Goal: Complete application form: Complete application form

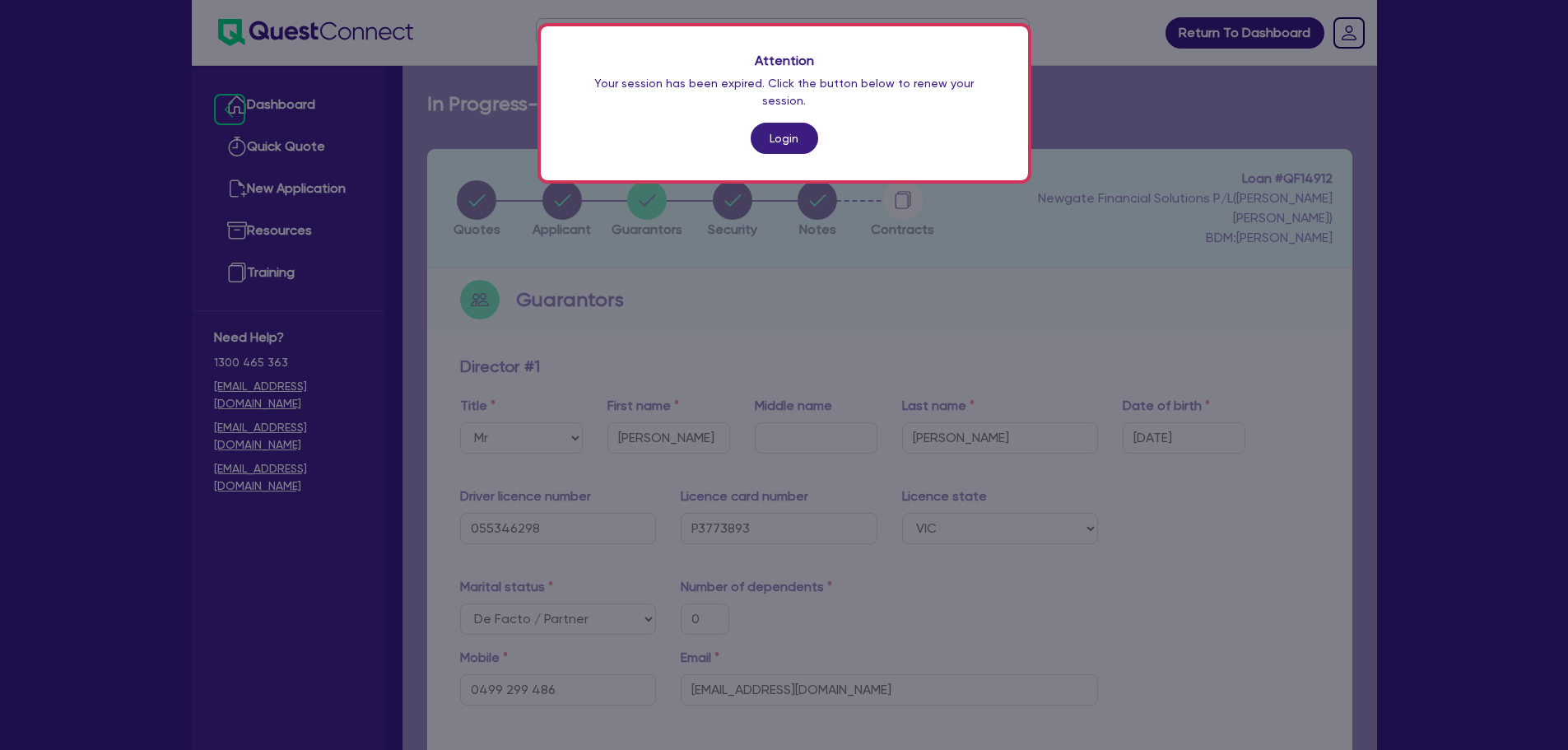
select select "MR"
select select "VIC"
select select "DE_FACTO"
select select "CASH"
select select "VEHICLE"
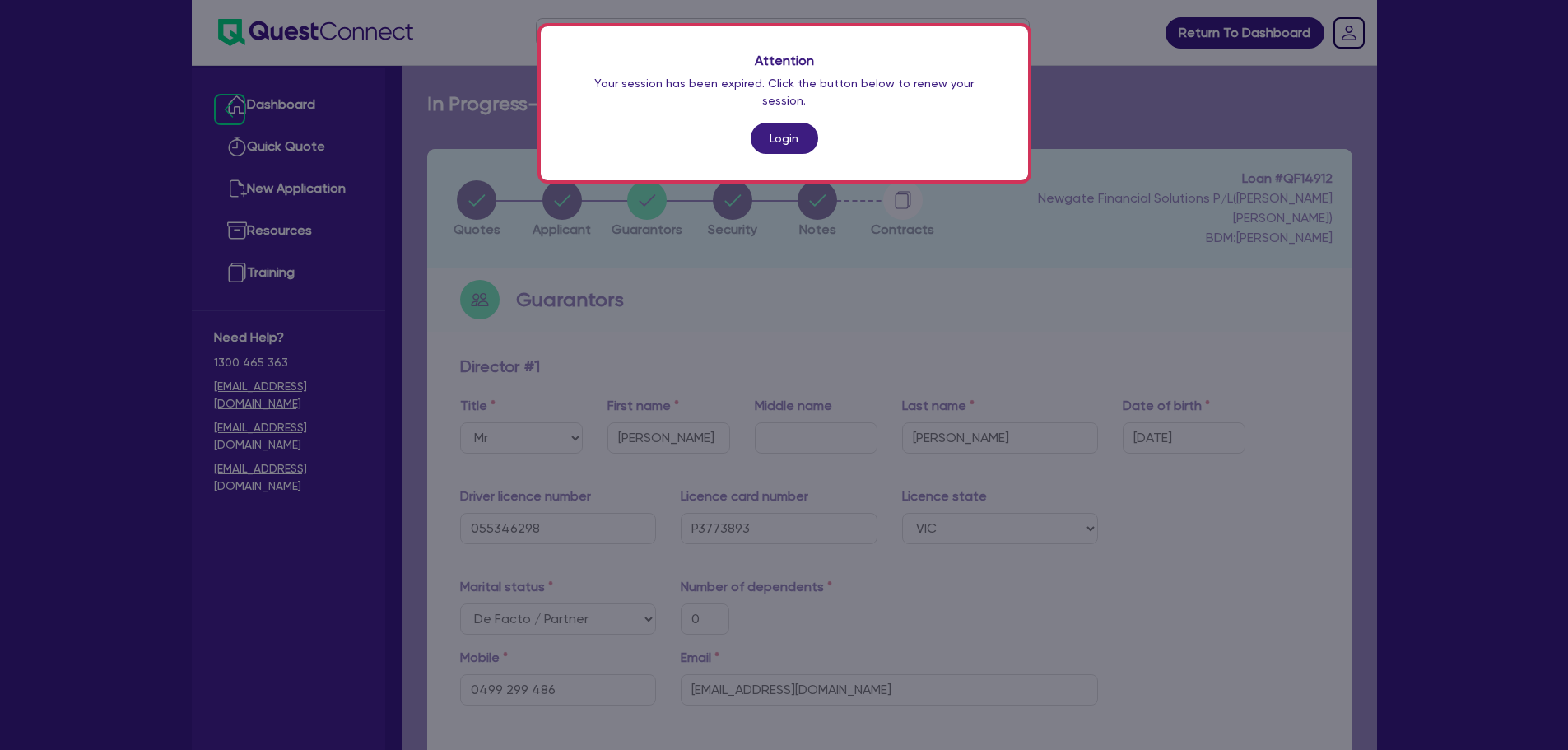
select select "TRAILER"
select select "OTHER"
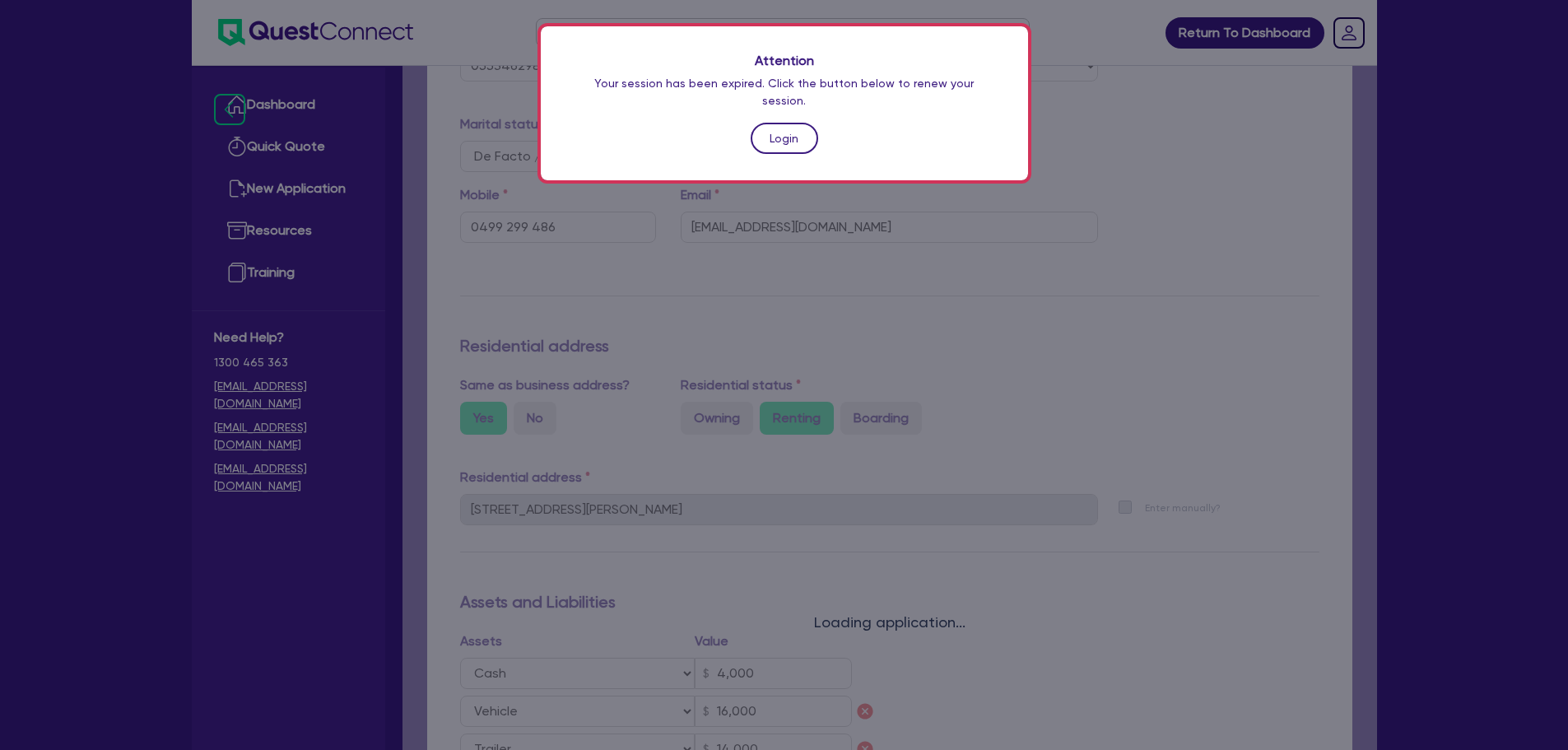
click at [774, 123] on link "Login" at bounding box center [784, 138] width 67 height 31
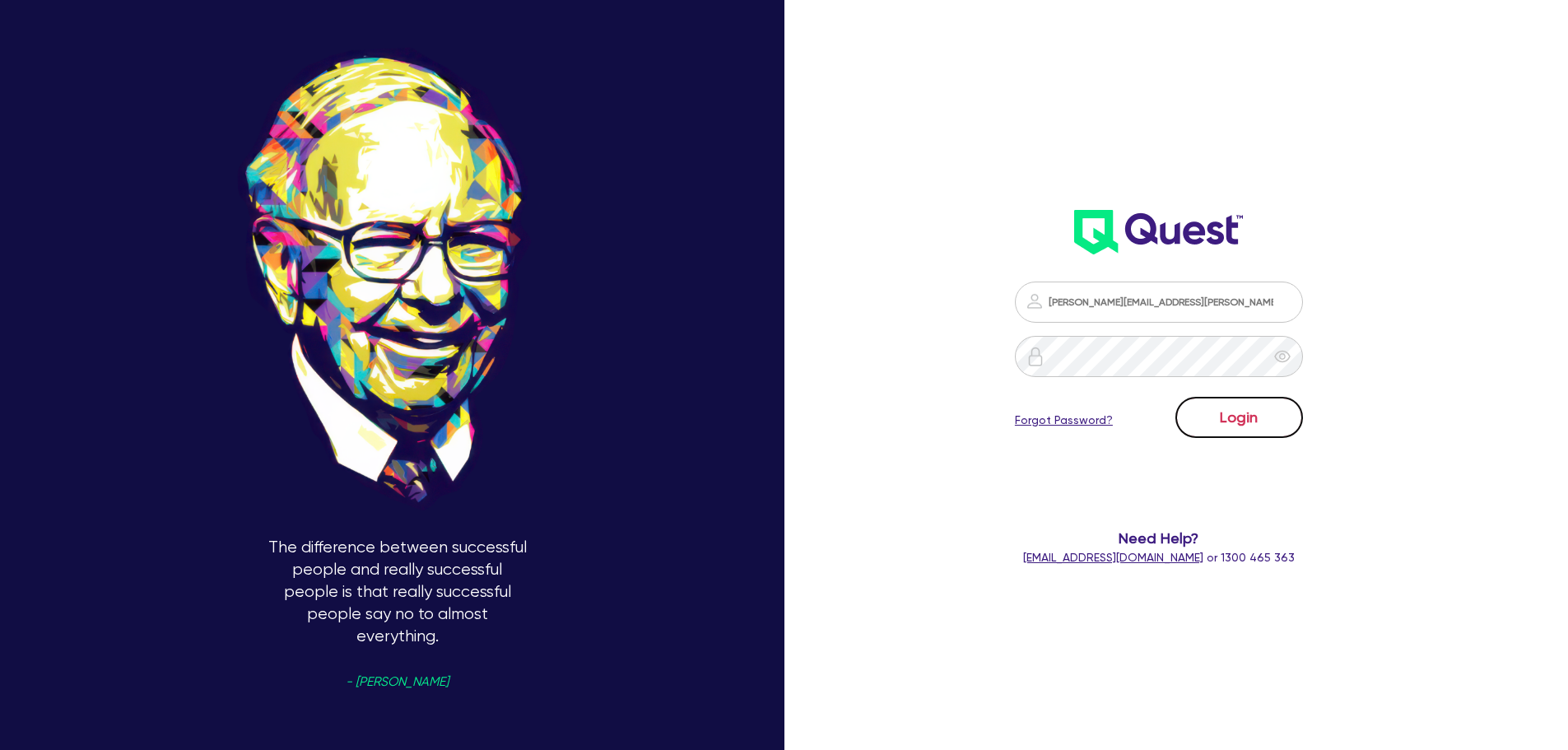
click at [1284, 417] on button "Login" at bounding box center [1239, 418] width 128 height 41
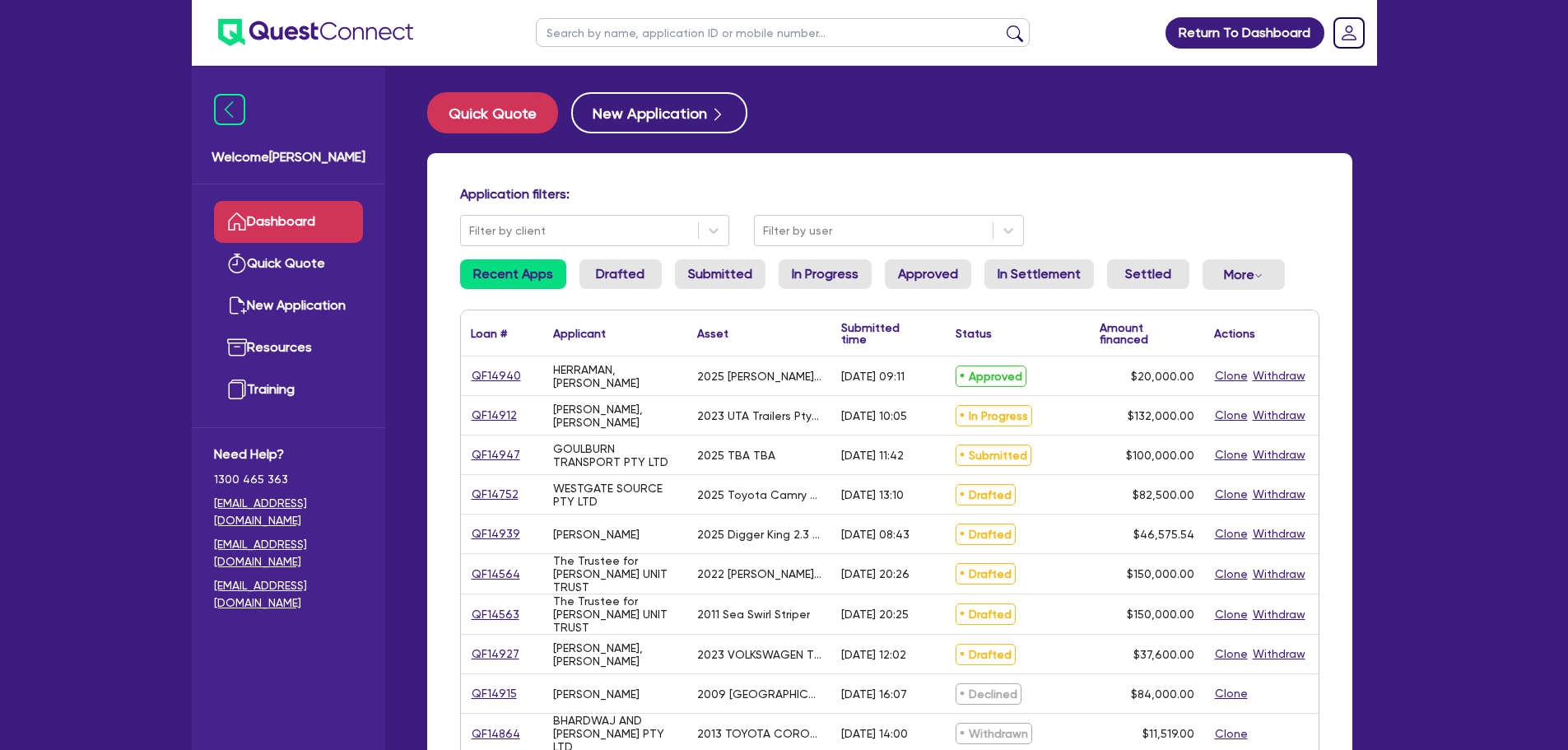
scroll to position [82, 0]
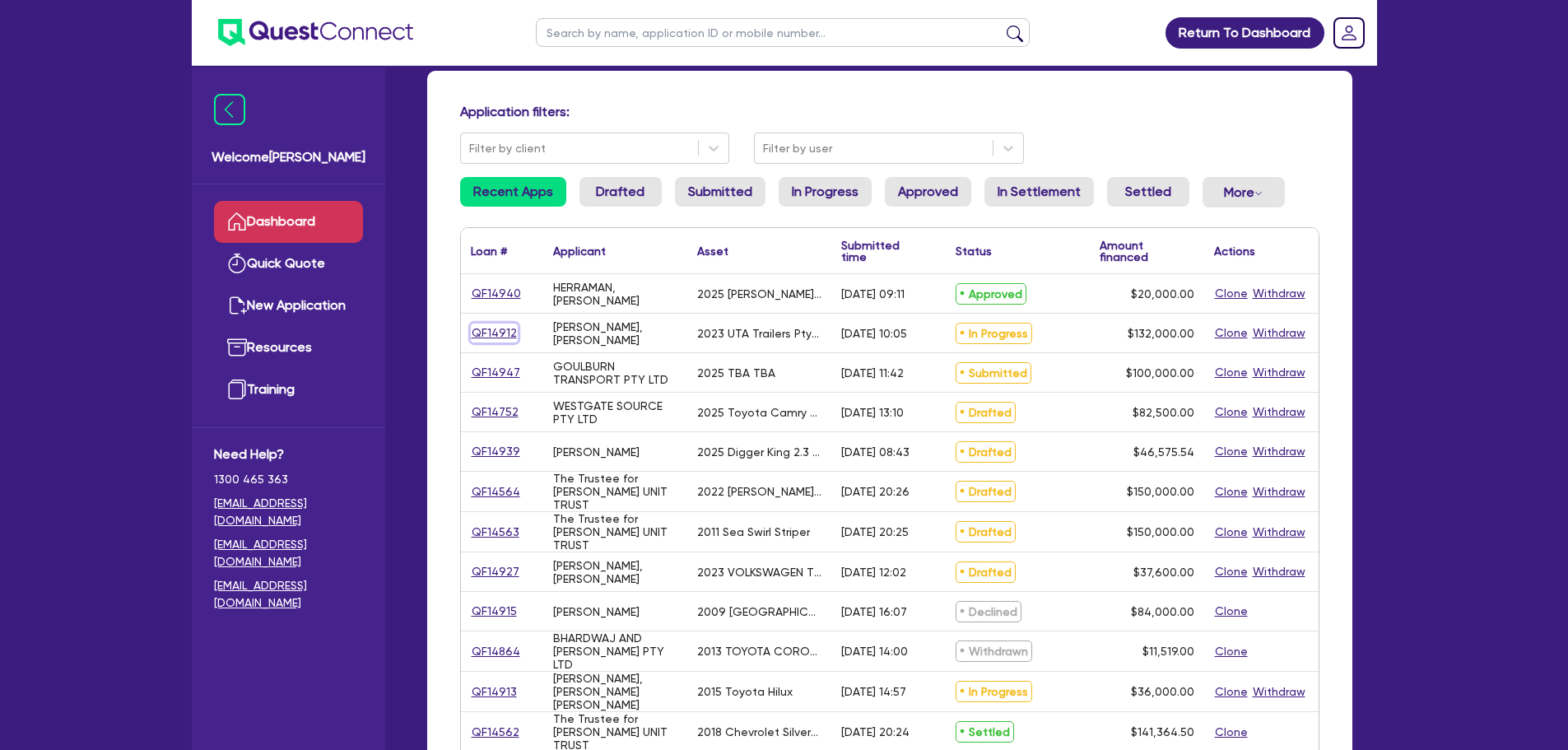
click at [481, 325] on link "QF14912" at bounding box center [494, 332] width 47 height 19
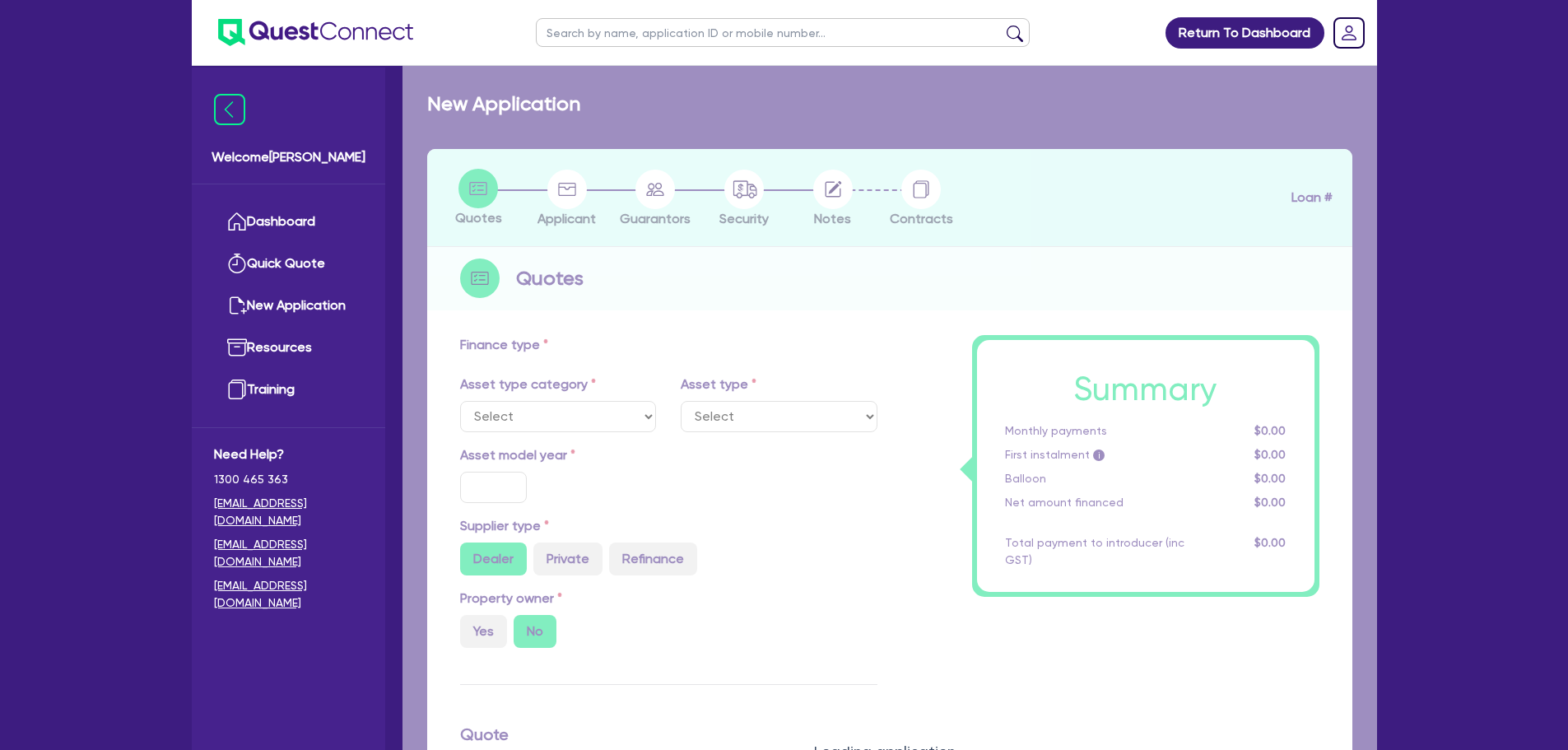
select select "PRIMARY_ASSETS"
type input "2023"
radio input "false"
radio input "true"
type input "132,000"
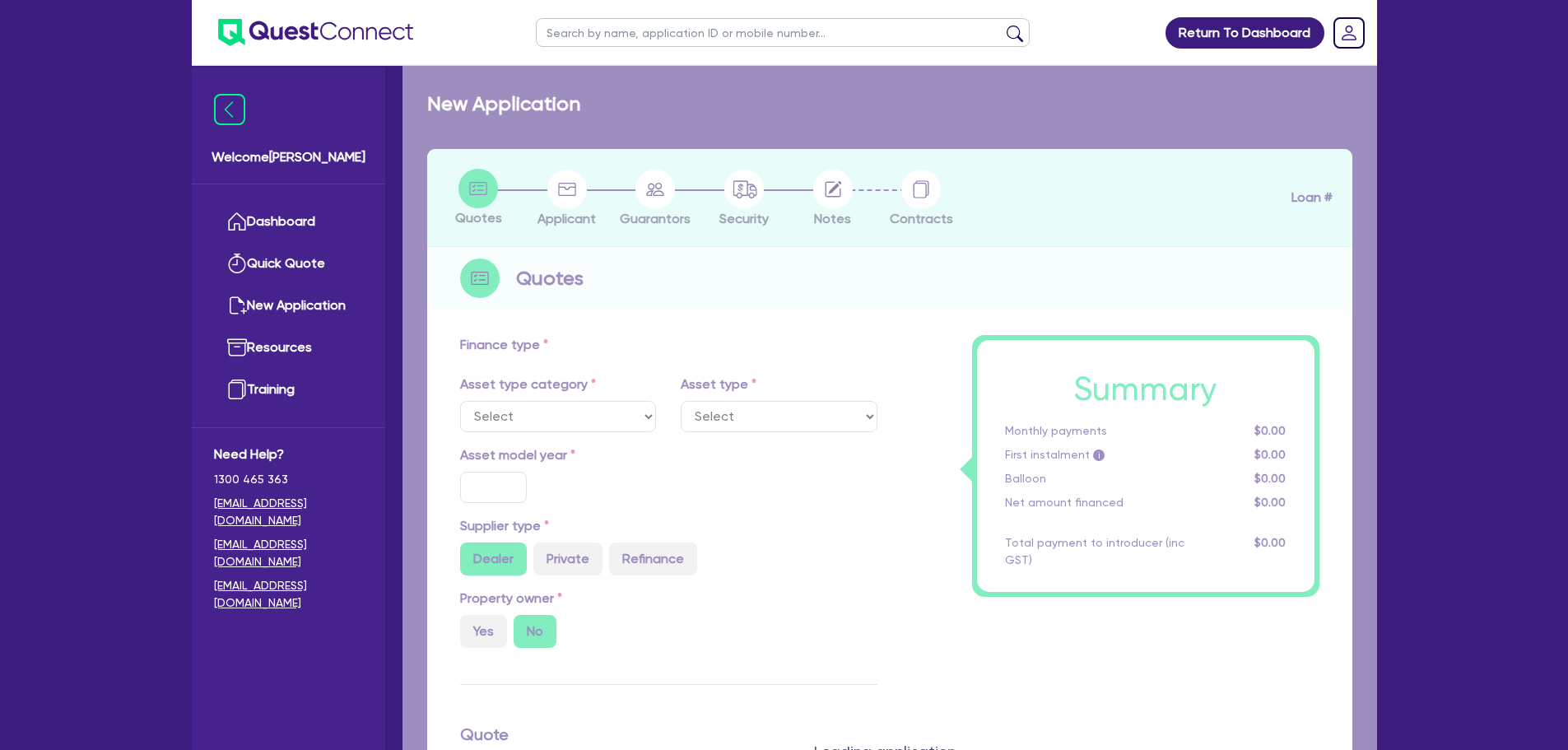
type input "5"
type input "6,600"
type input "17"
type input "300"
select select "HEAVY_TRUCKS"
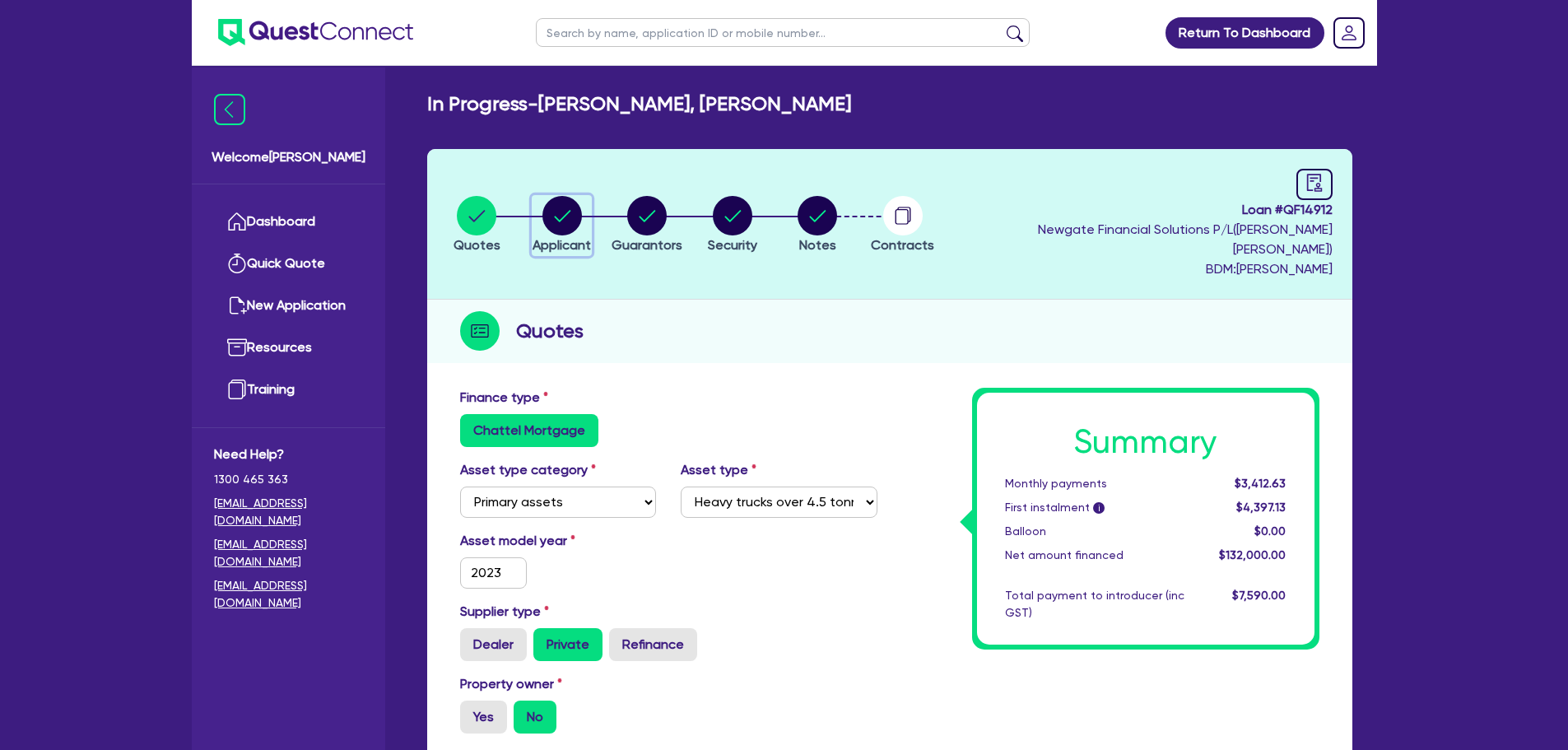
click at [563, 210] on icon "button" at bounding box center [562, 215] width 17 height 12
select select "SOLE_TRADER"
select select "BUILDING_CONSTRUCTION"
select select "BUSINESSES_INFRASTRUCTURE_PROJECT"
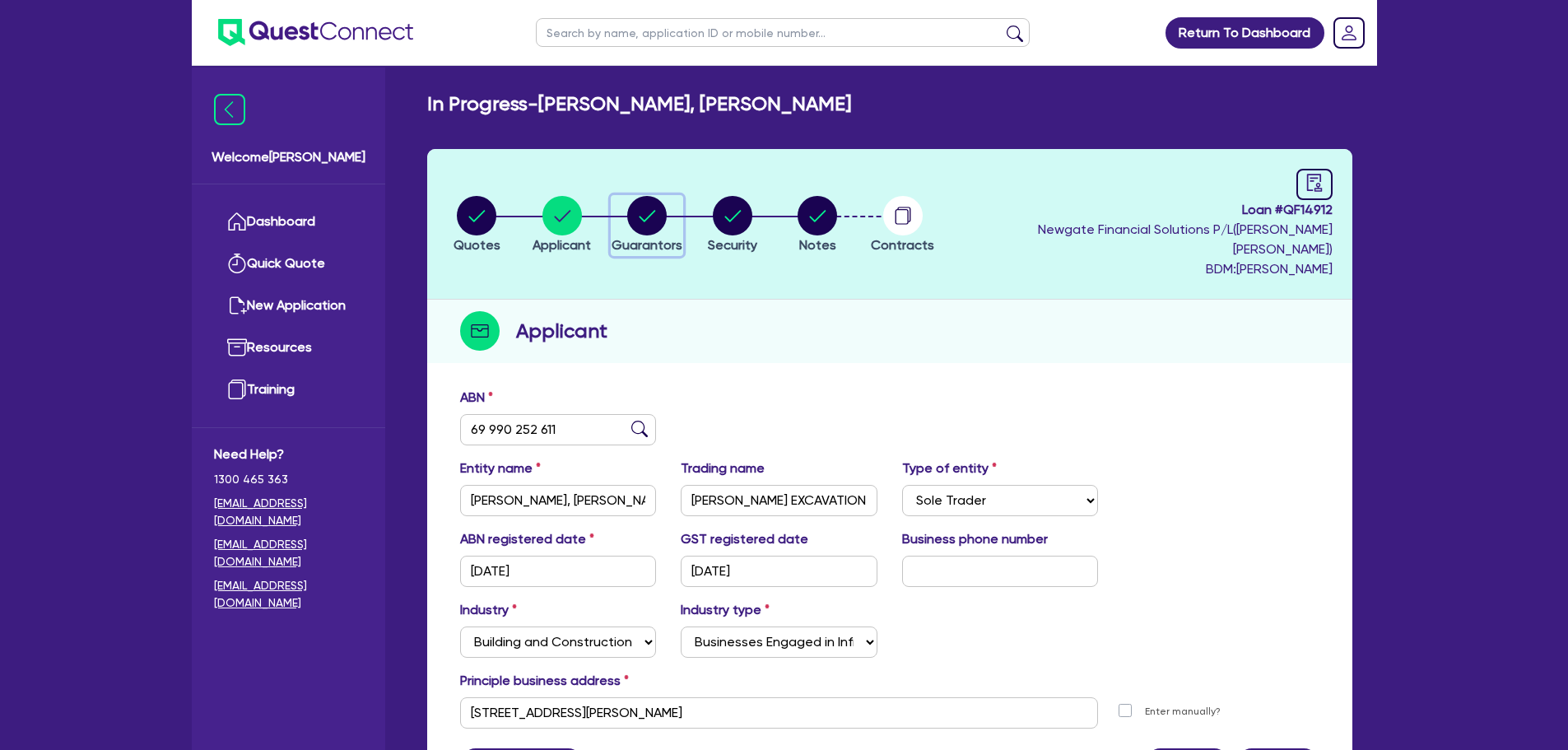
click at [667, 202] on circle "button" at bounding box center [647, 215] width 40 height 40
select select "MR"
select select "VIC"
select select "DE_FACTO"
select select "CASH"
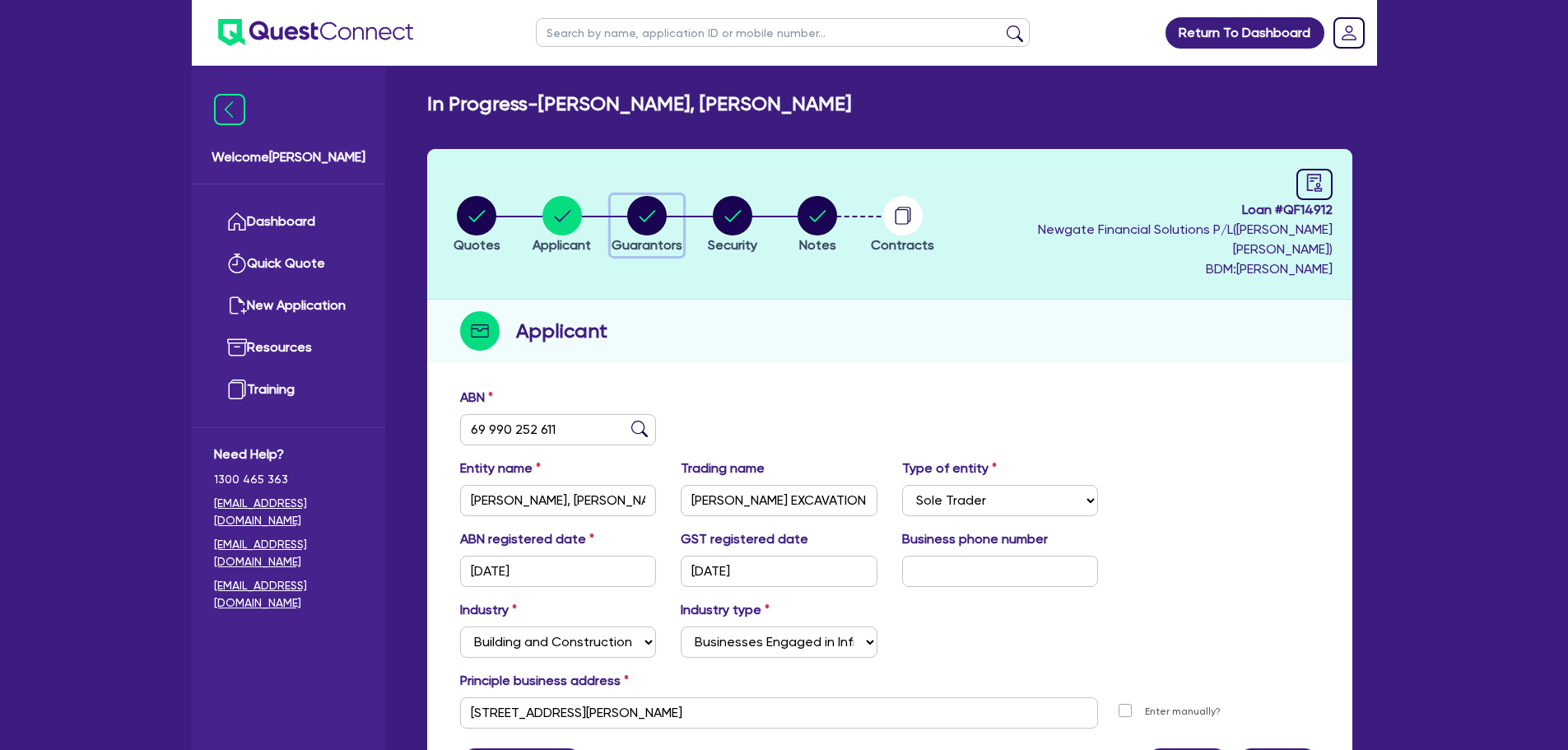
select select "VEHICLE"
select select "TRAILER"
select select "OTHER"
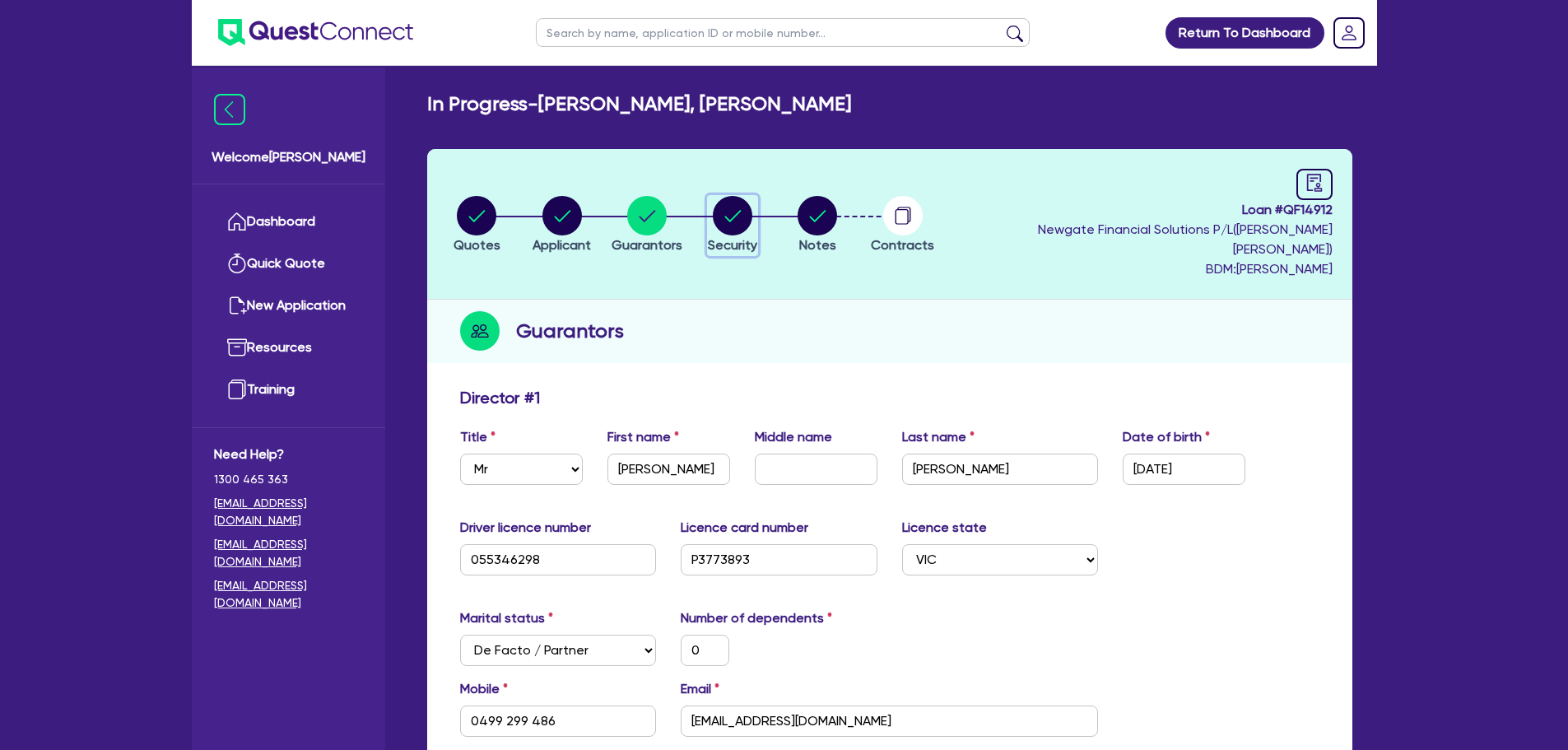
click at [745, 202] on circle "button" at bounding box center [733, 215] width 40 height 40
select select "PRIMARY_ASSETS"
select select "HEAVY_TRUCKS"
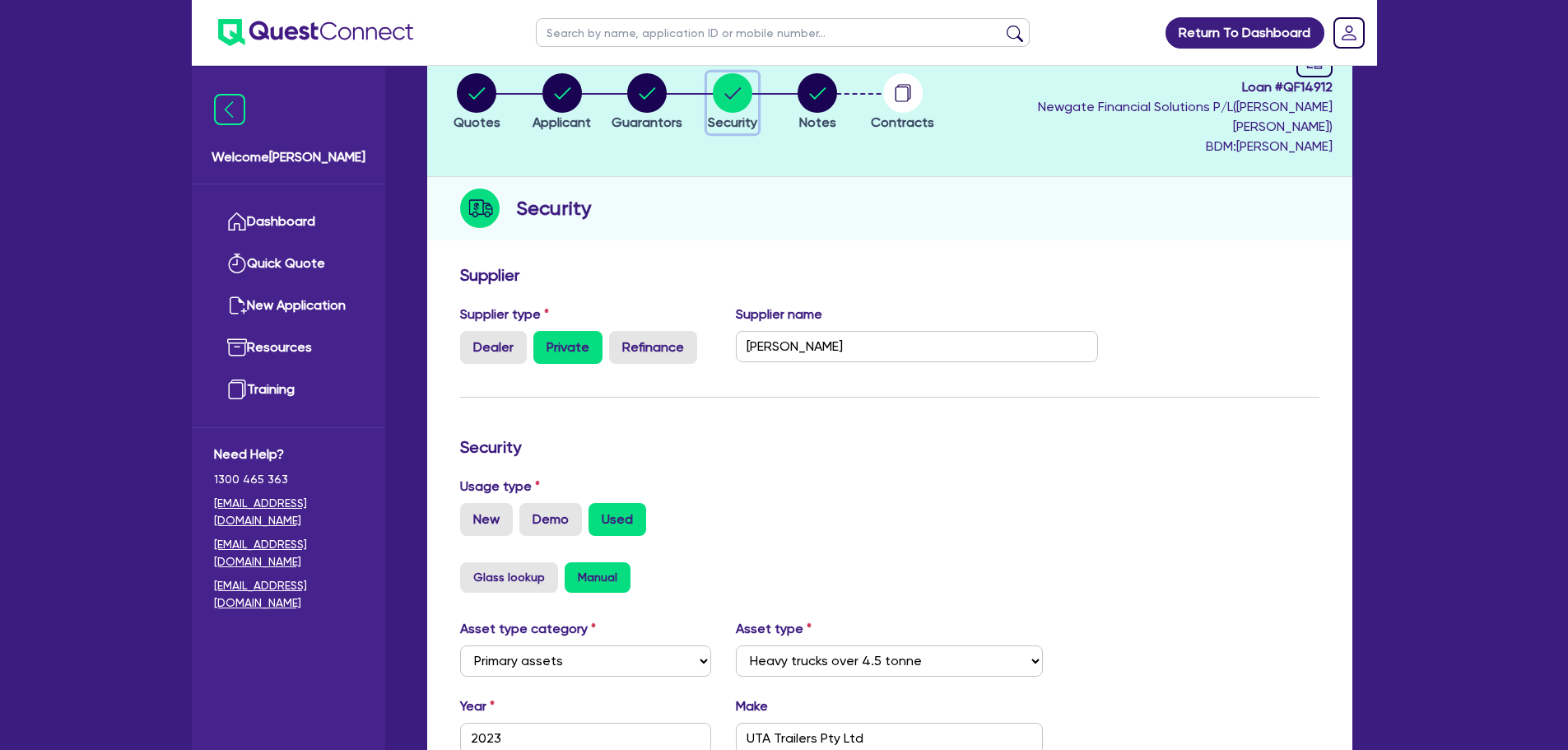
scroll to position [43, 0]
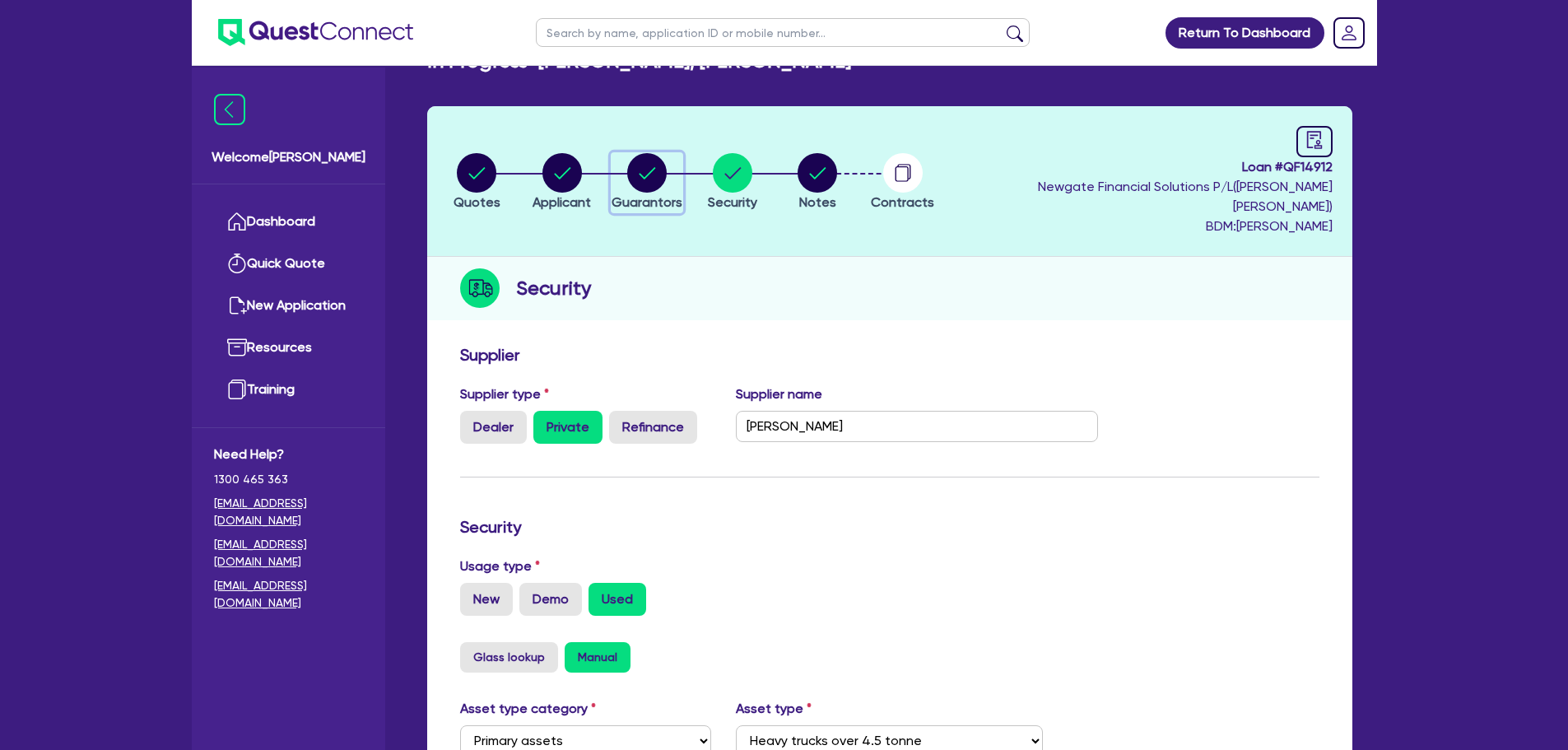
click at [654, 167] on icon "button" at bounding box center [648, 173] width 17 height 12
select select "MR"
select select "VIC"
select select "DE_FACTO"
select select "CASH"
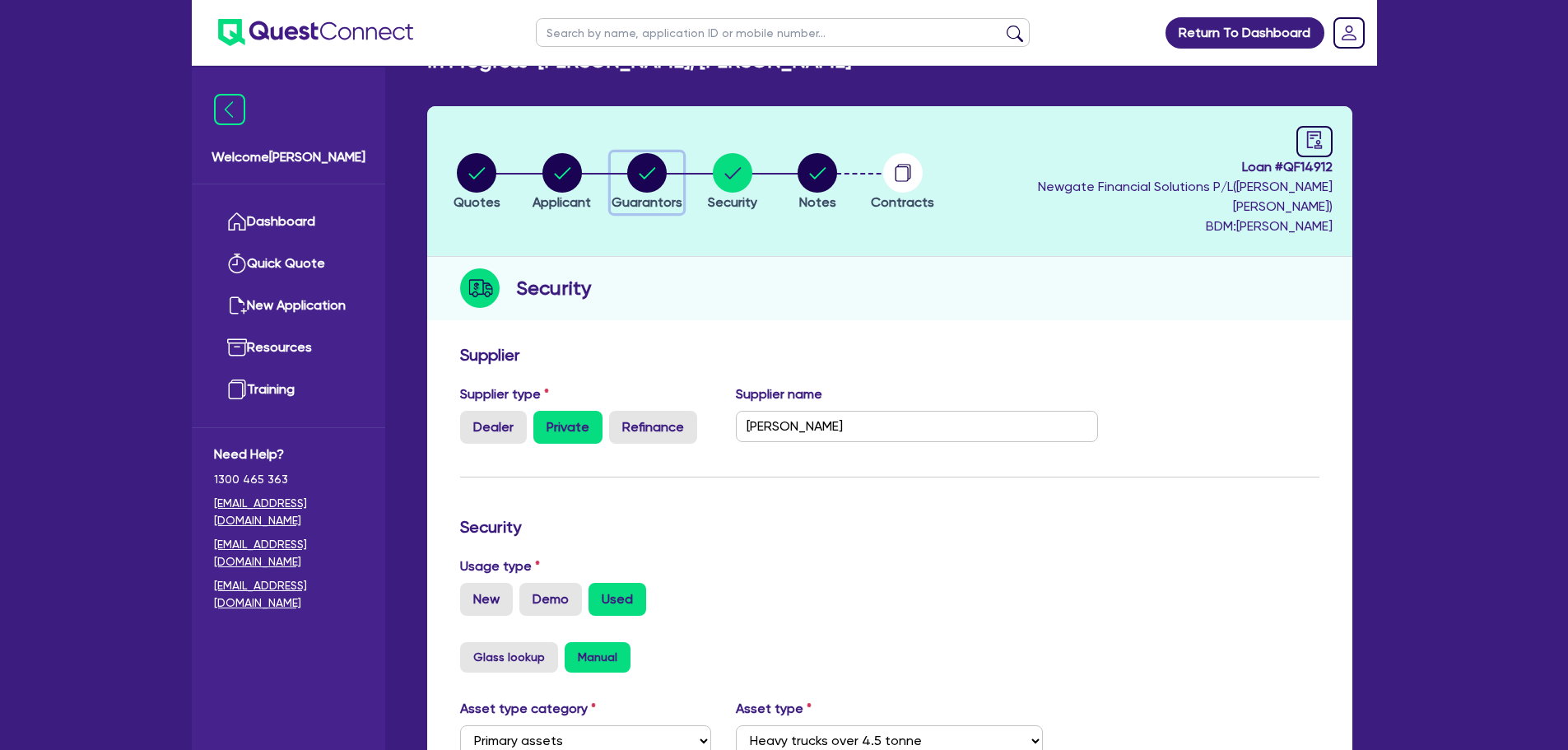
select select "VEHICLE"
select select "TRAILER"
select select "OTHER"
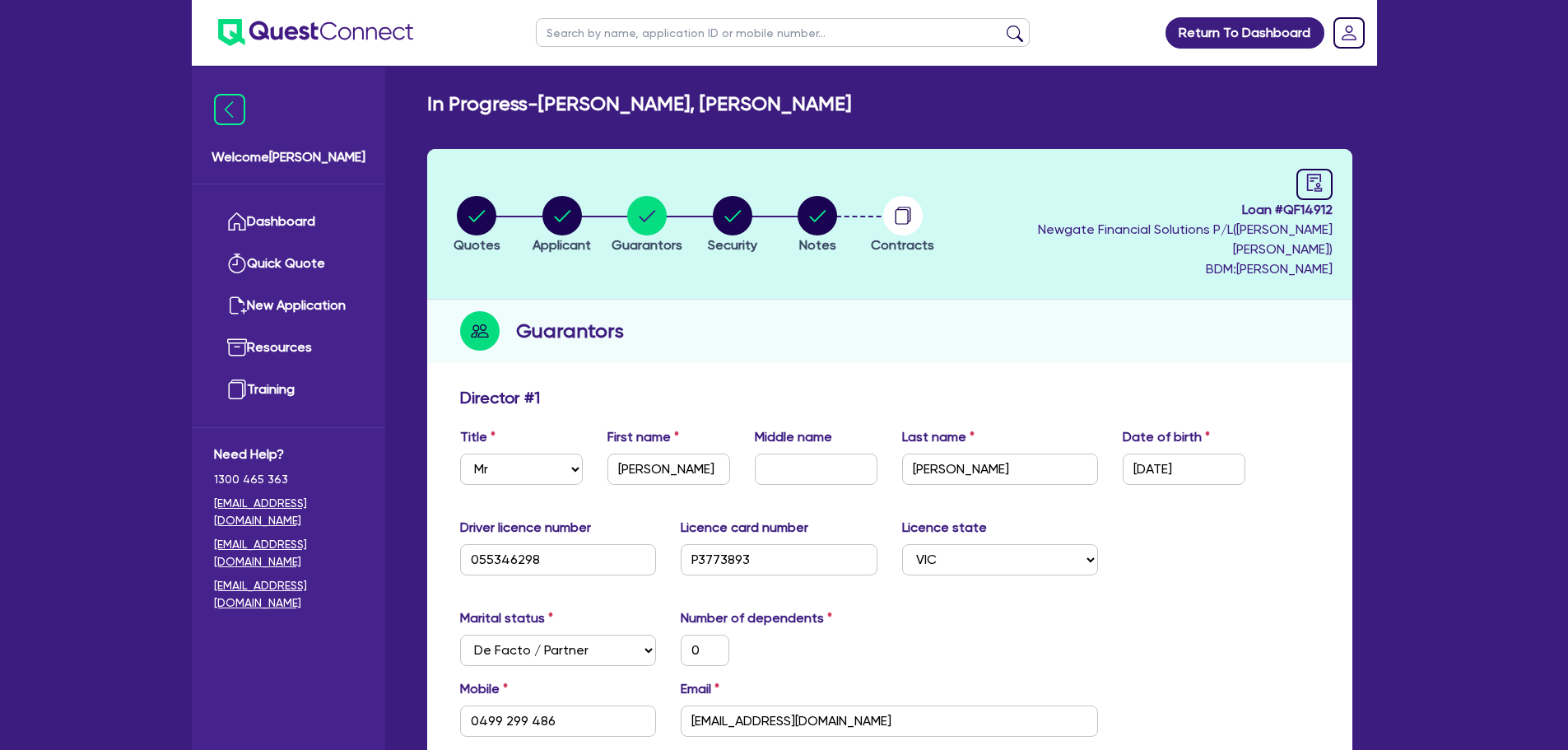
click at [811, 199] on li "Notes" at bounding box center [818, 224] width 85 height 58
click at [829, 198] on circle "button" at bounding box center [817, 215] width 40 height 40
select select "Quest Finance - Own Book"
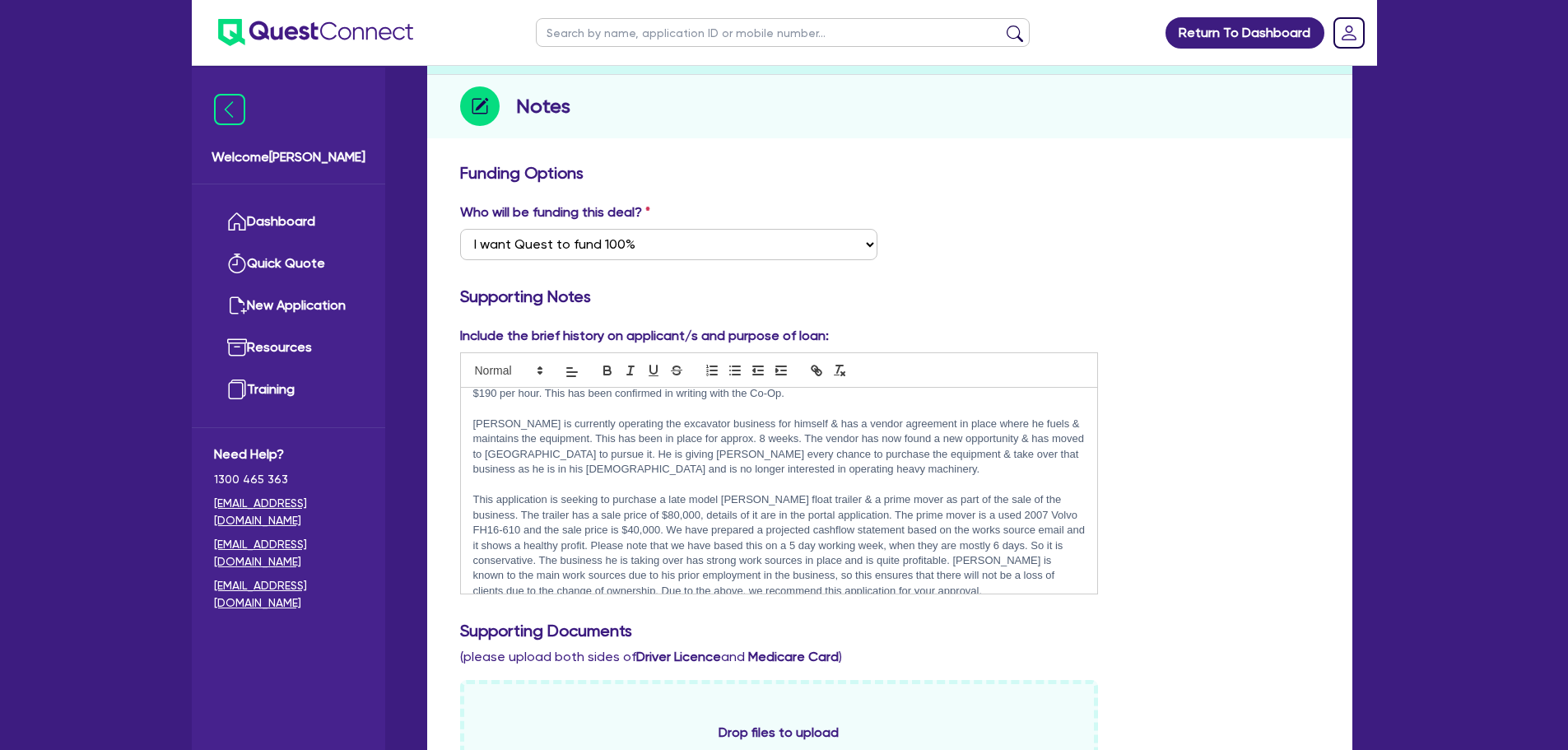
scroll to position [224, 0]
click at [334, 210] on link "Dashboard" at bounding box center [288, 221] width 149 height 42
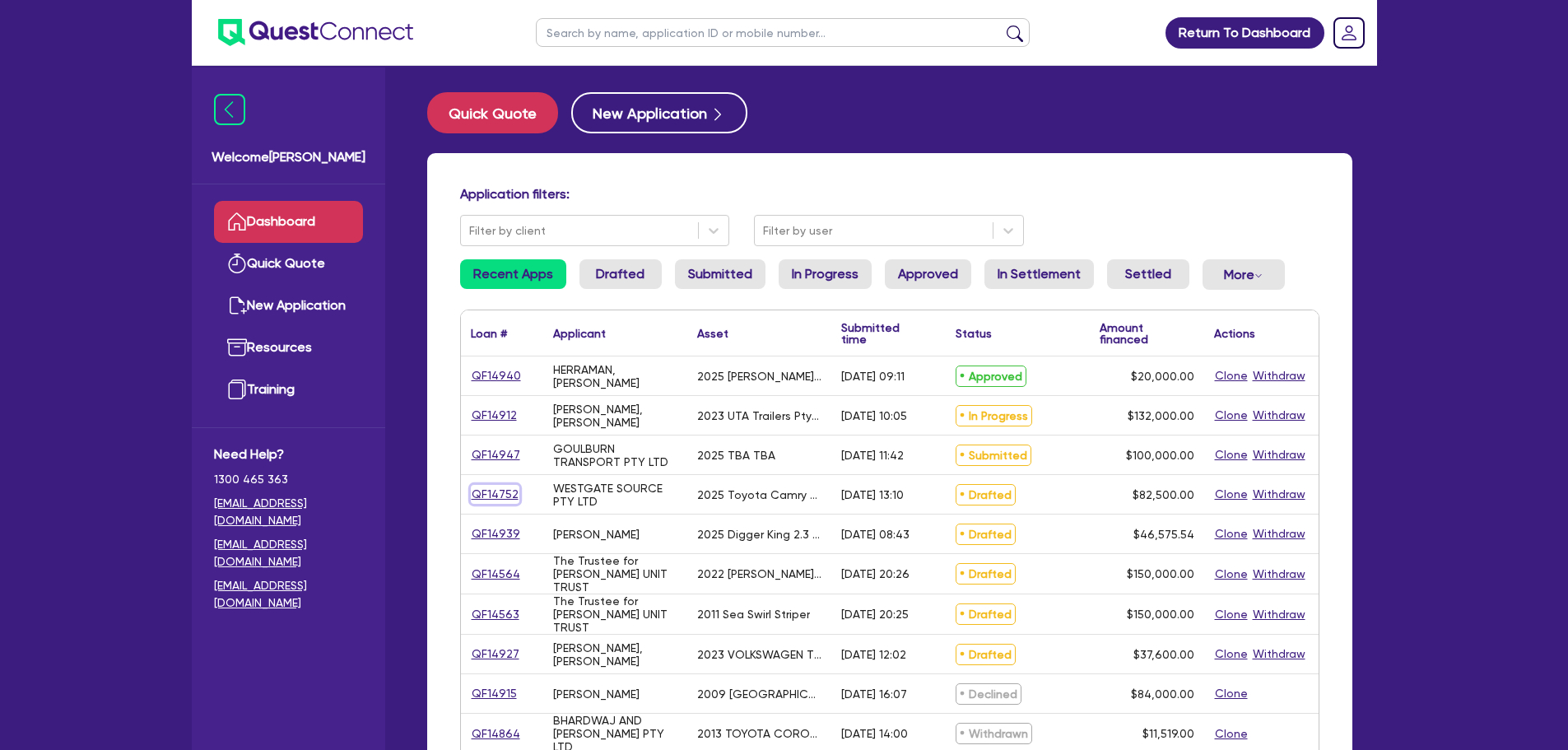
click at [515, 496] on link "QF14752" at bounding box center [495, 494] width 49 height 19
select select "CARS_AND_LIGHT_TRUCKS"
select select "PASSENGER_VEHICLES"
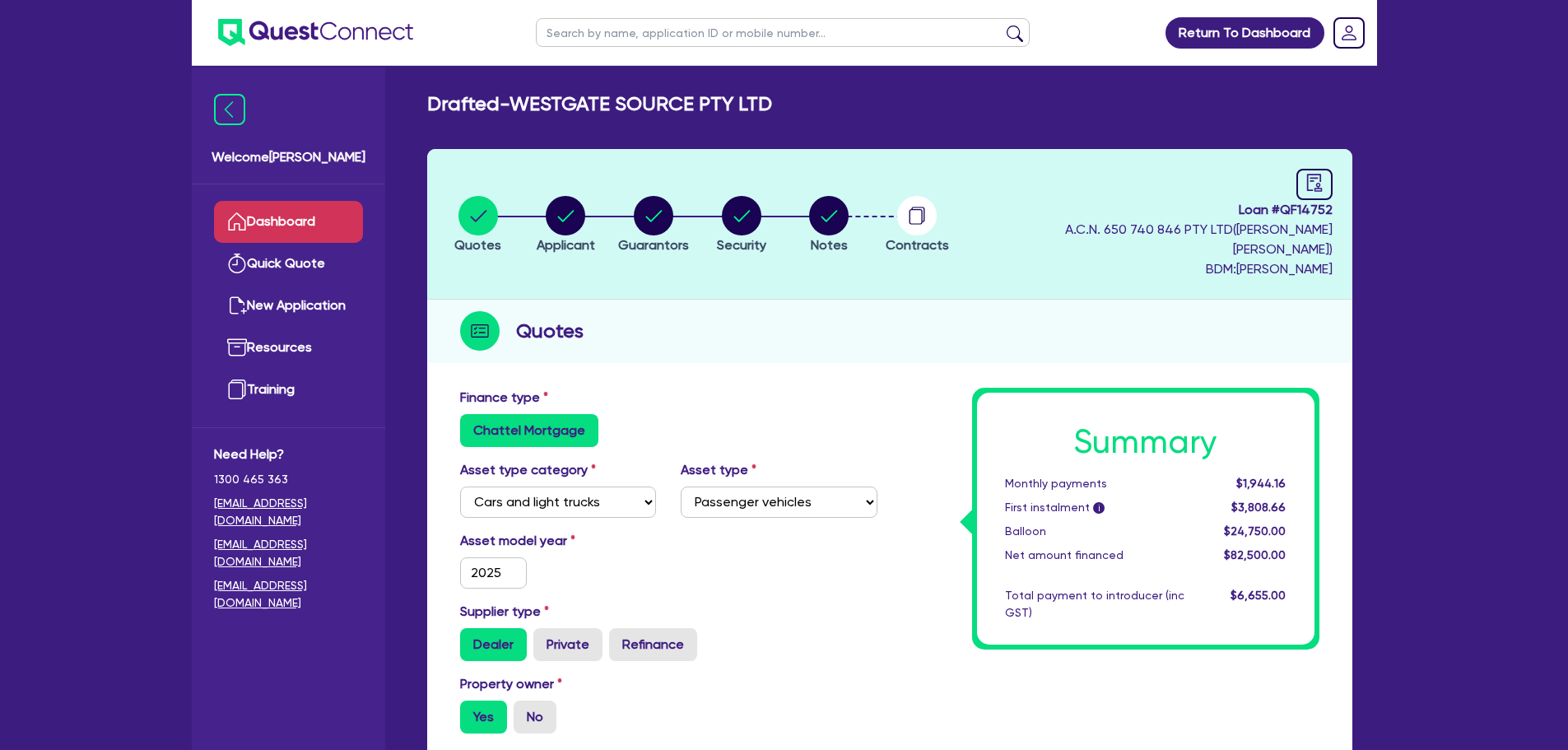
click at [307, 221] on link "Dashboard" at bounding box center [288, 221] width 149 height 42
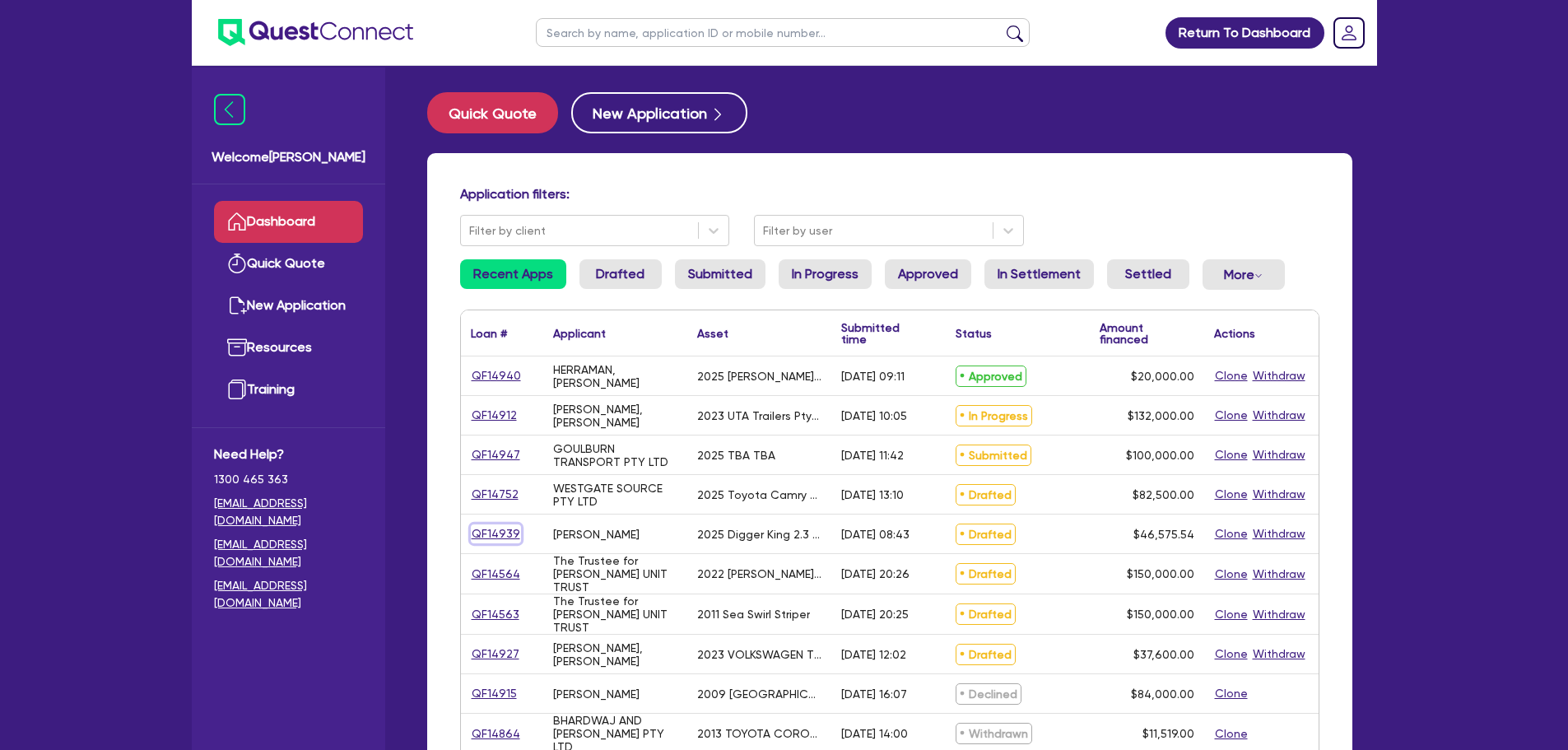
click at [484, 531] on link "QF14939" at bounding box center [496, 534] width 51 height 19
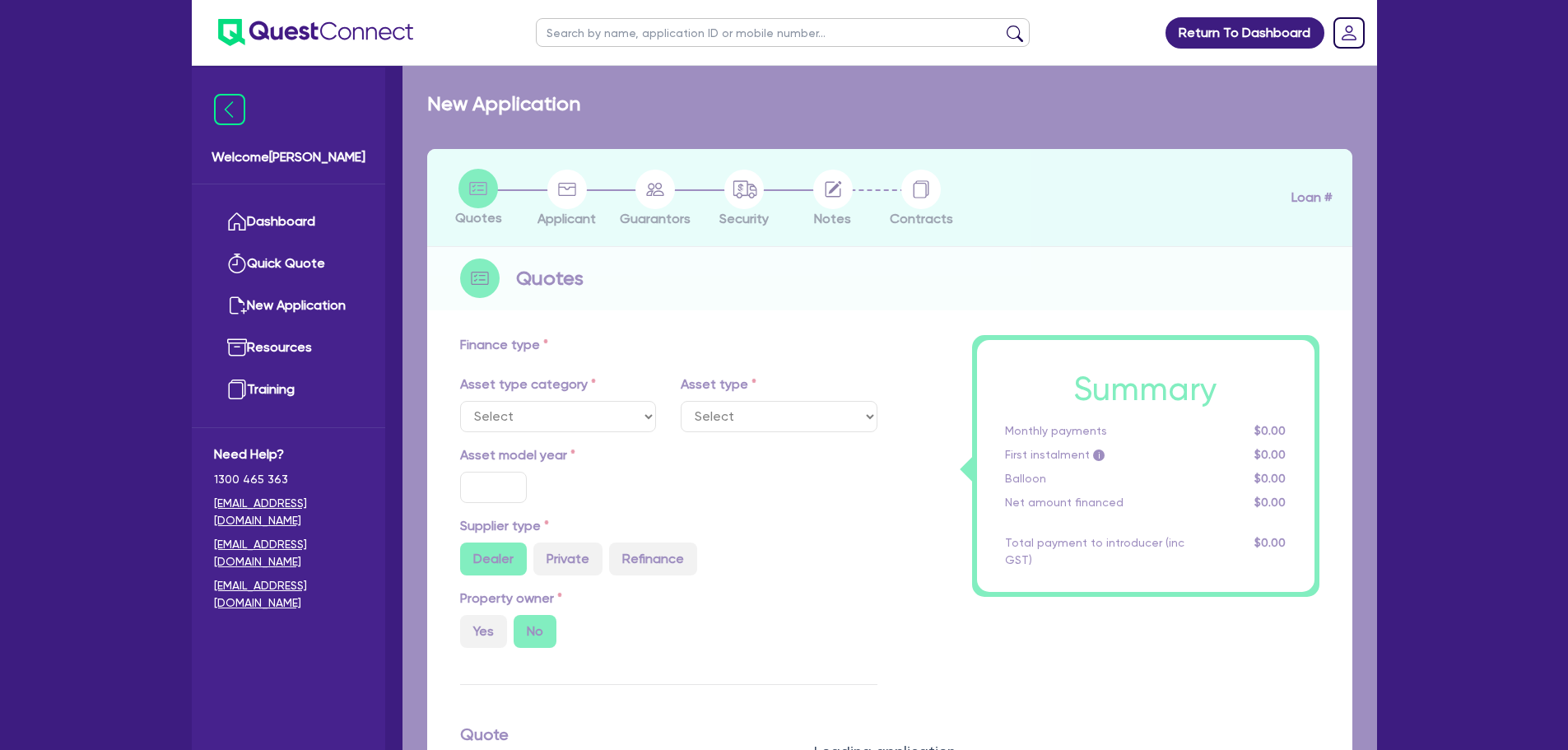
select select "PRIMARY_ASSETS"
type input "2025"
radio input "true"
type input "46,575.54"
type input "30"
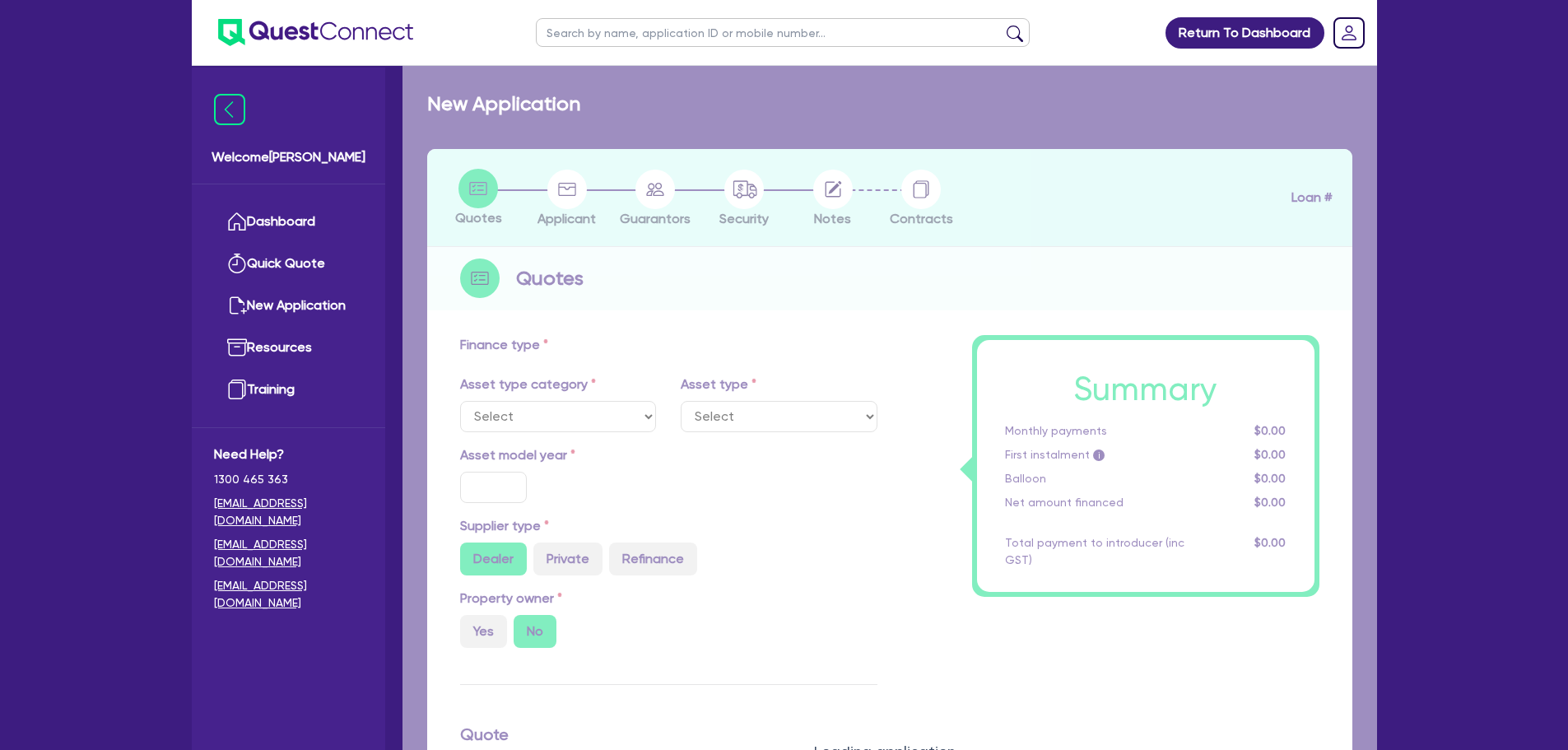
type input "13,972.66"
type input "8"
type input "3,726.04"
type input "17"
type input "500"
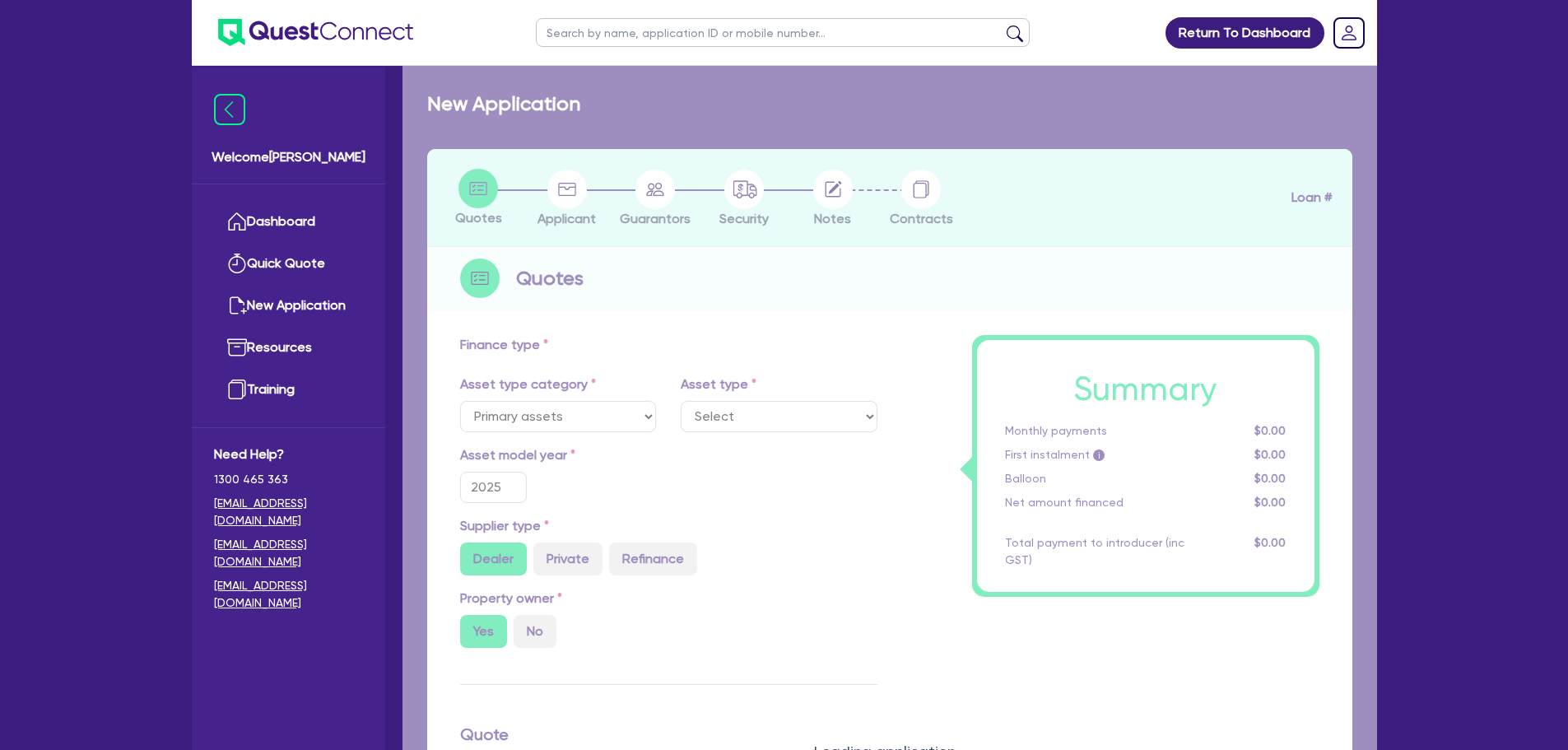
select select "YELLOW_GOODS_AND_EXCAVATORS"
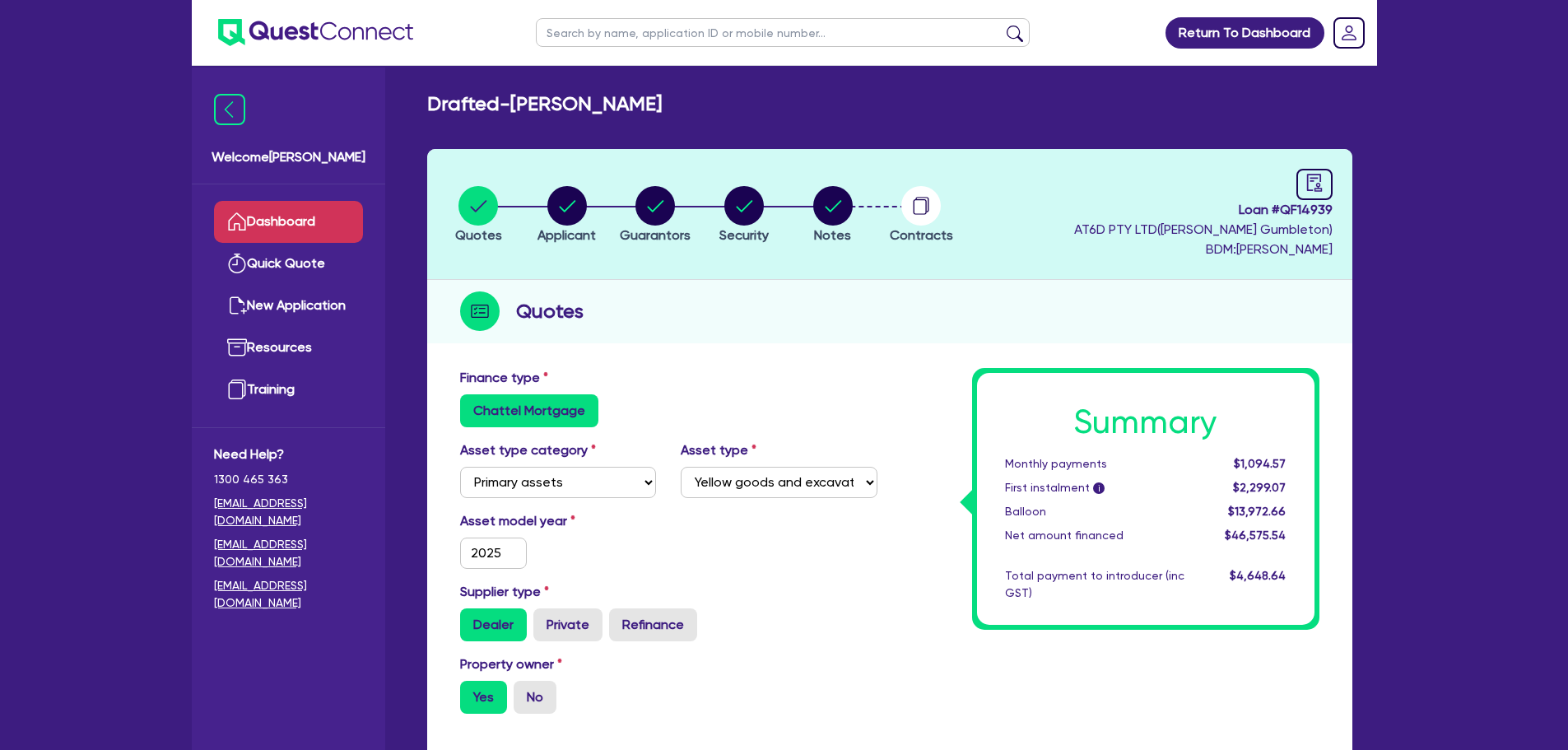
click at [280, 219] on link "Dashboard" at bounding box center [288, 221] width 149 height 42
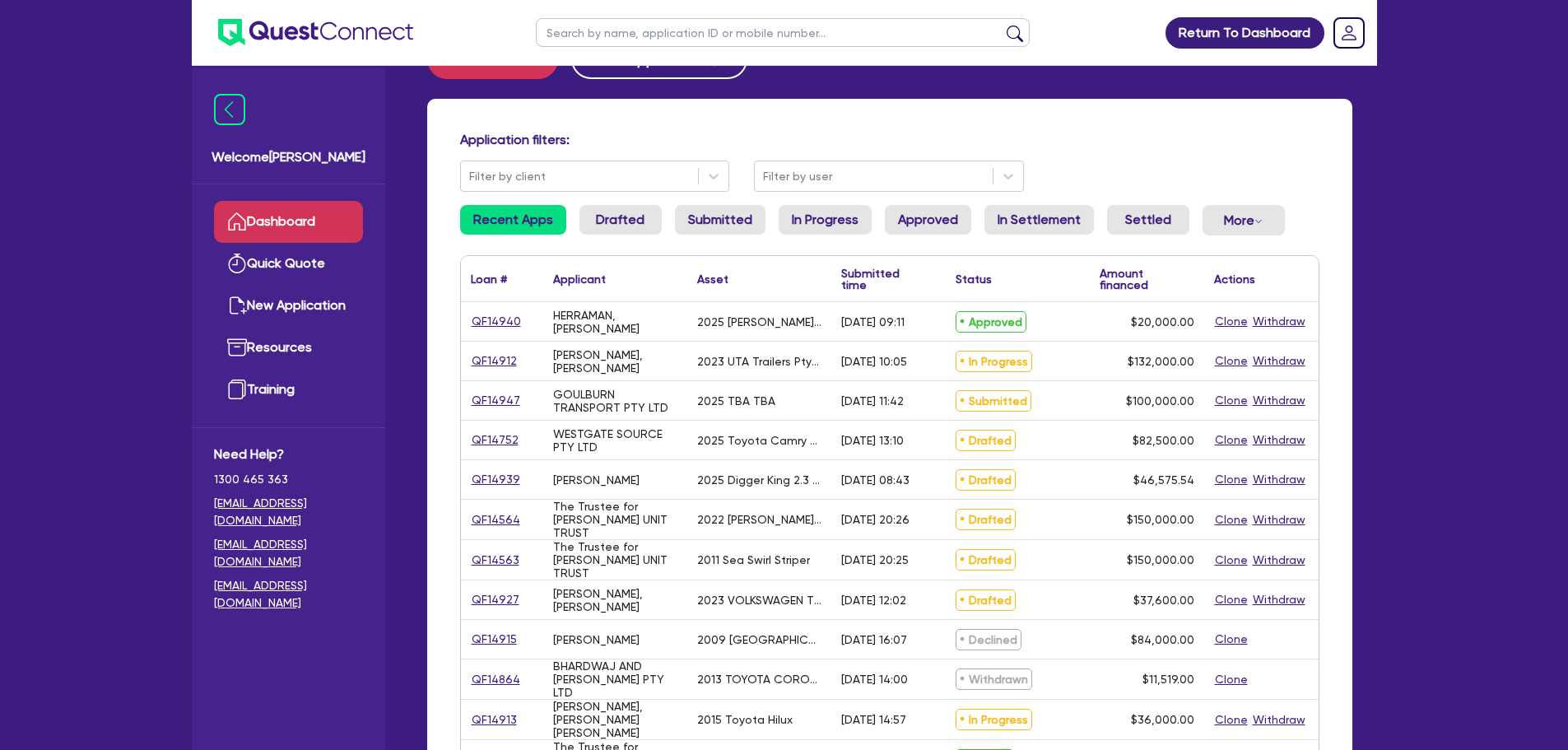
scroll to position [82, 0]
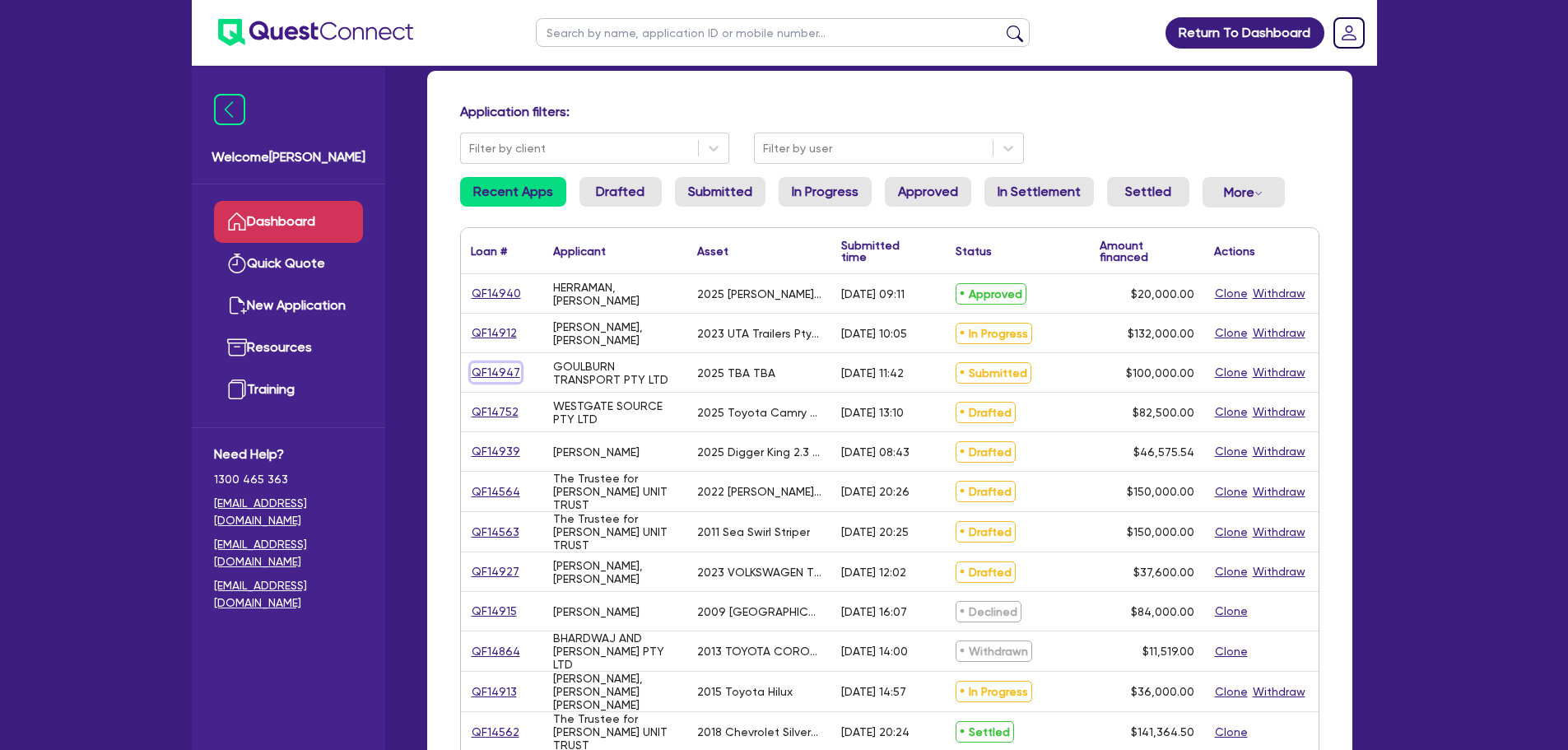
click at [493, 375] on link "QF14947" at bounding box center [496, 372] width 51 height 19
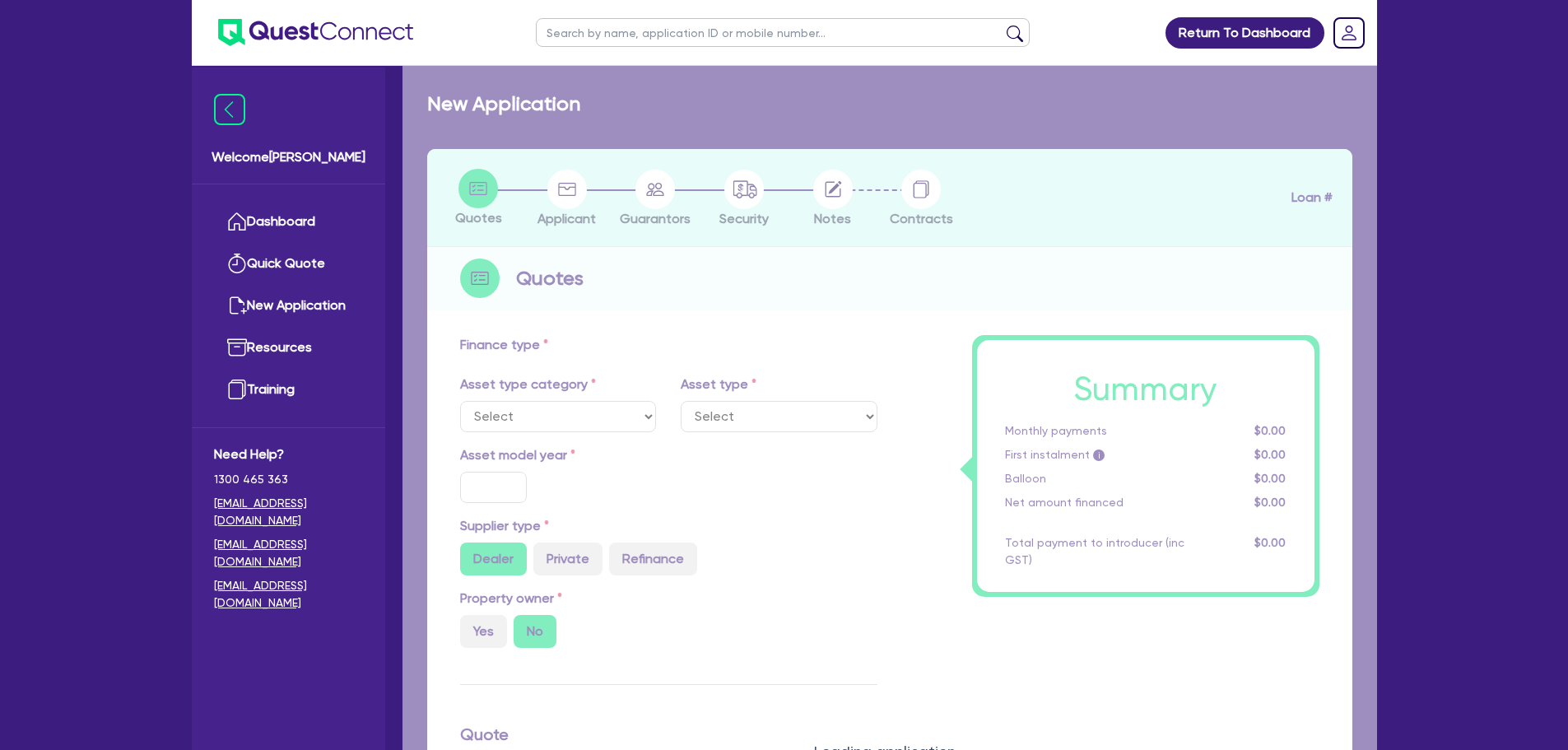
select select "CARS_AND_LIGHT_TRUCKS"
type input "2025"
type input "100,000"
type input "10"
type input "10,000"
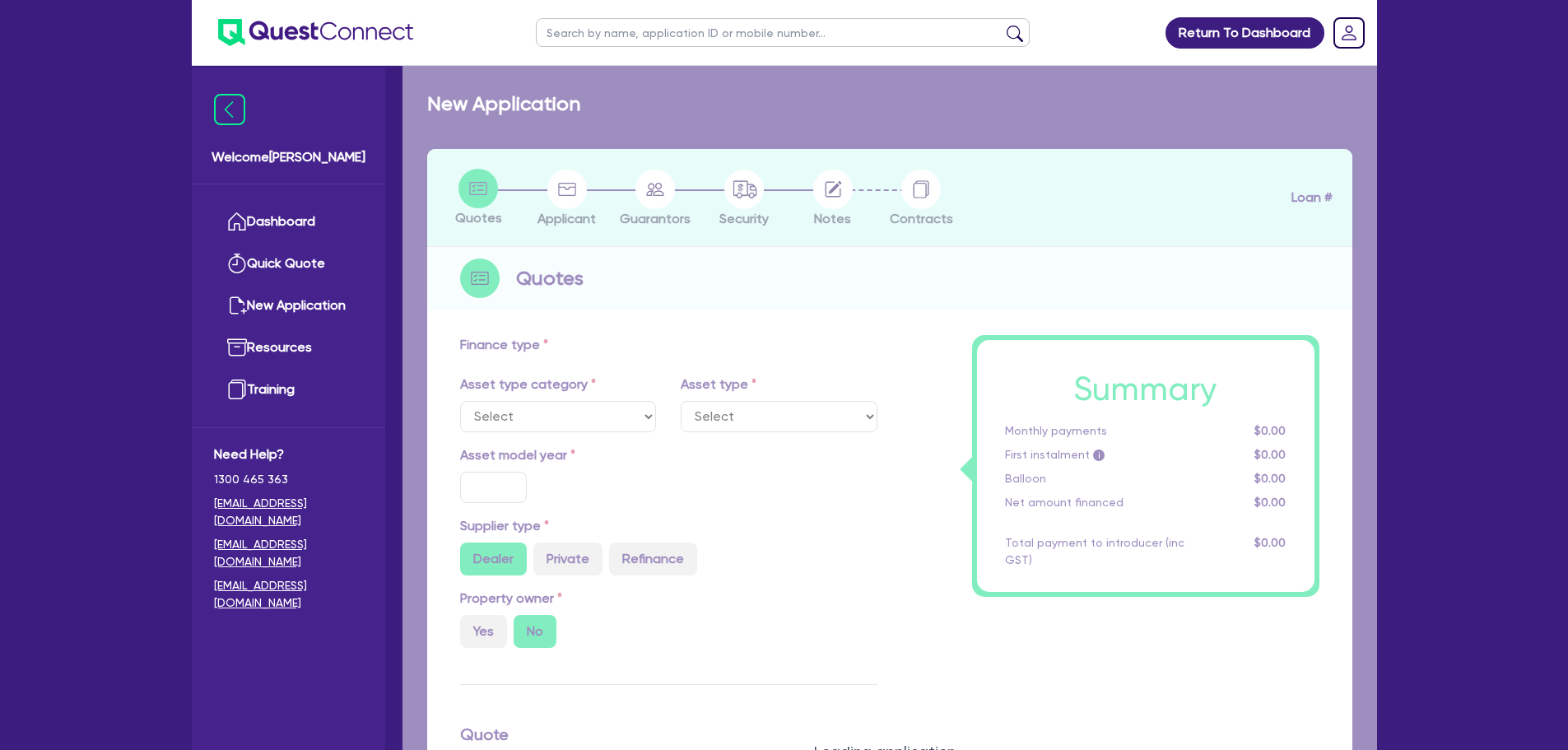
type input "17"
type input "1,490"
select select "PASSENGER_VEHICLES"
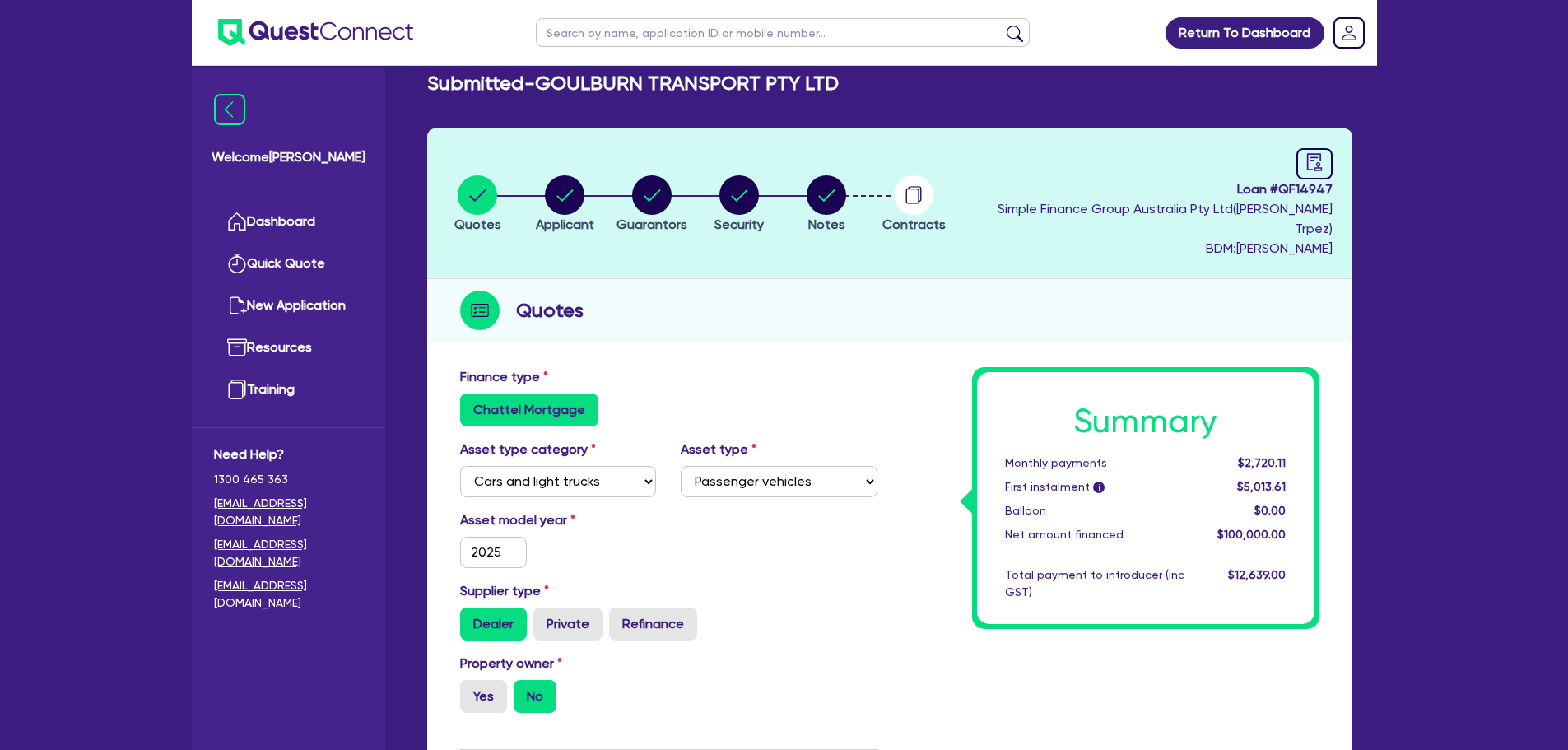
scroll to position [82, 0]
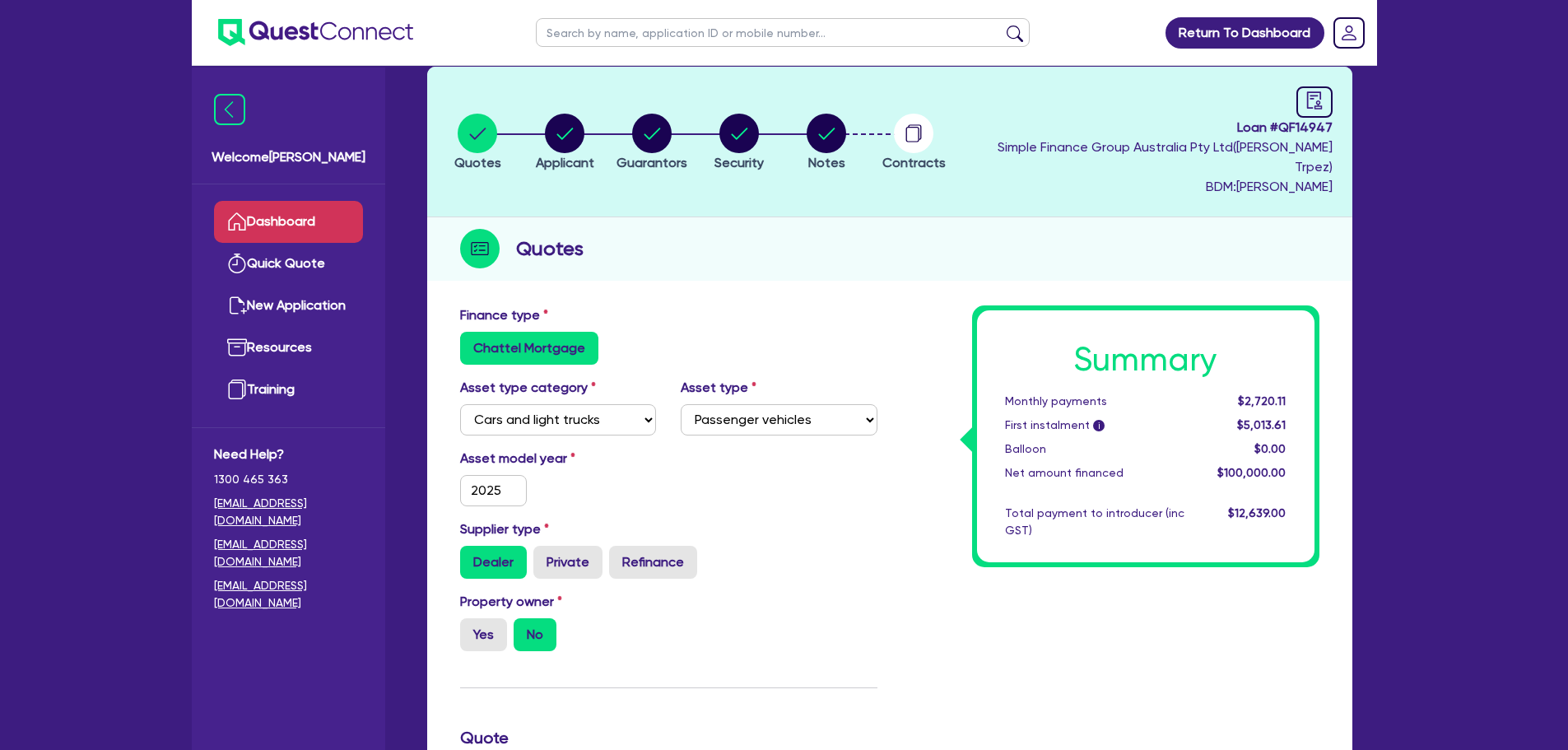
click at [282, 224] on link "Dashboard" at bounding box center [288, 221] width 149 height 42
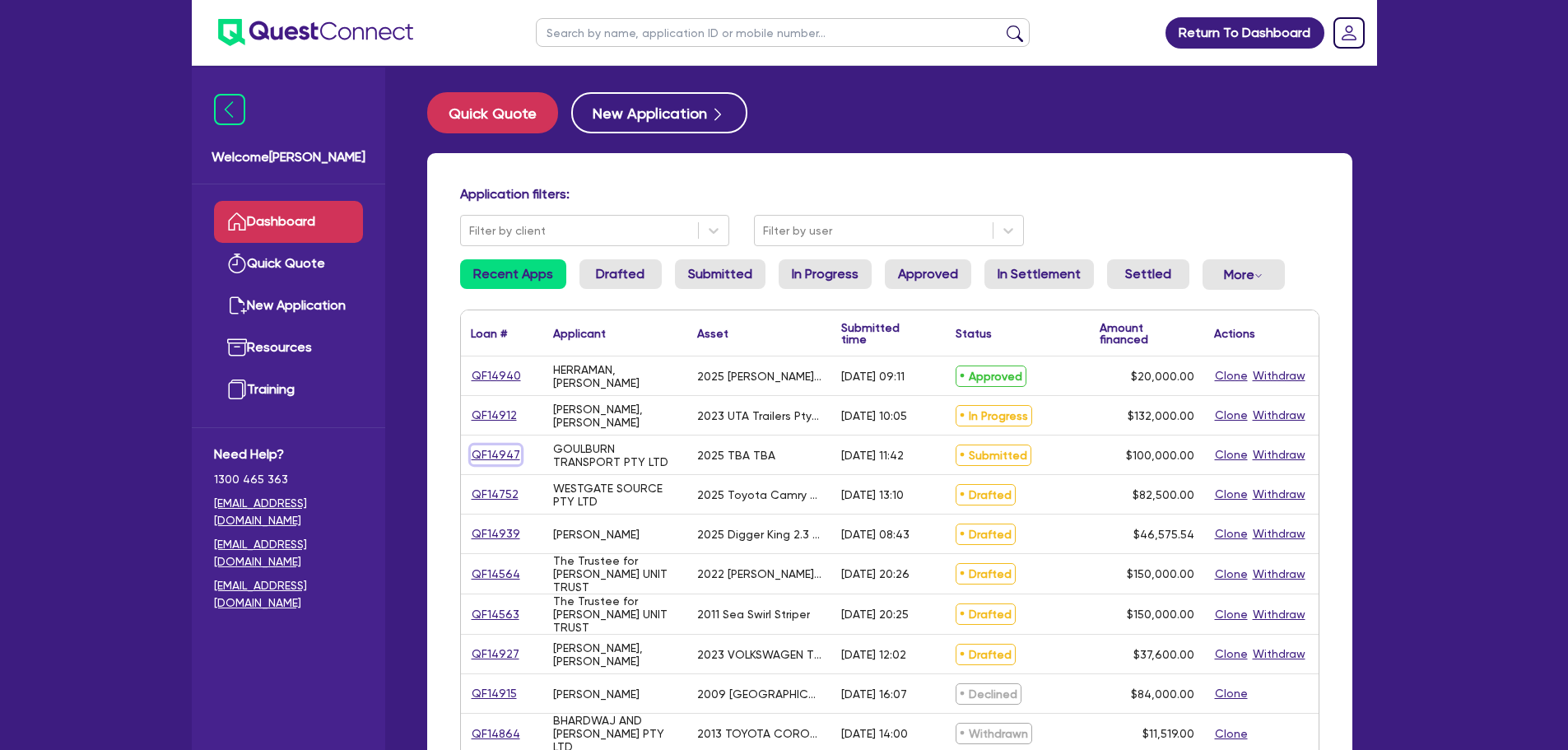
click at [477, 455] on link "QF14947" at bounding box center [496, 454] width 51 height 19
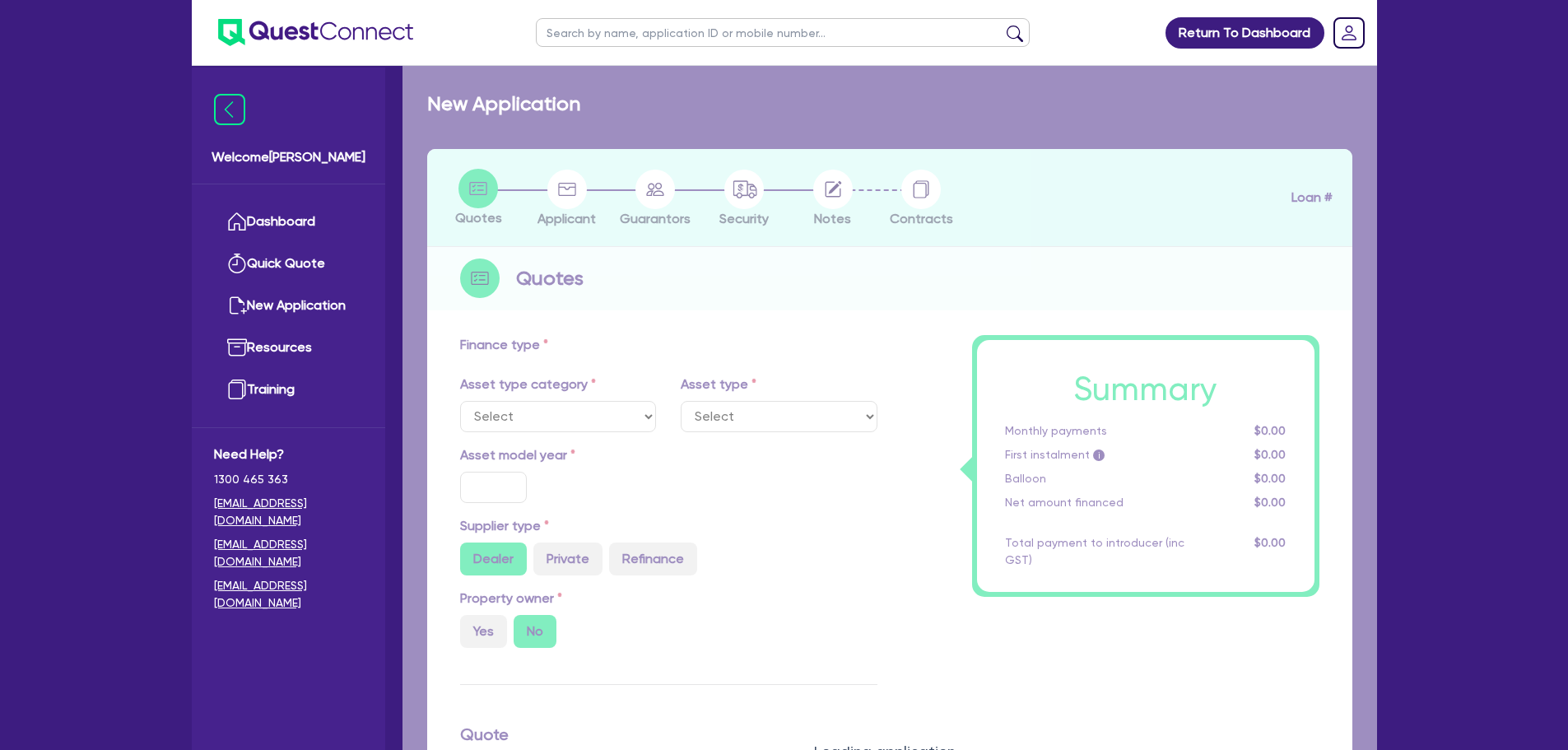
select select "CARS_AND_LIGHT_TRUCKS"
type input "2025"
type input "100,000"
type input "10"
type input "10,000"
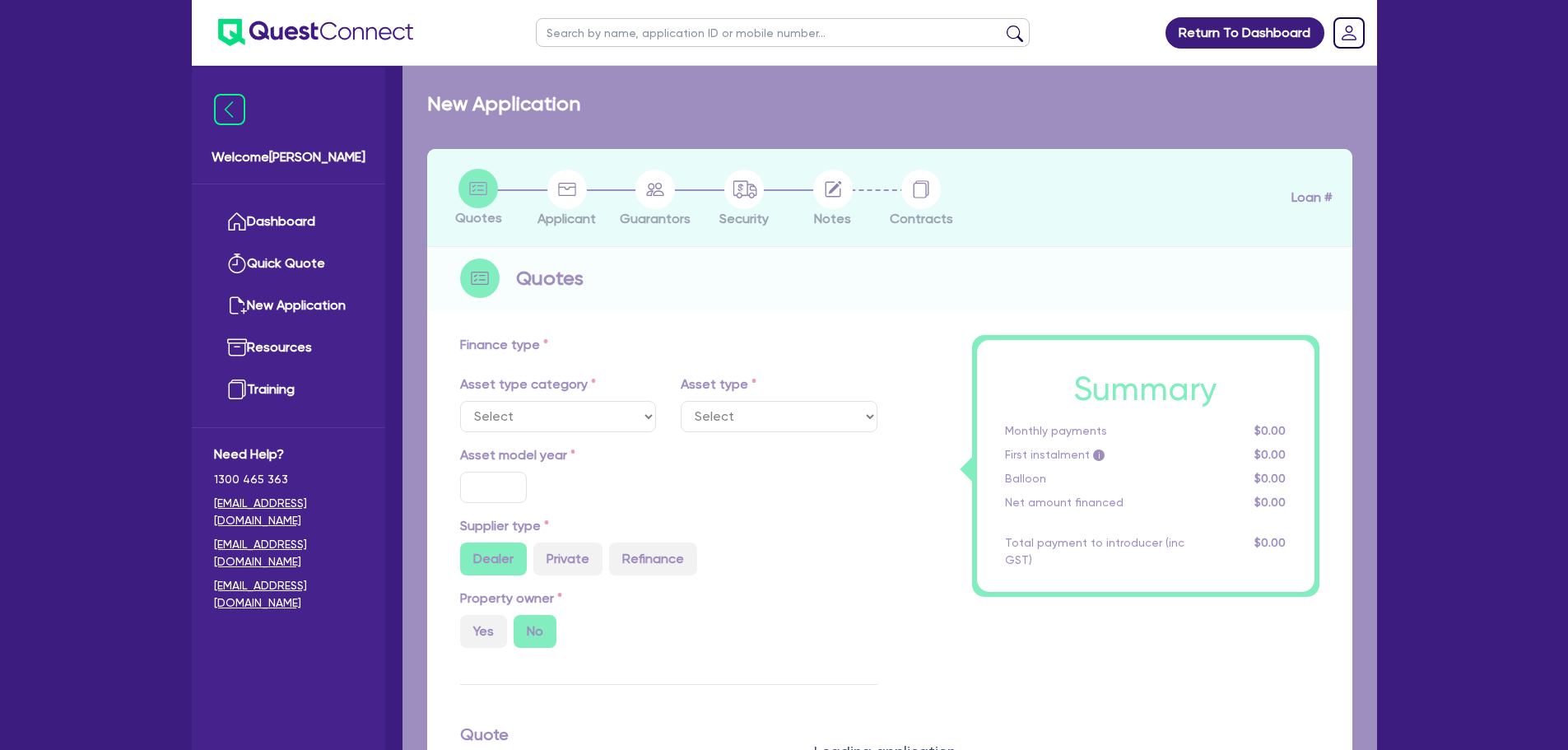
type input "17"
type input "1,490"
select select "PASSENGER_VEHICLES"
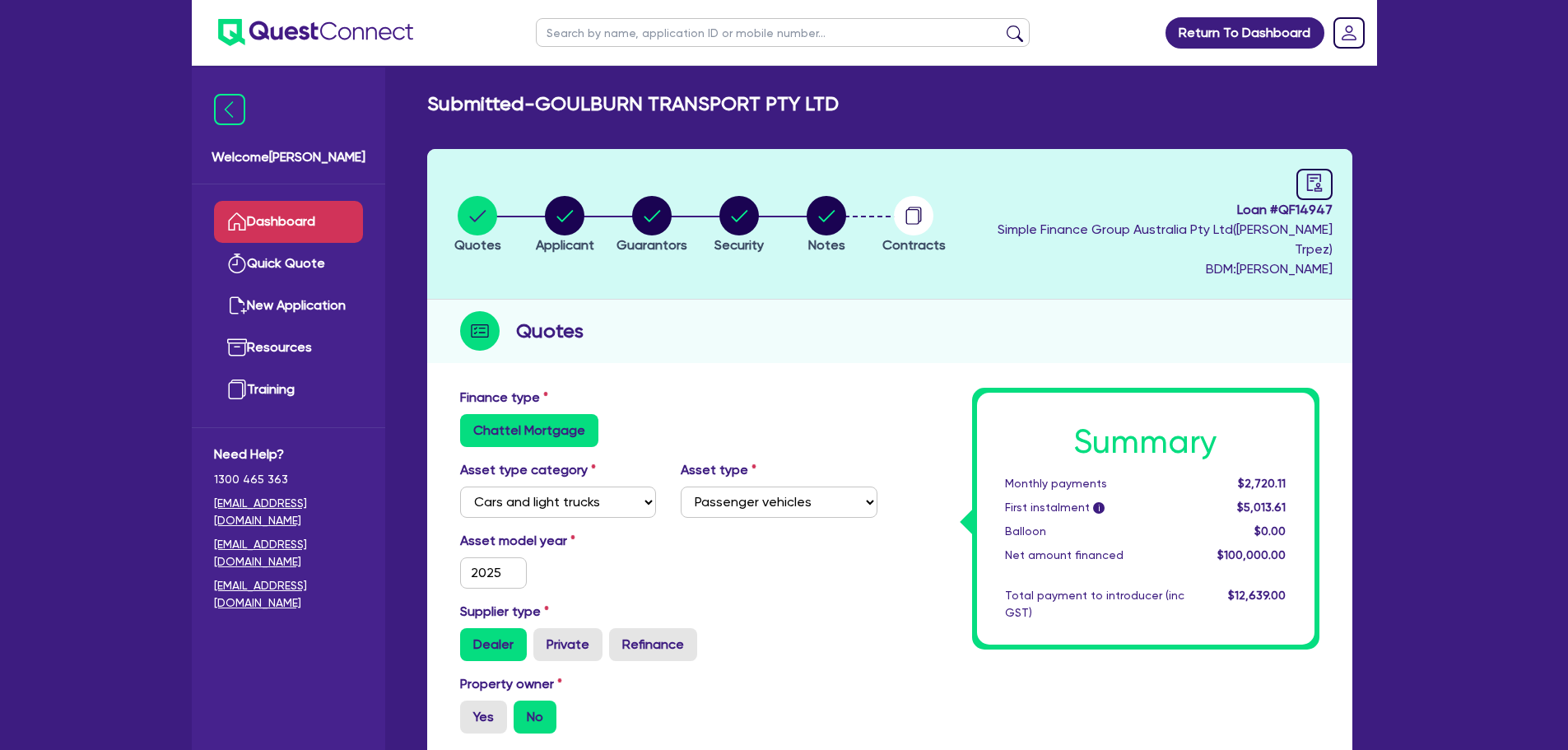
click at [352, 217] on link "Dashboard" at bounding box center [288, 221] width 149 height 42
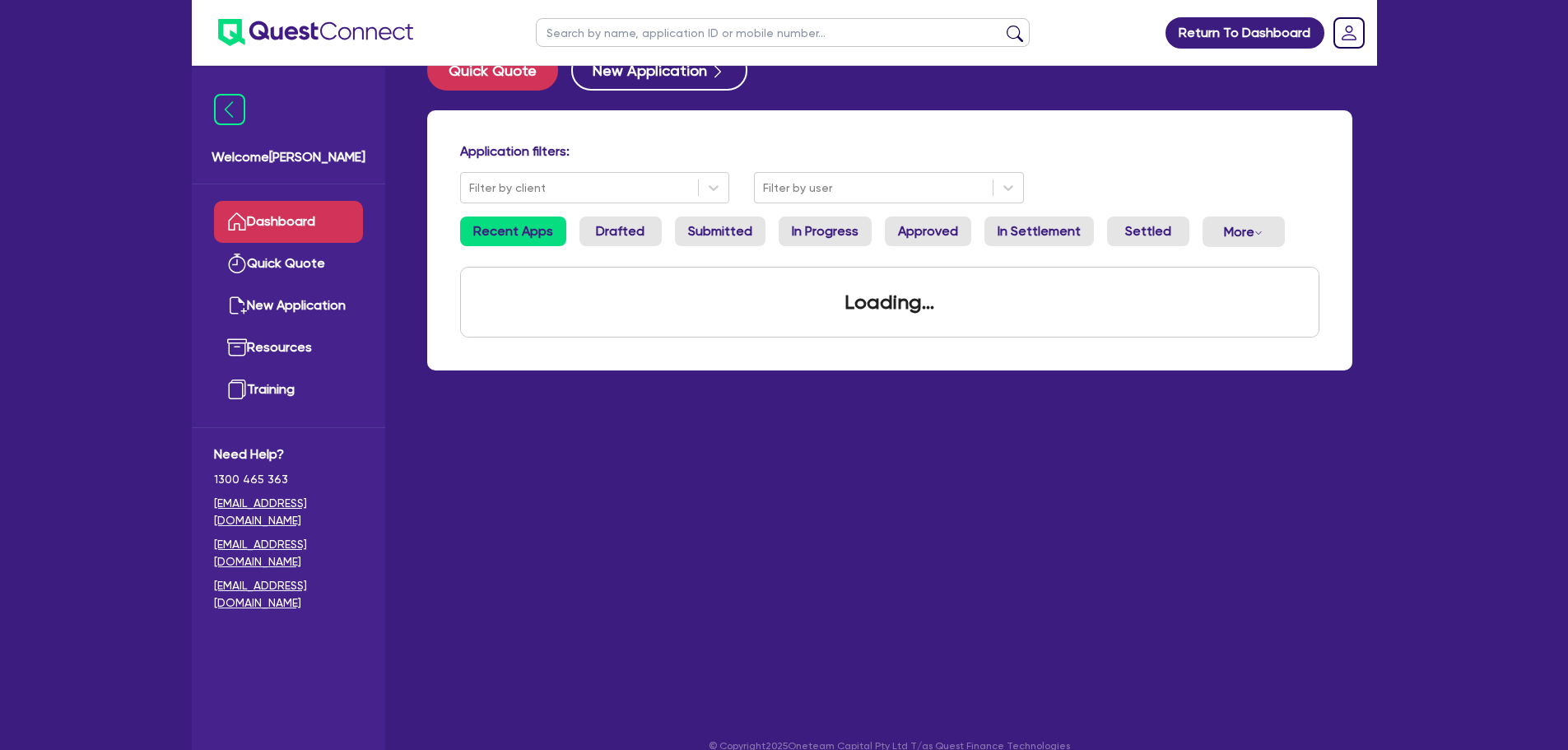
scroll to position [65, 0]
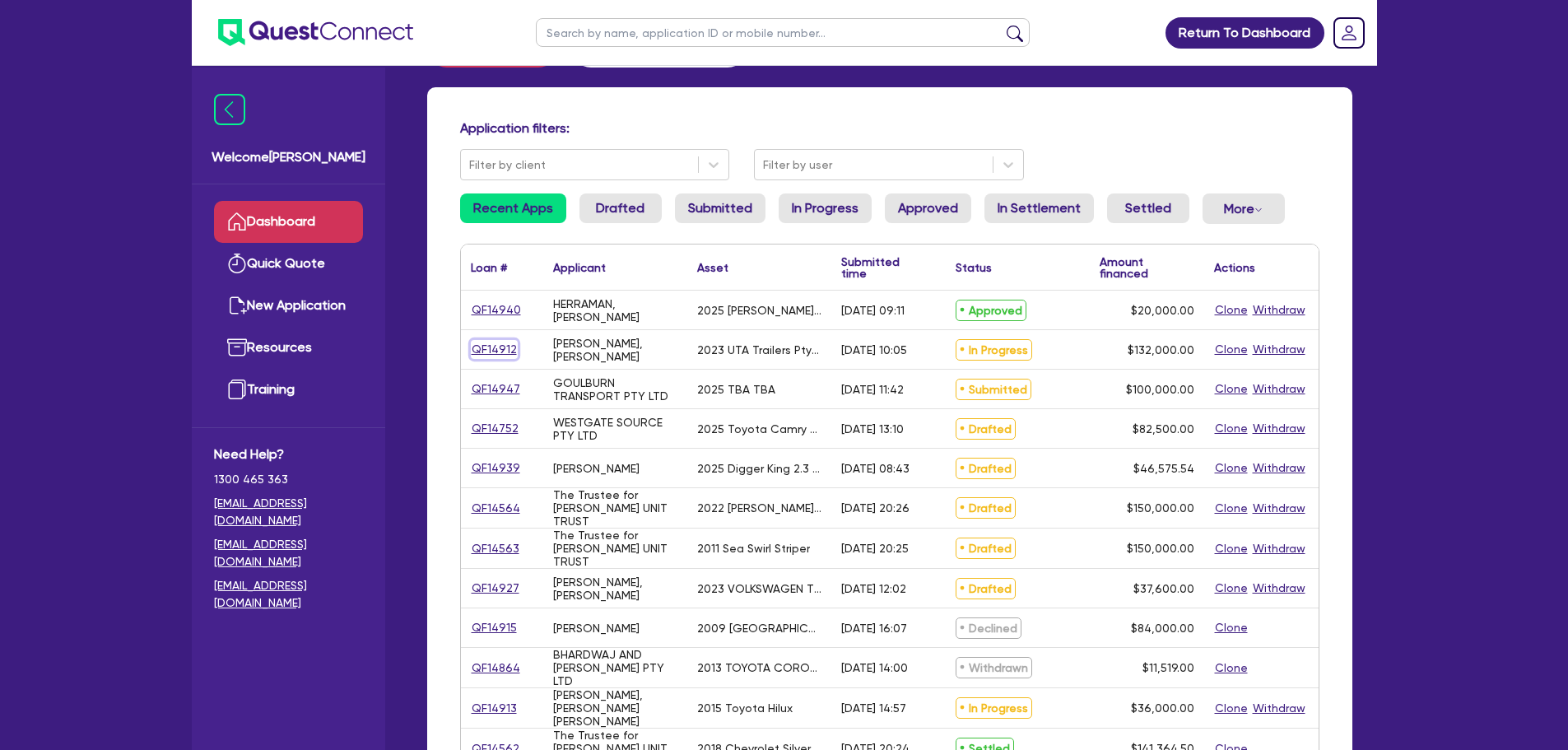
click at [504, 350] on link "QF14912" at bounding box center [494, 349] width 47 height 19
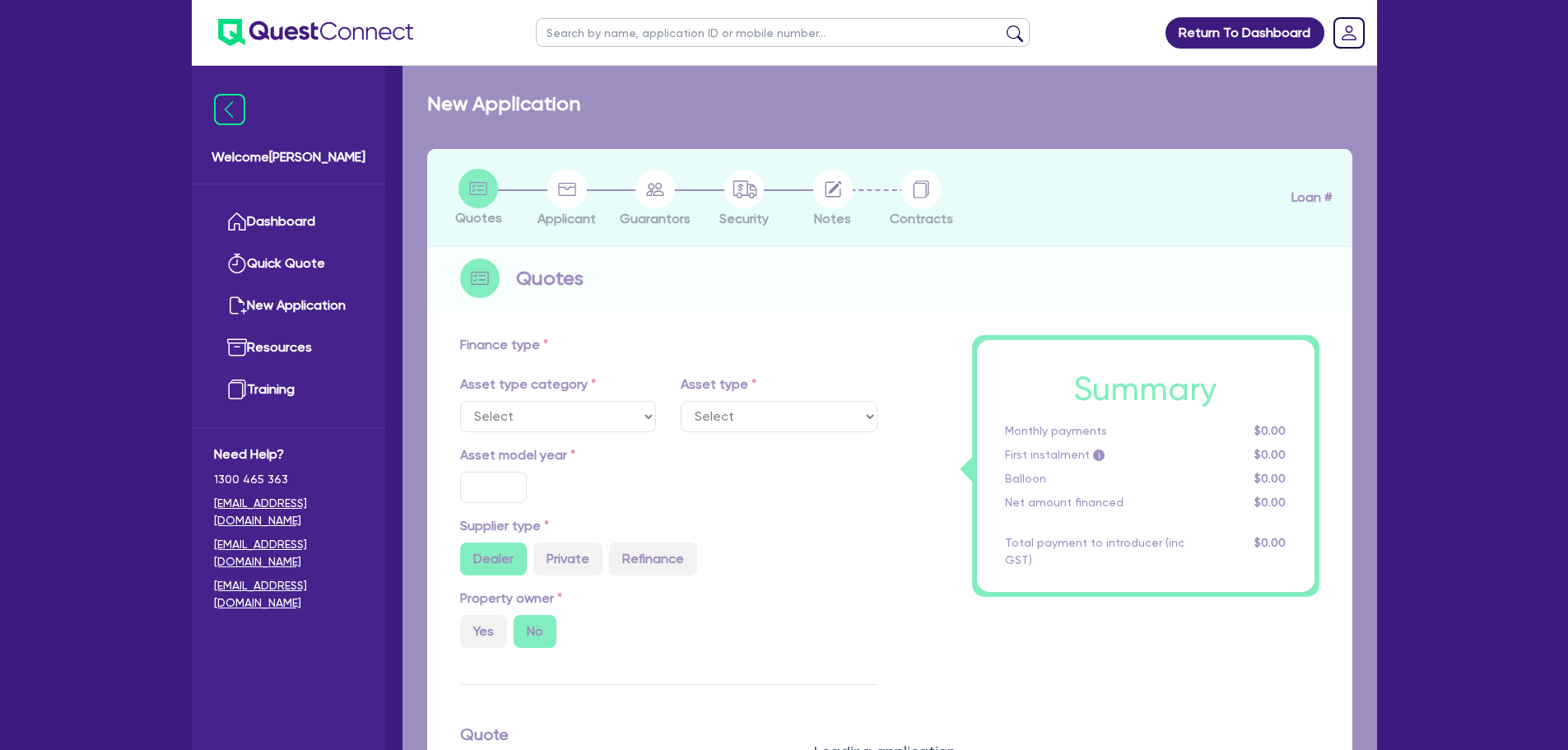
select select "PRIMARY_ASSETS"
type input "2023"
radio input "false"
radio input "true"
type input "132,000"
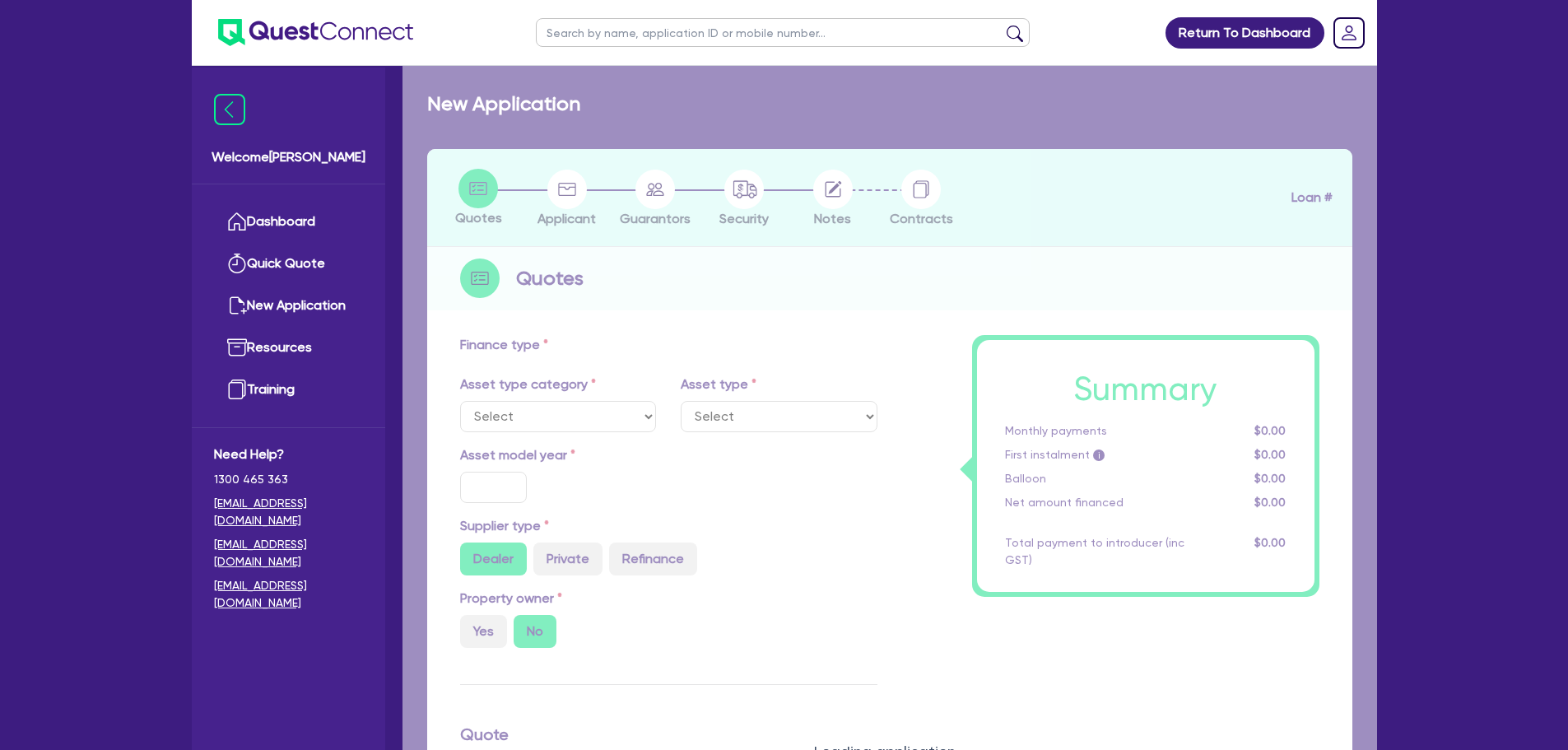
type input "5"
type input "6,600"
type input "17"
type input "300"
select select "HEAVY_TRUCKS"
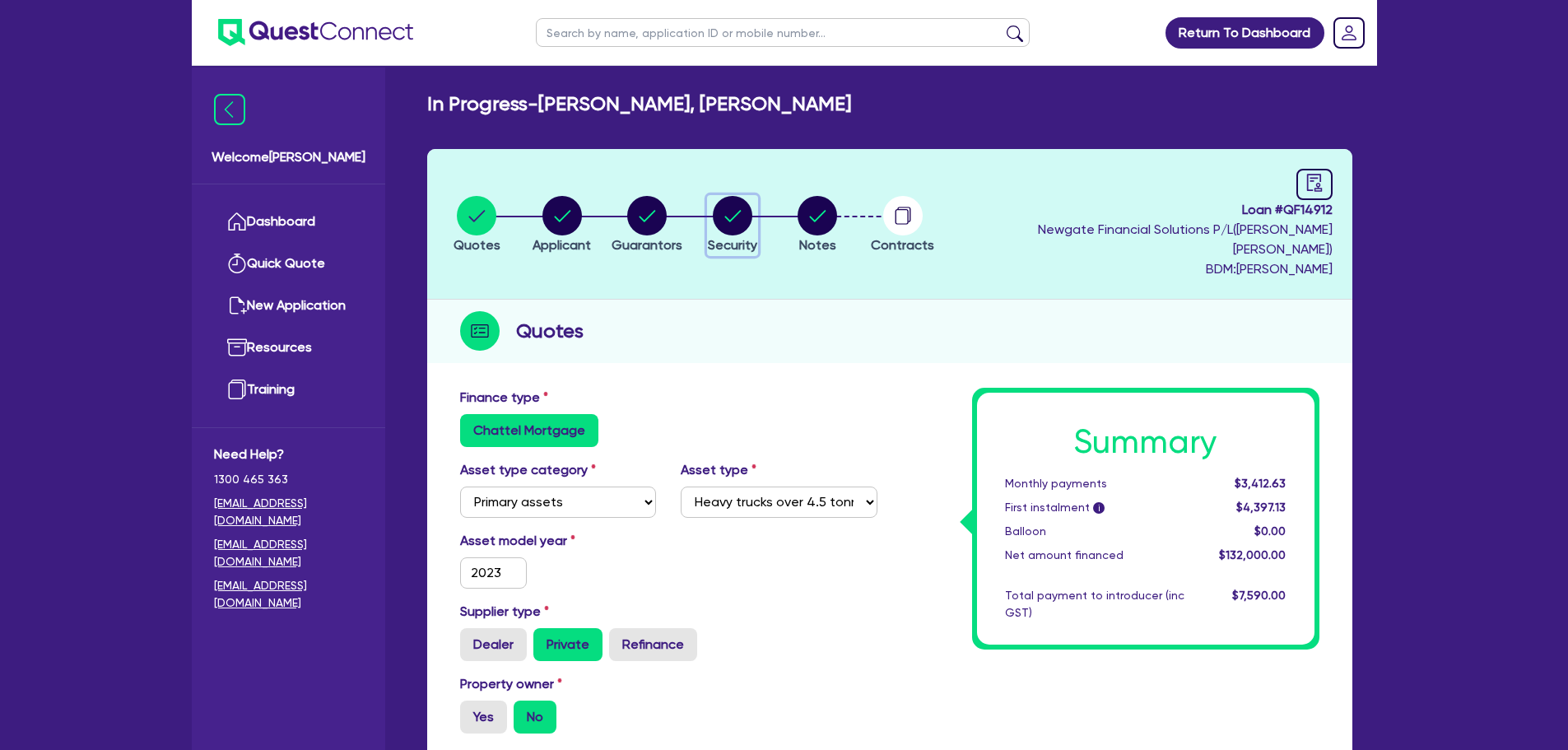
click at [733, 196] on circle "button" at bounding box center [733, 215] width 40 height 40
select select "PRIMARY_ASSETS"
select select "HEAVY_TRUCKS"
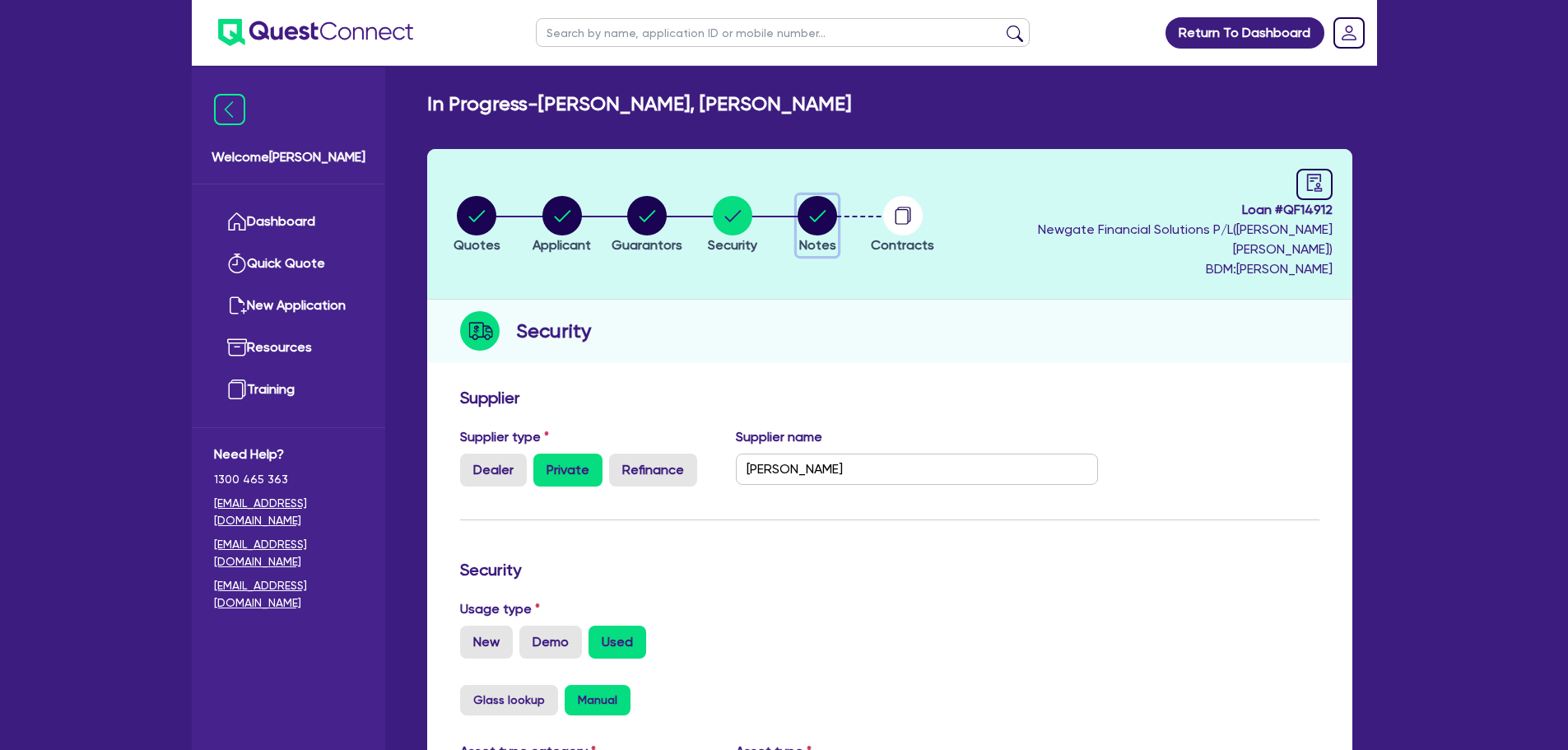
click at [836, 196] on circle "button" at bounding box center [817, 215] width 40 height 40
select select "Quest Finance - Own Book"
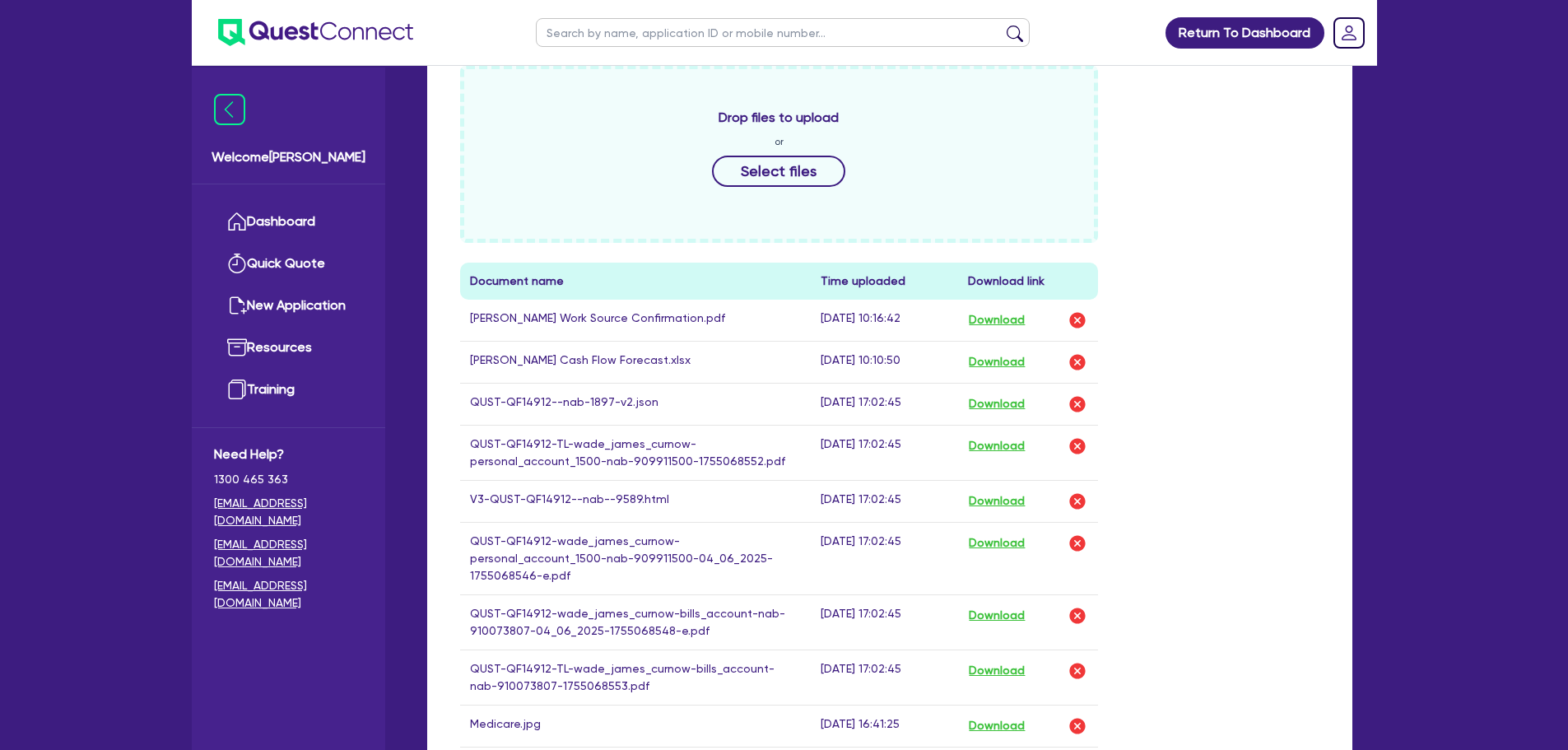
scroll to position [823, 0]
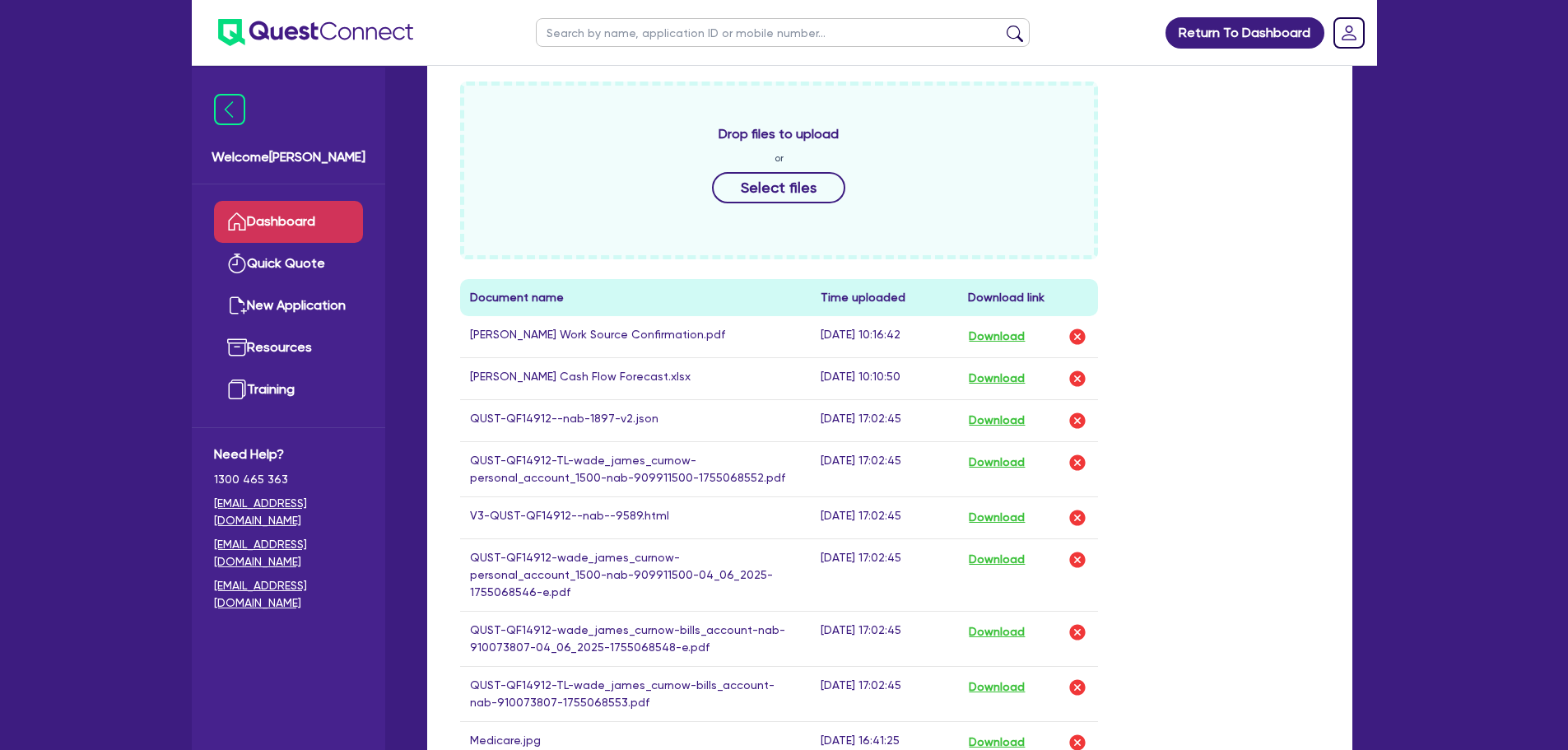
click at [264, 213] on link "Dashboard" at bounding box center [288, 221] width 149 height 42
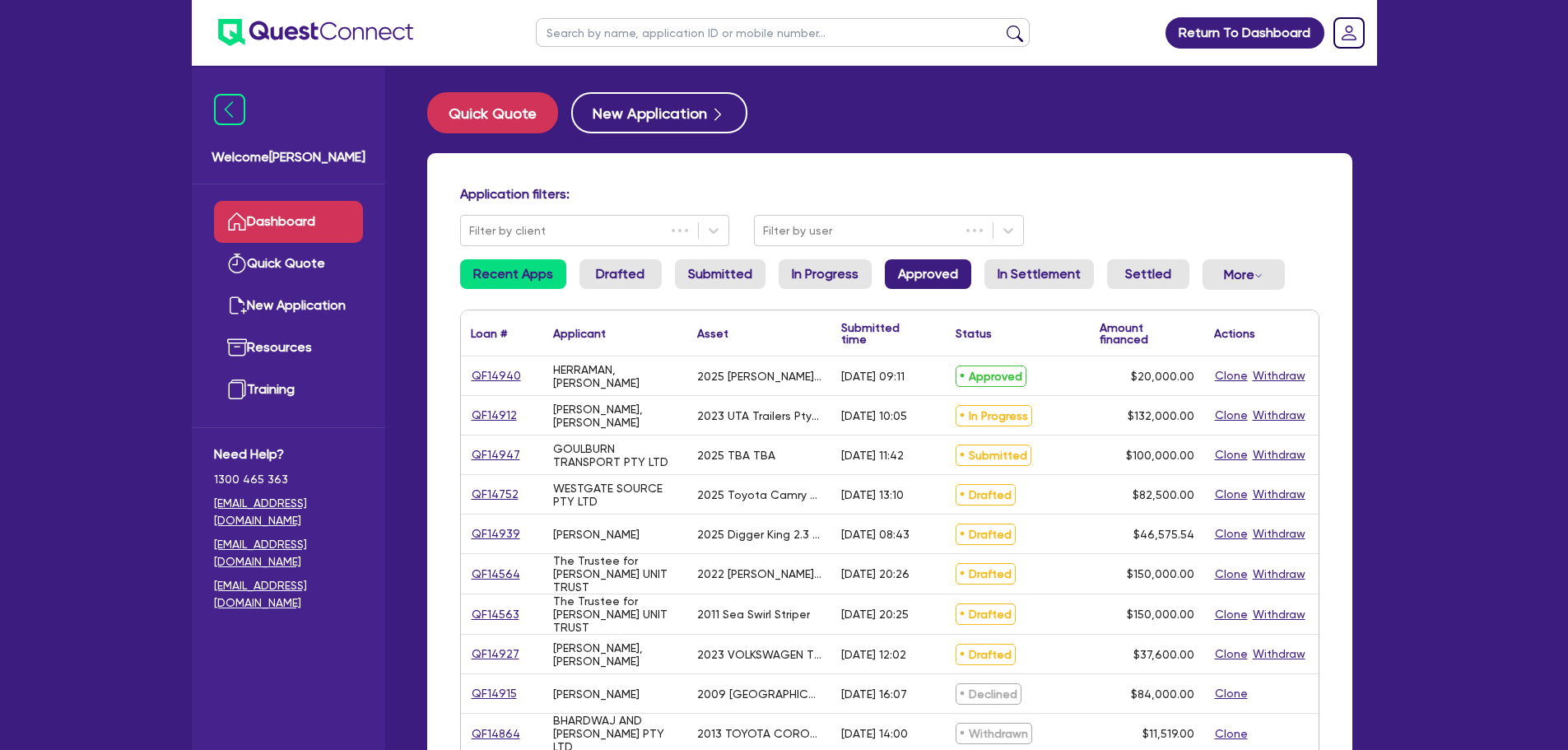
click at [898, 274] on link "Approved" at bounding box center [928, 274] width 86 height 30
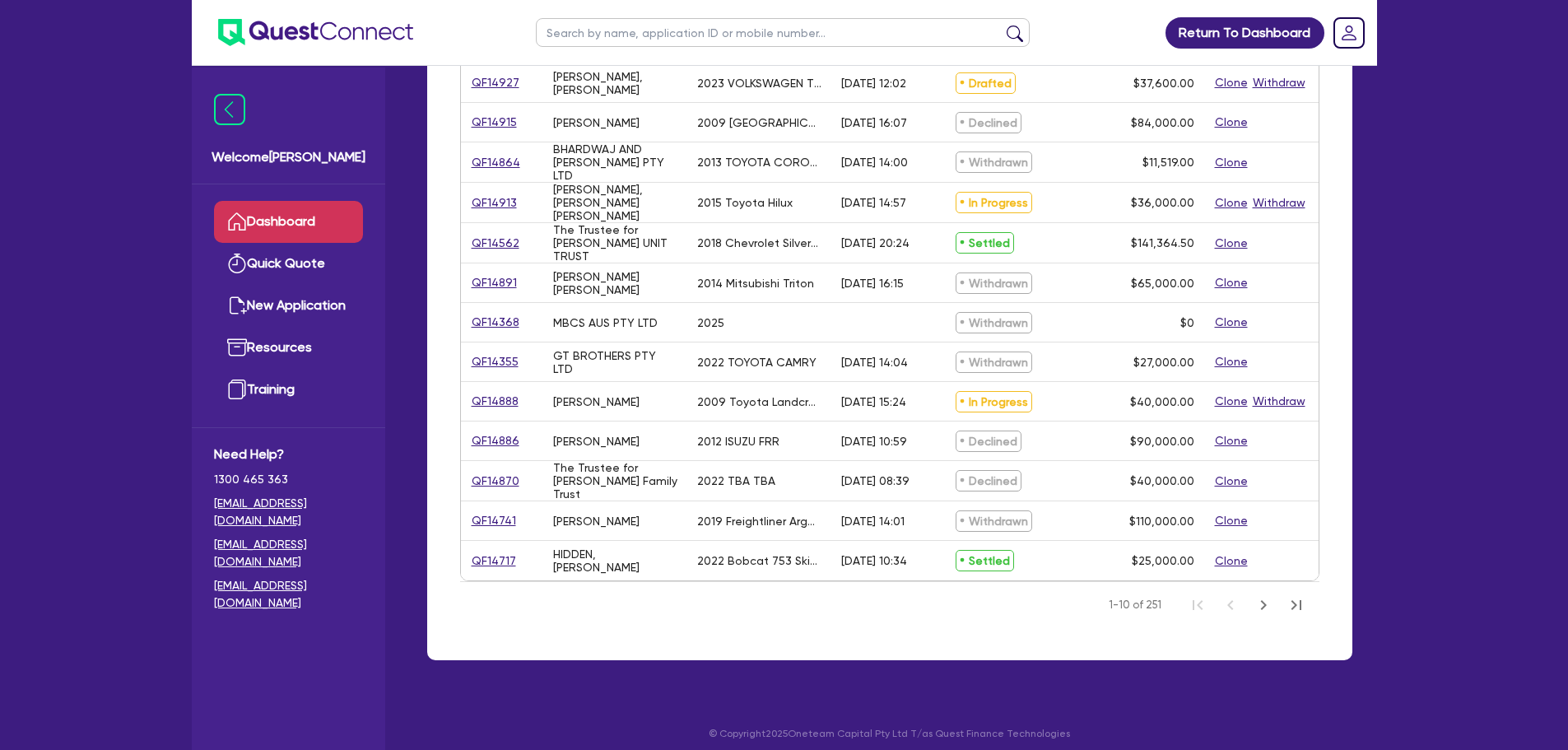
scroll to position [577, 0]
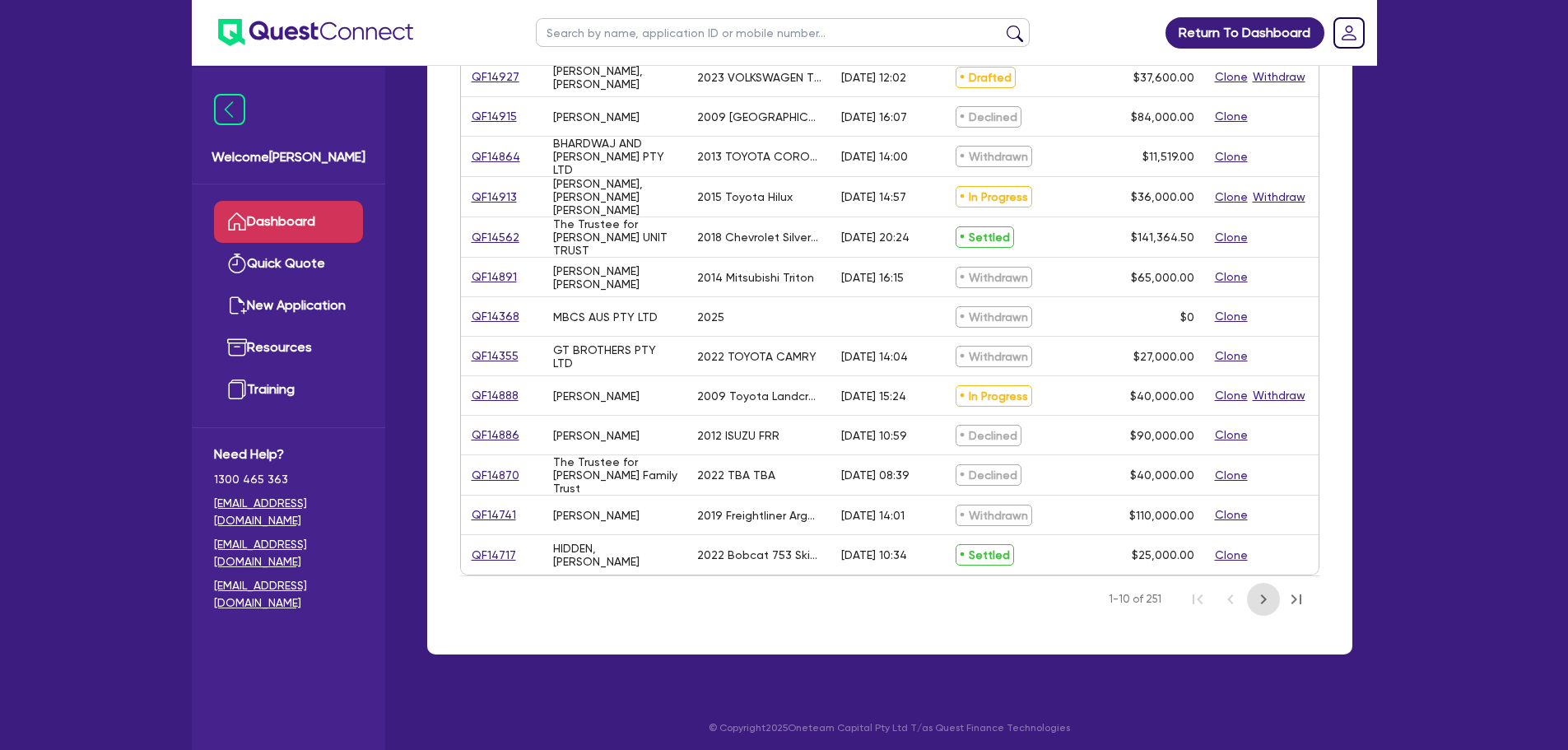
click at [1265, 595] on icon "Next Page" at bounding box center [1263, 599] width 6 height 10
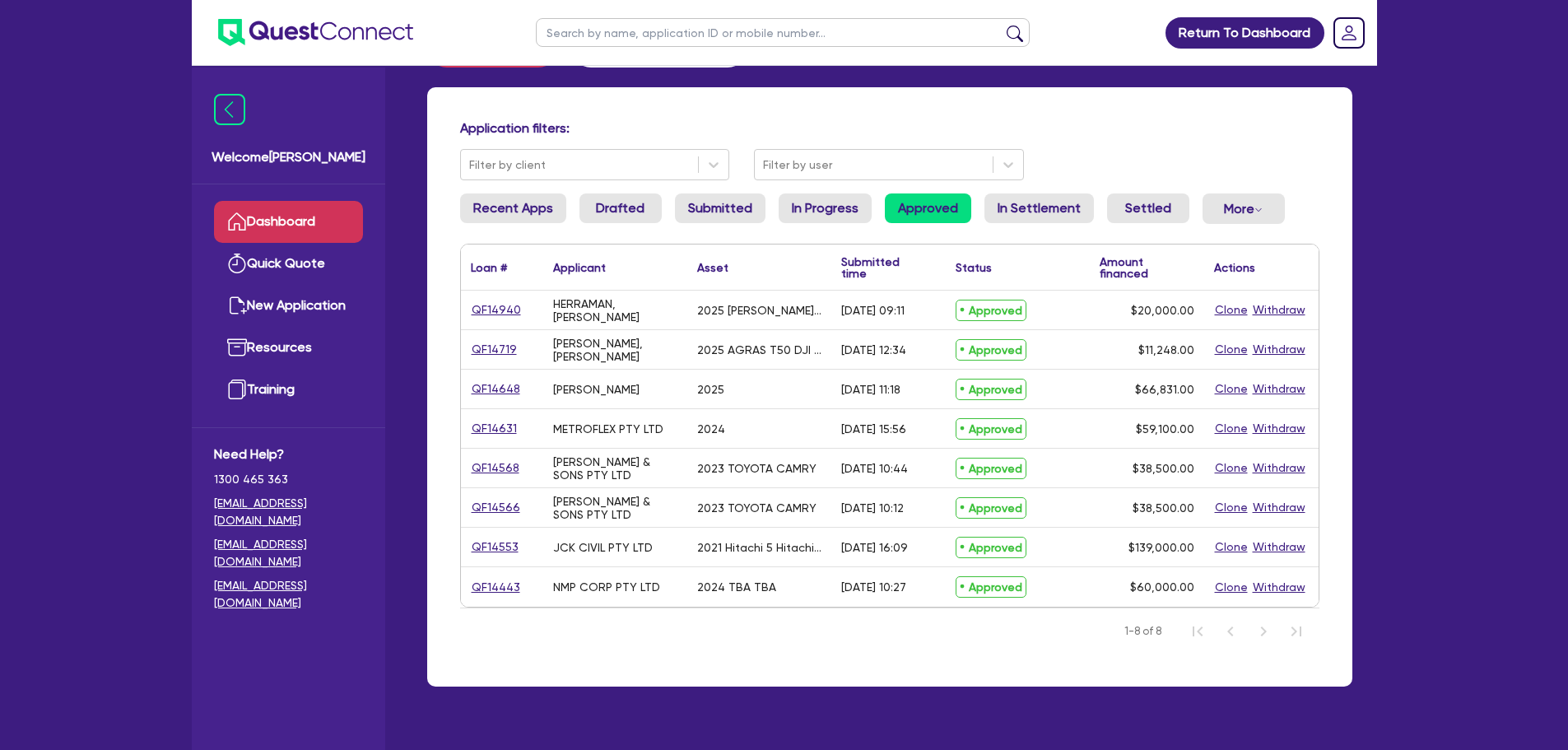
scroll to position [103, 0]
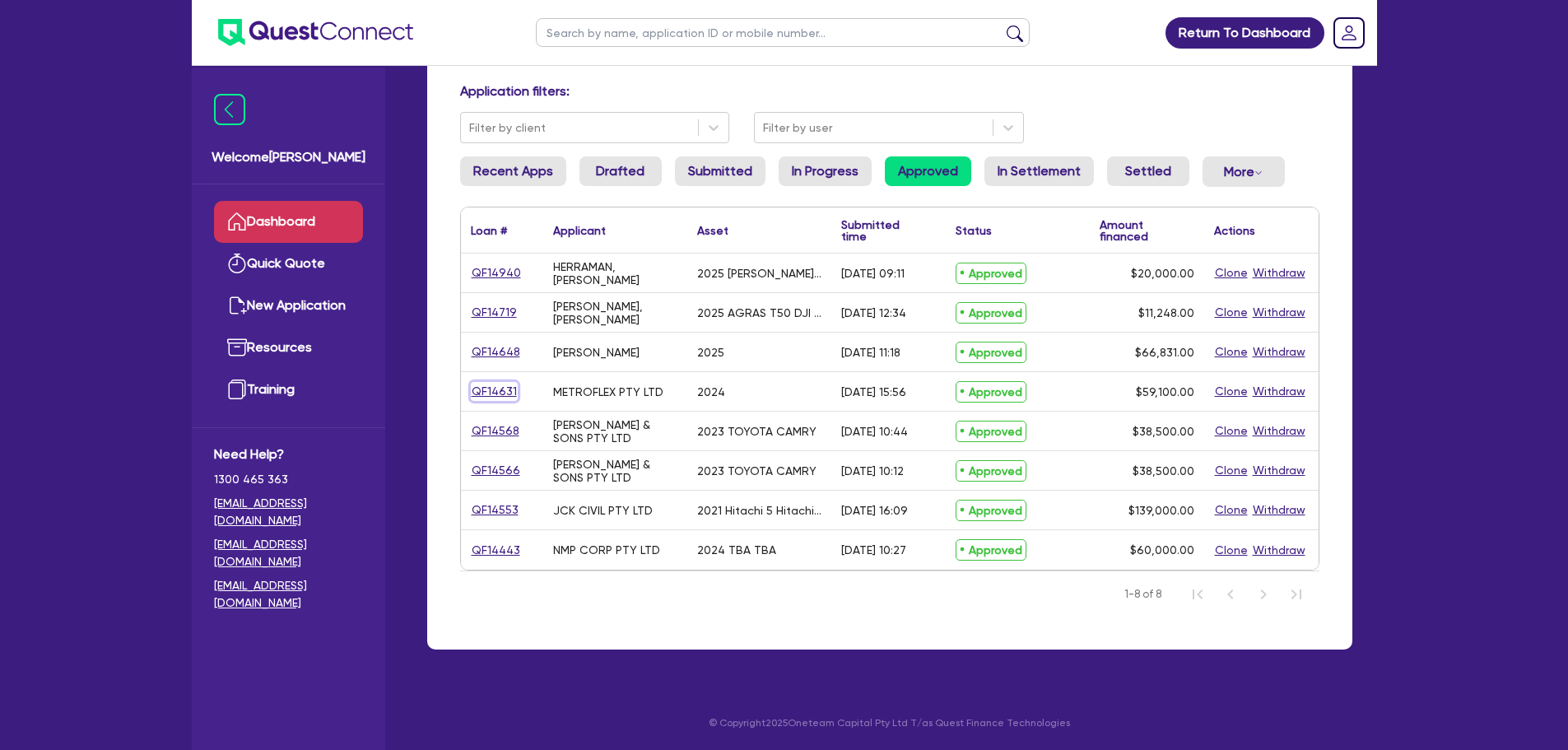
click at [495, 389] on link "QF14631" at bounding box center [494, 391] width 47 height 19
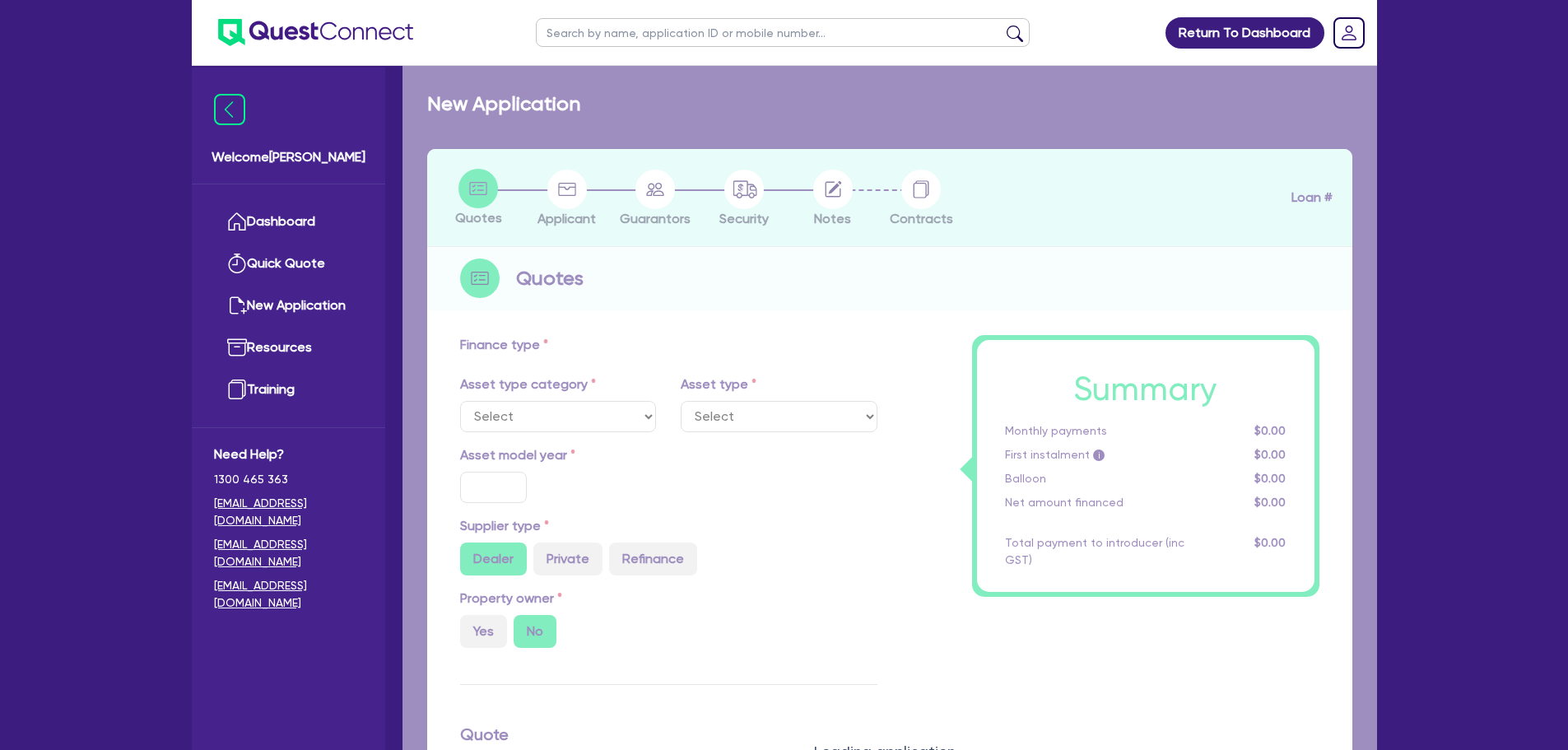
select select "TERTIARY_ASSETS"
type input "2024"
type input "59,100"
type input "9"
type input "5,319"
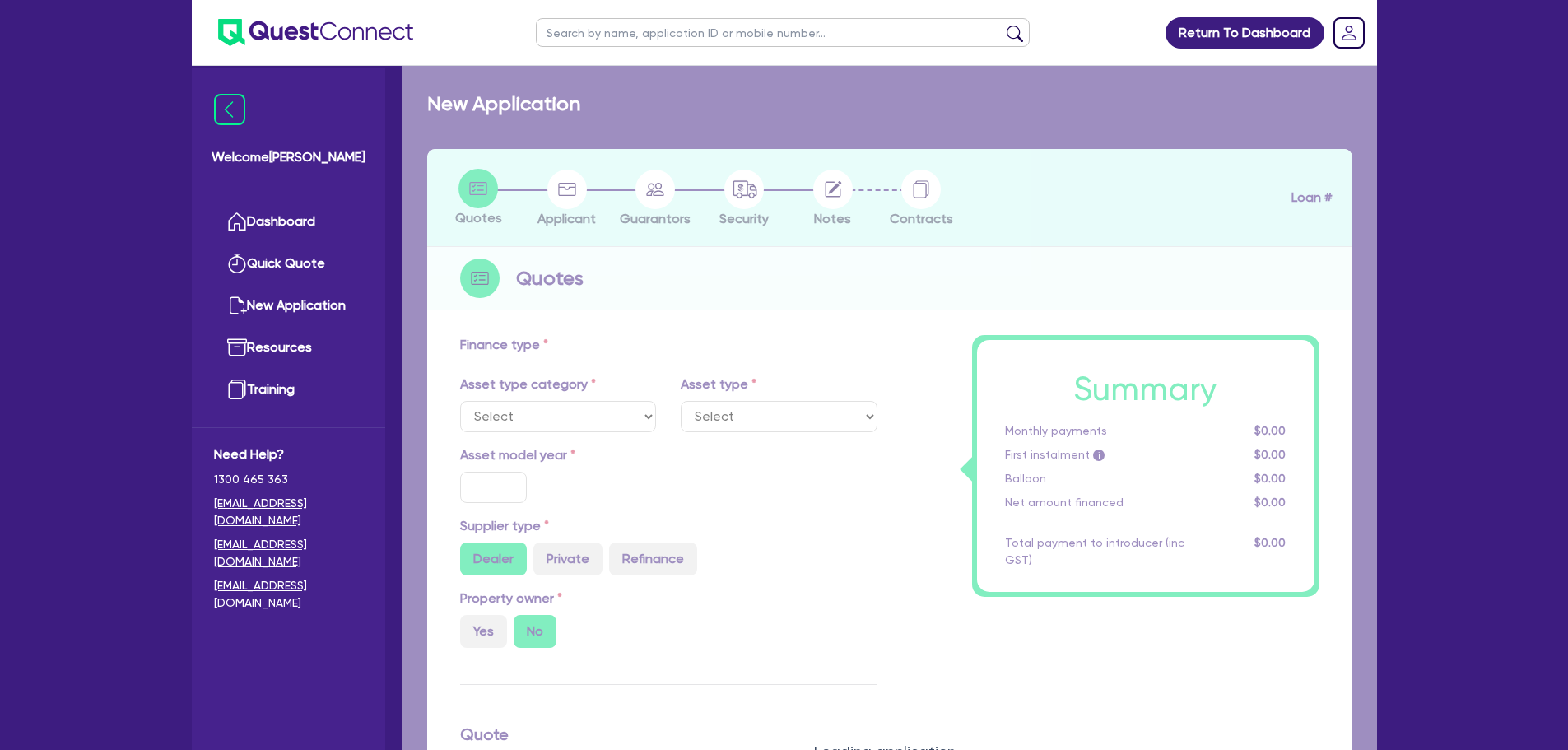
type input "17.95"
select select "OTHER_TERTIARY"
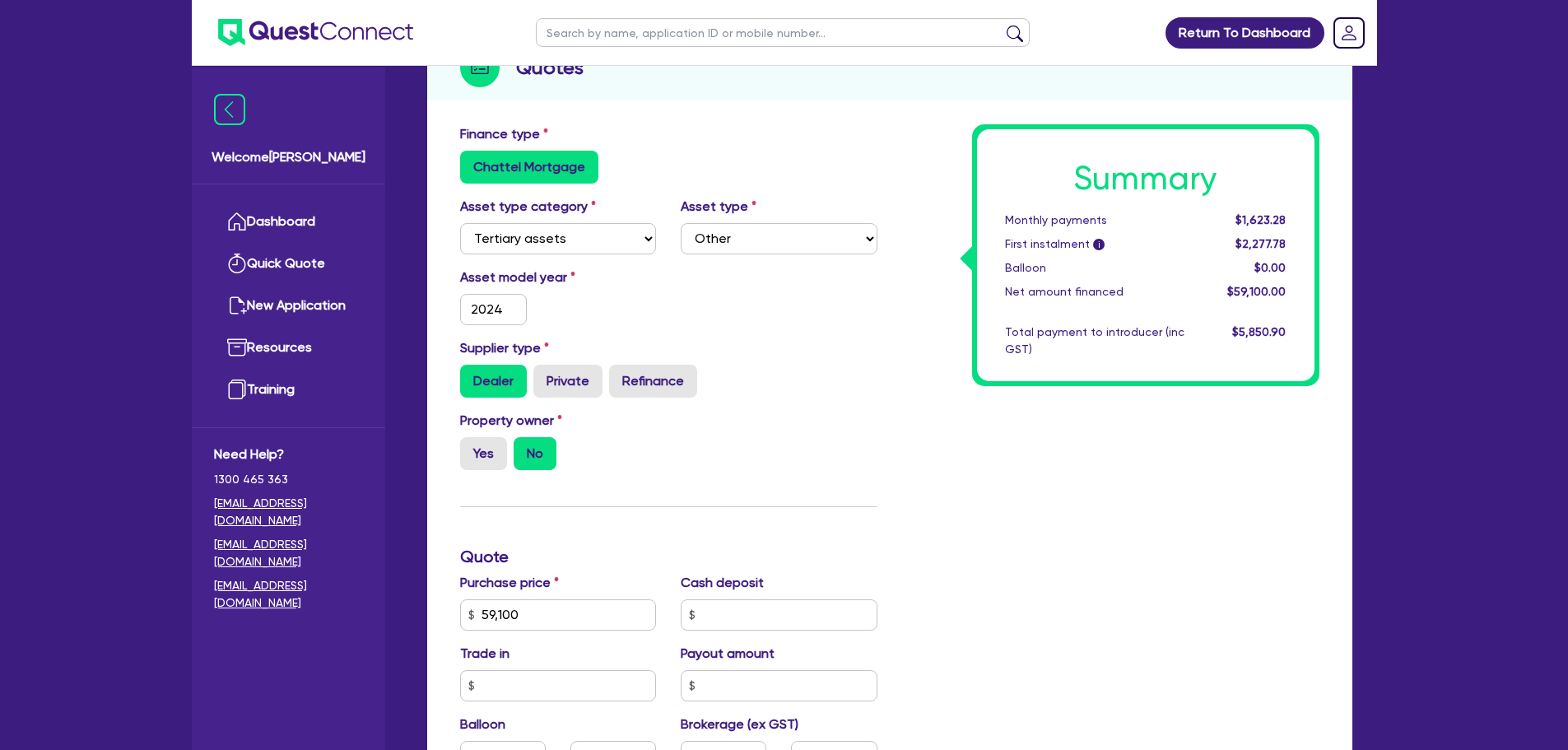
scroll to position [82, 0]
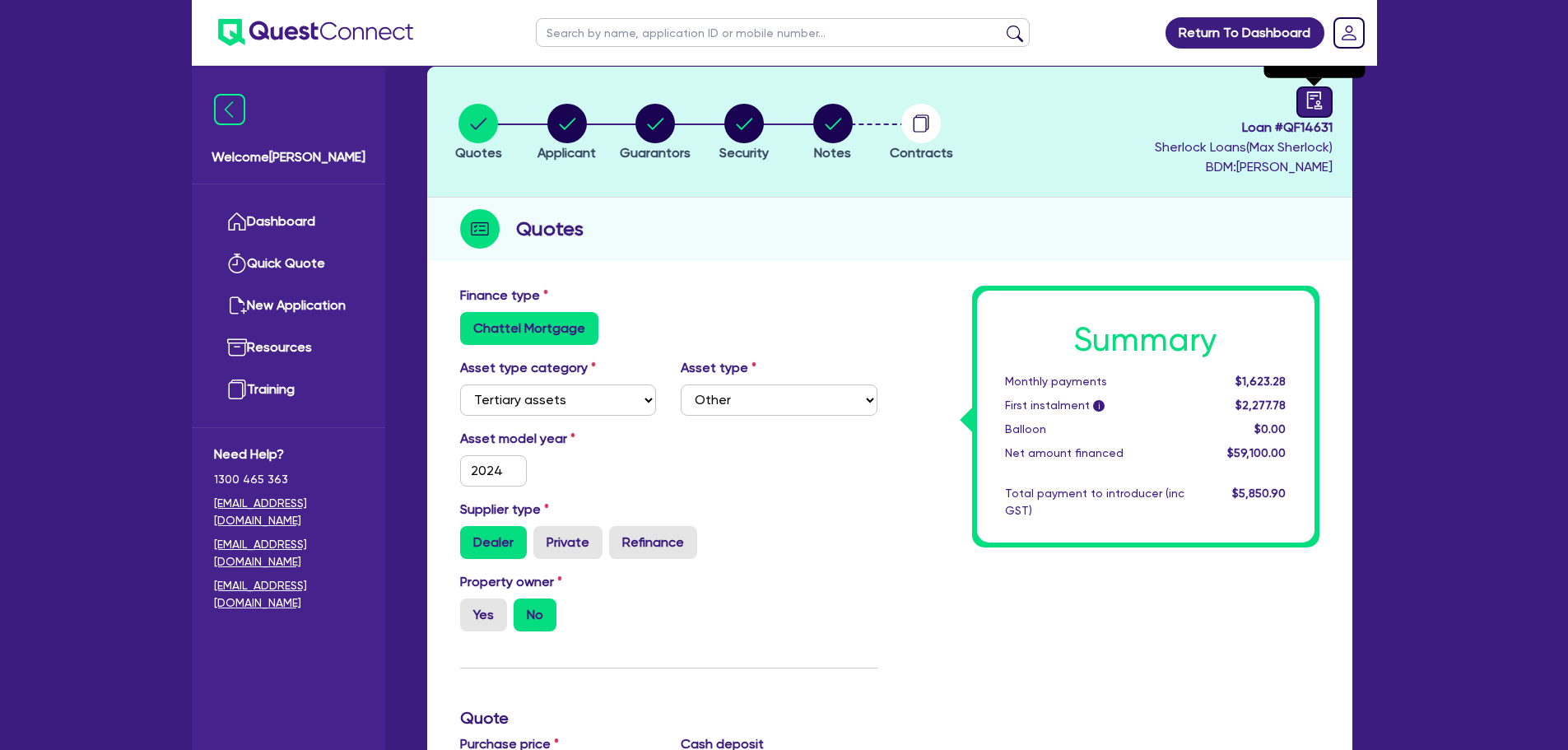
click at [1316, 104] on icon "audit" at bounding box center [1314, 100] width 18 height 18
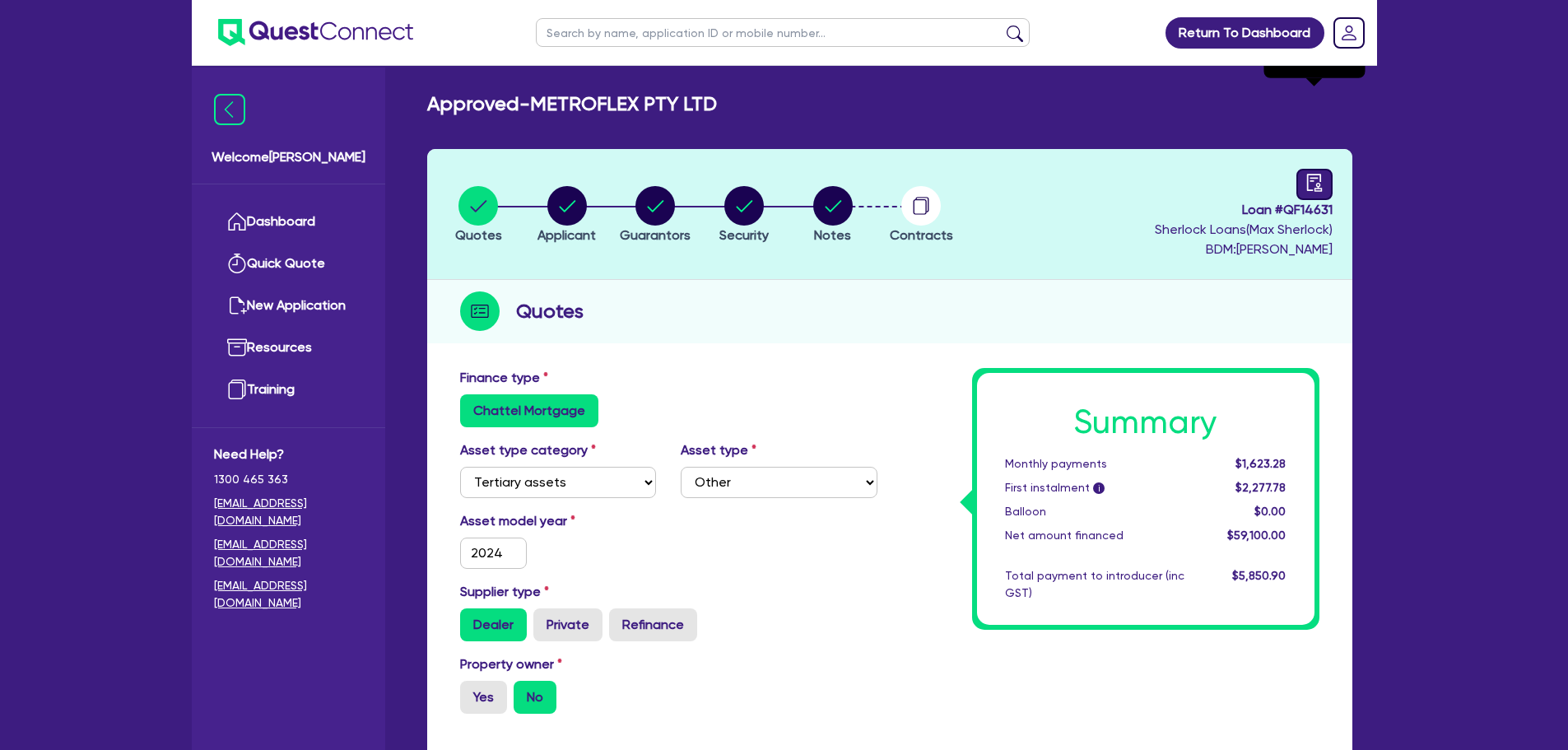
select select "APPROVED_WAITING_FOR_MORE_INFO"
select select "Quest Finance - Own Book"
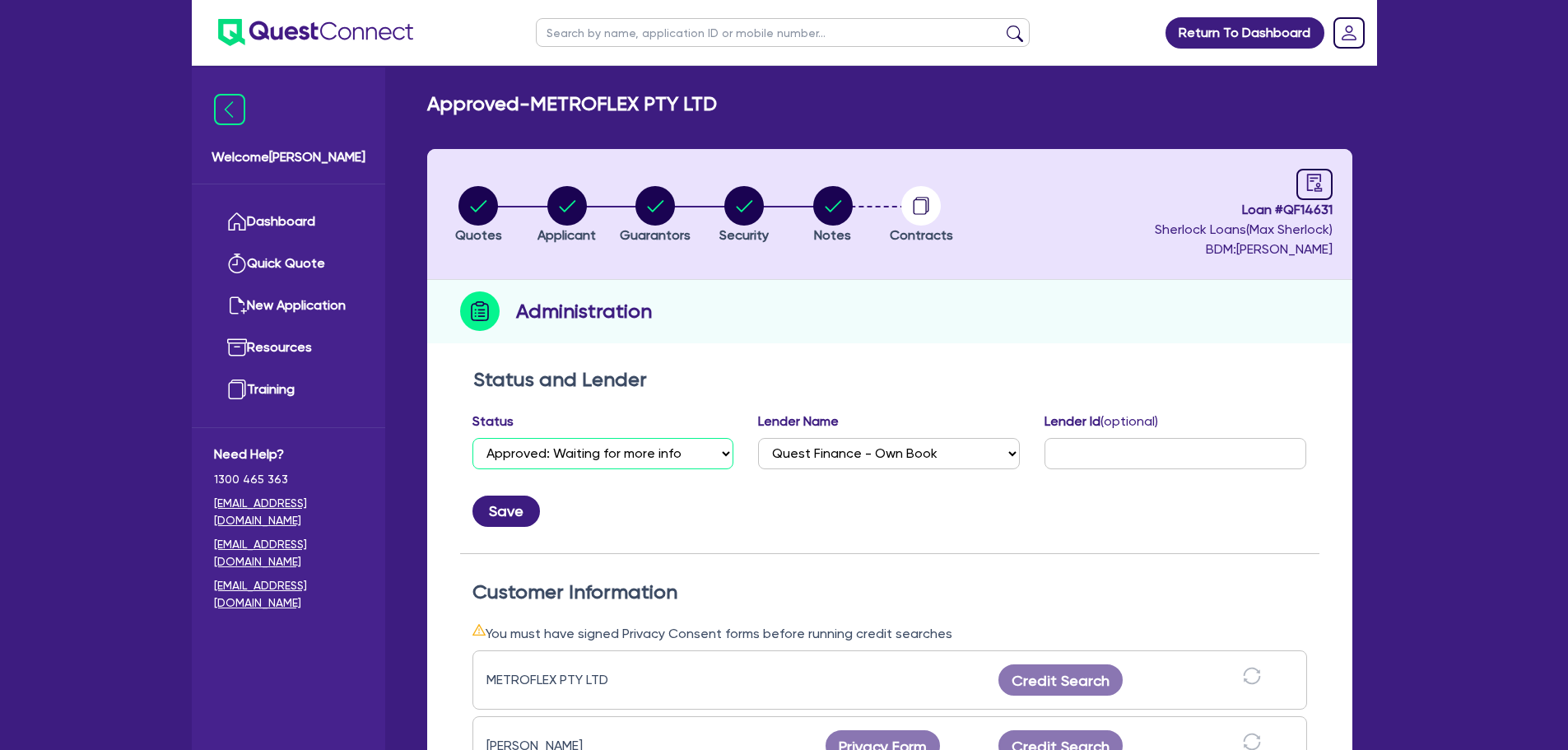
click at [631, 462] on select "Select Quoted Drafted: New Drafted: Amended Submitted: New Submitted: Amended I…" at bounding box center [603, 453] width 262 height 31
click at [903, 375] on h2 "Status and Lender" at bounding box center [889, 380] width 833 height 24
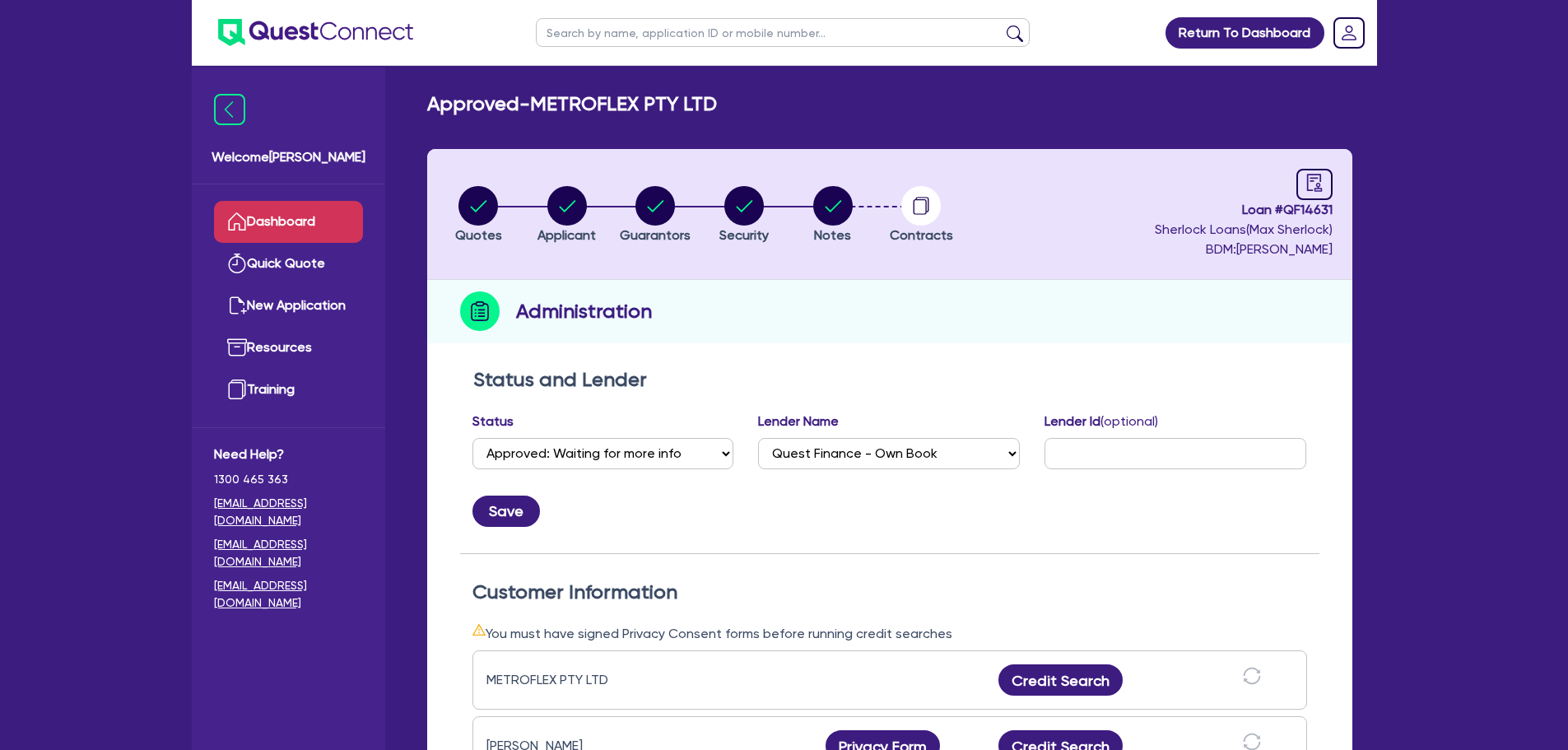
click at [294, 210] on link "Dashboard" at bounding box center [288, 221] width 149 height 42
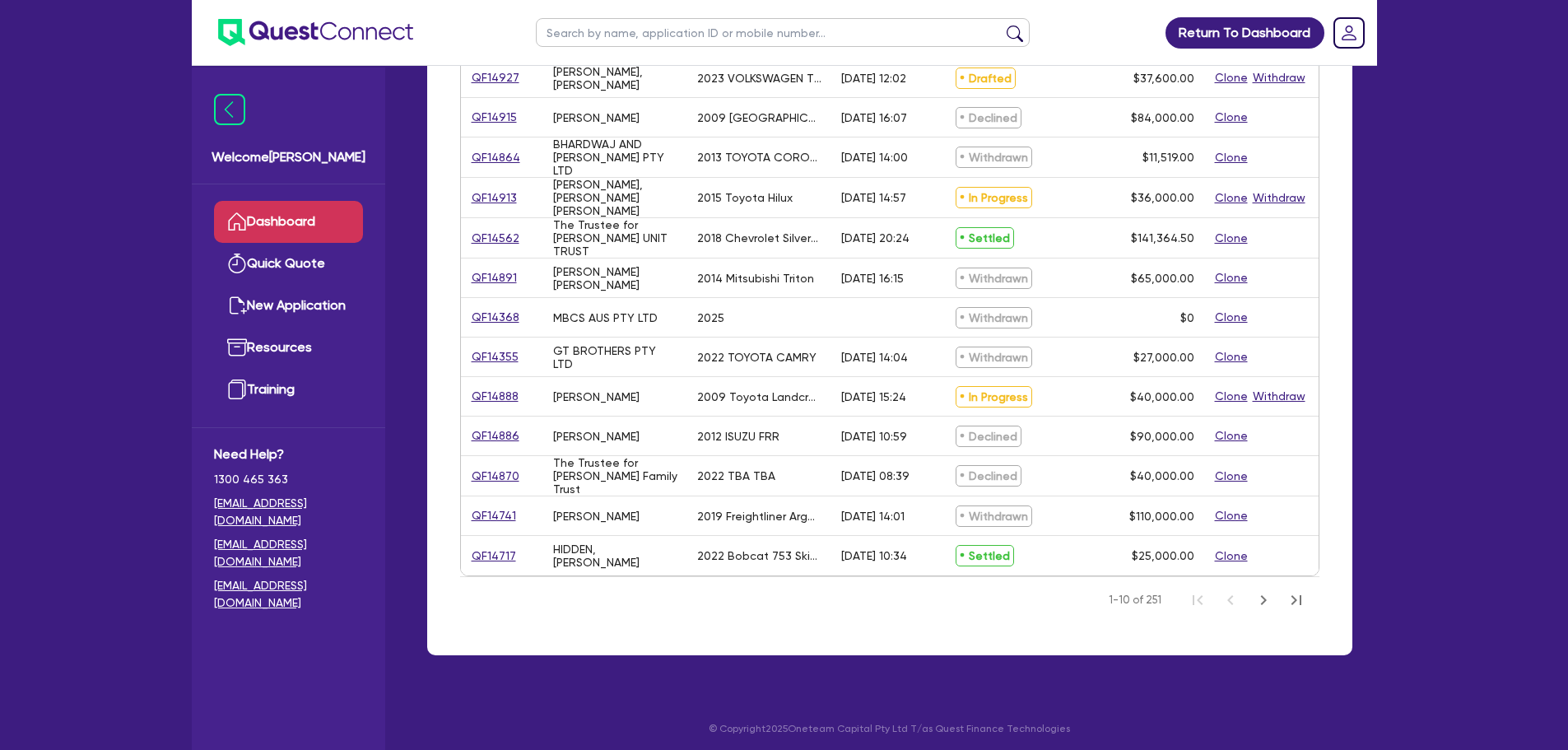
scroll to position [577, 0]
click at [288, 206] on link "Dashboard" at bounding box center [288, 221] width 149 height 42
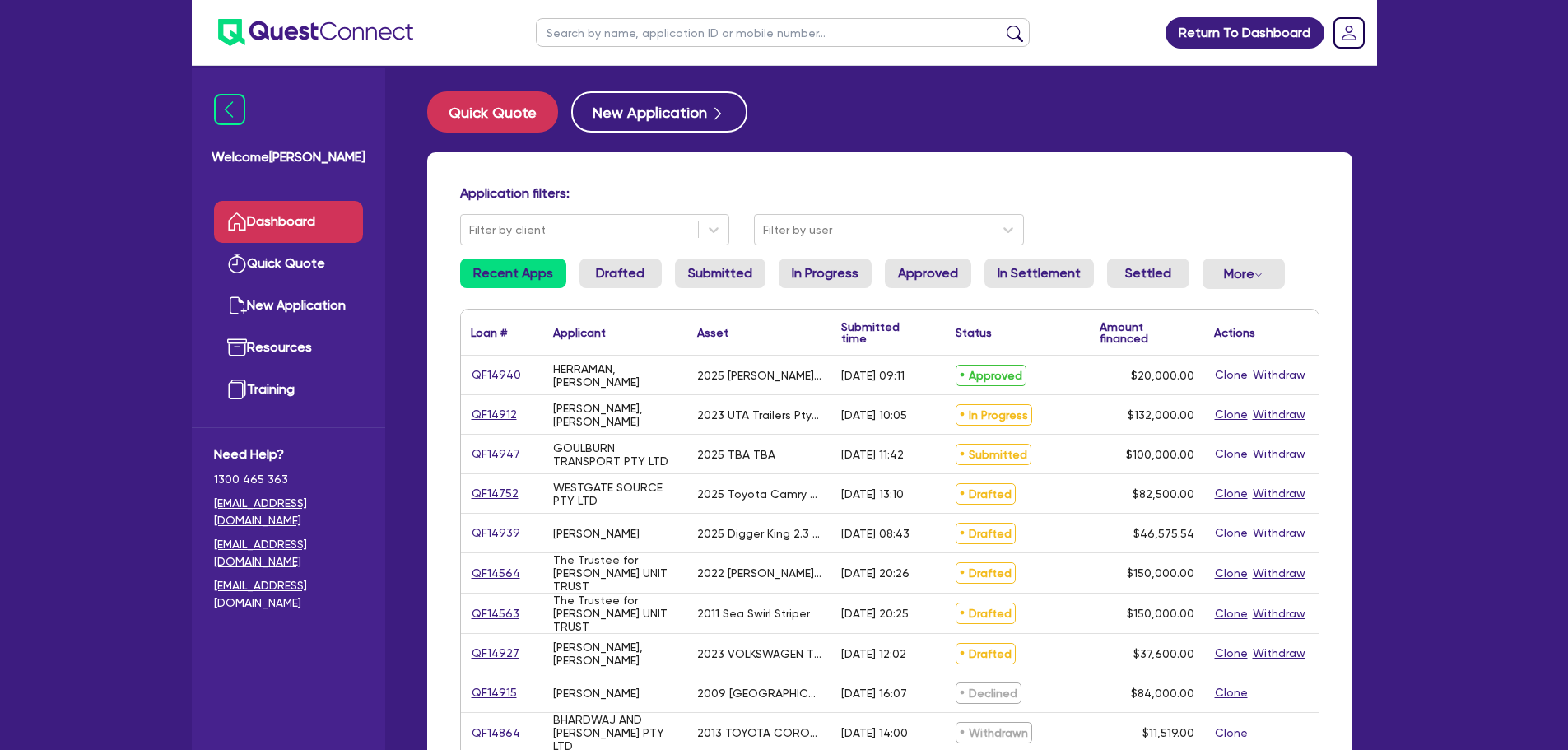
scroll to position [0, 0]
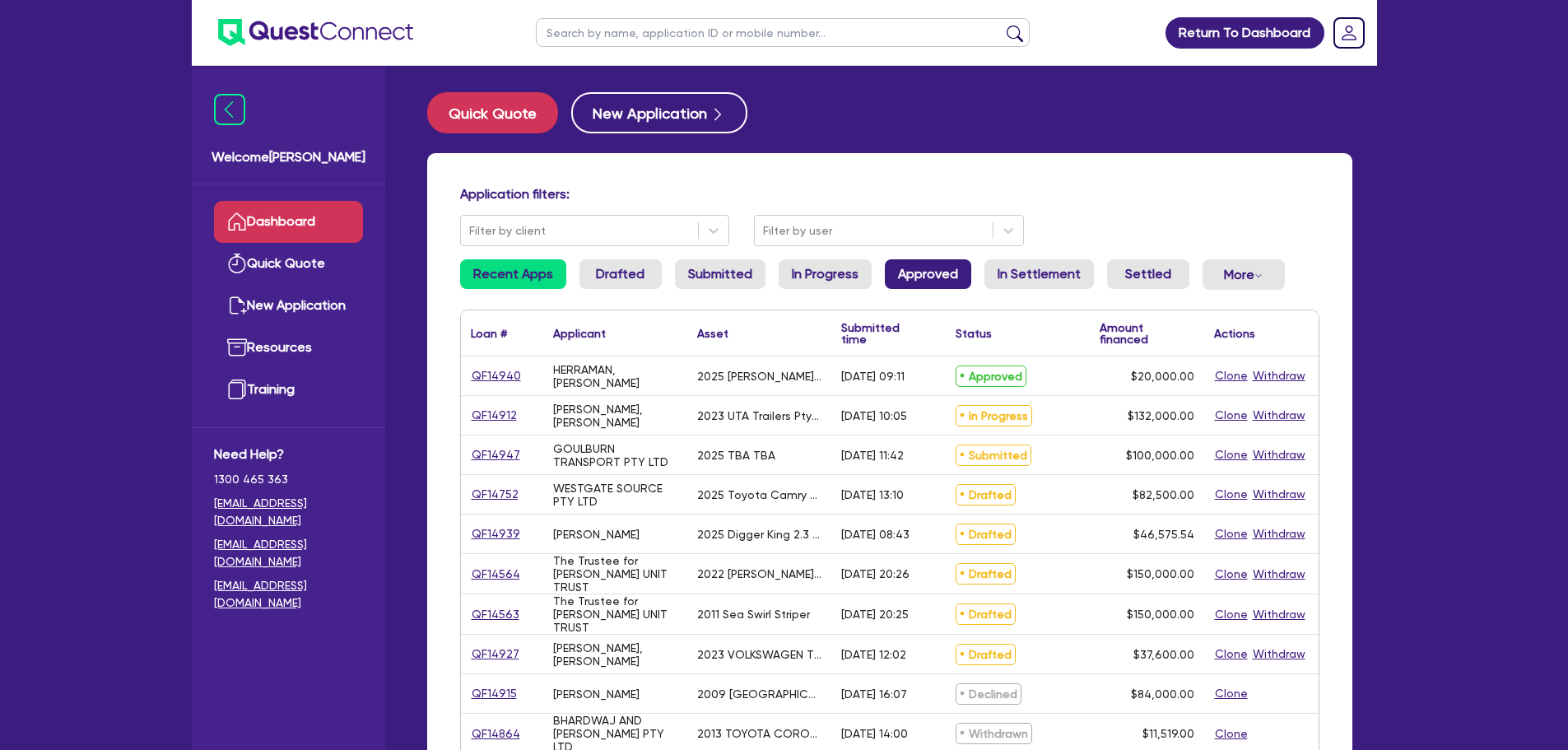
click at [903, 283] on link "Approved" at bounding box center [928, 274] width 86 height 30
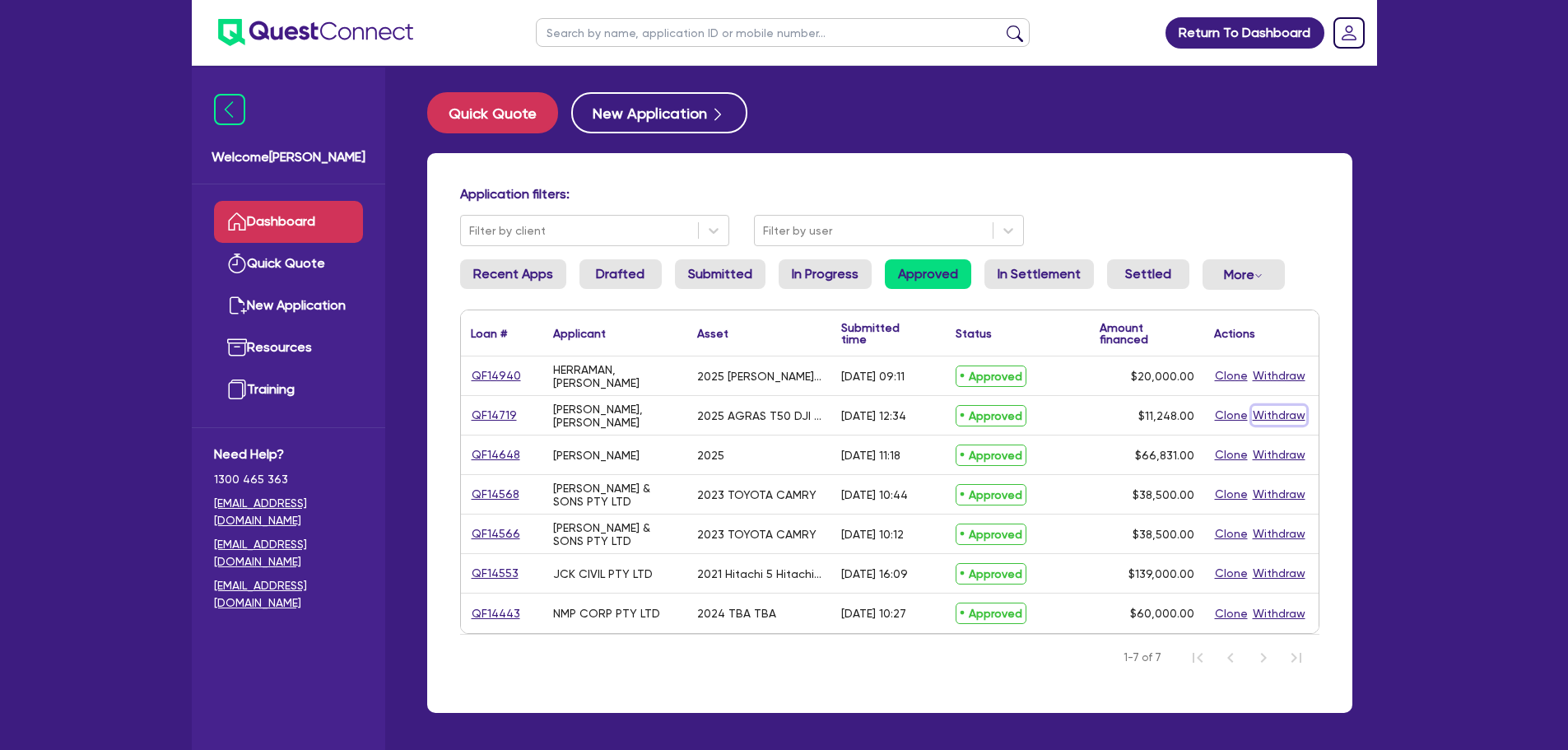
click at [1282, 413] on button "Withdraw" at bounding box center [1280, 415] width 55 height 19
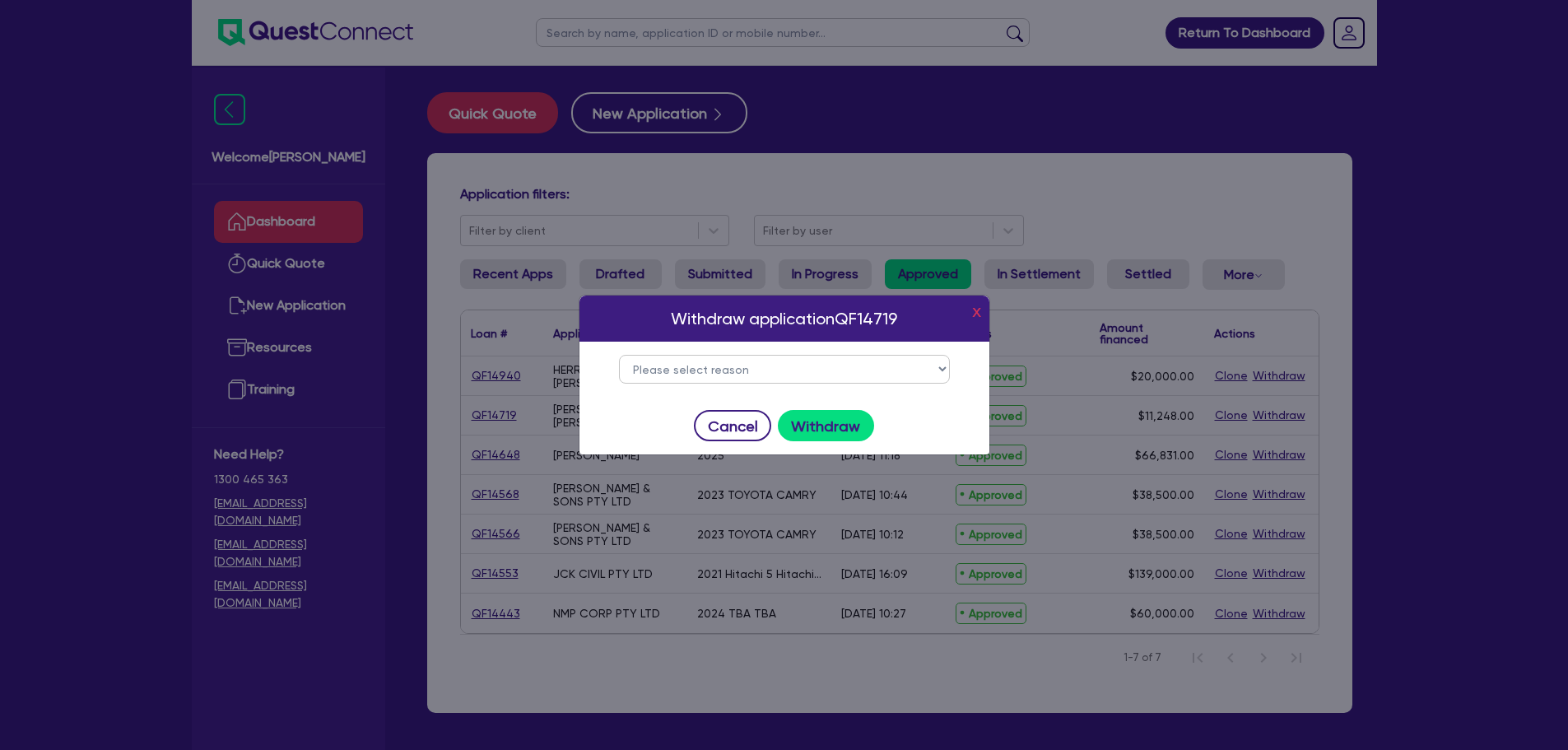
click at [795, 365] on select "Please select reason Change of mind Asset no longer available Alternative finan…" at bounding box center [784, 369] width 331 height 29
select select "2"
click at [619, 355] on select "Please select reason Change of mind Asset no longer available Alternative finan…" at bounding box center [784, 369] width 331 height 29
click at [828, 410] on button "Withdraw" at bounding box center [826, 426] width 96 height 31
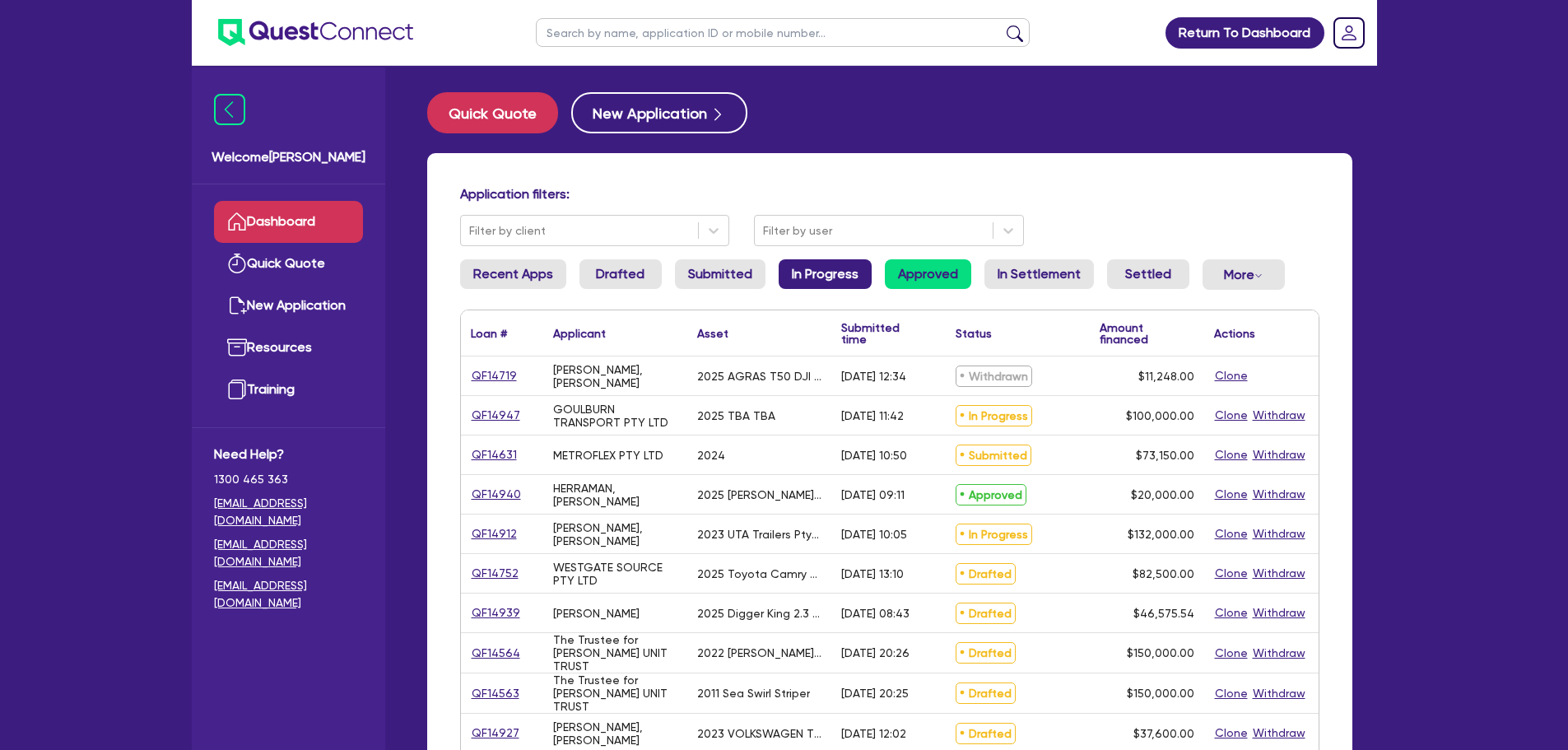
click at [799, 280] on link "In Progress" at bounding box center [825, 274] width 93 height 30
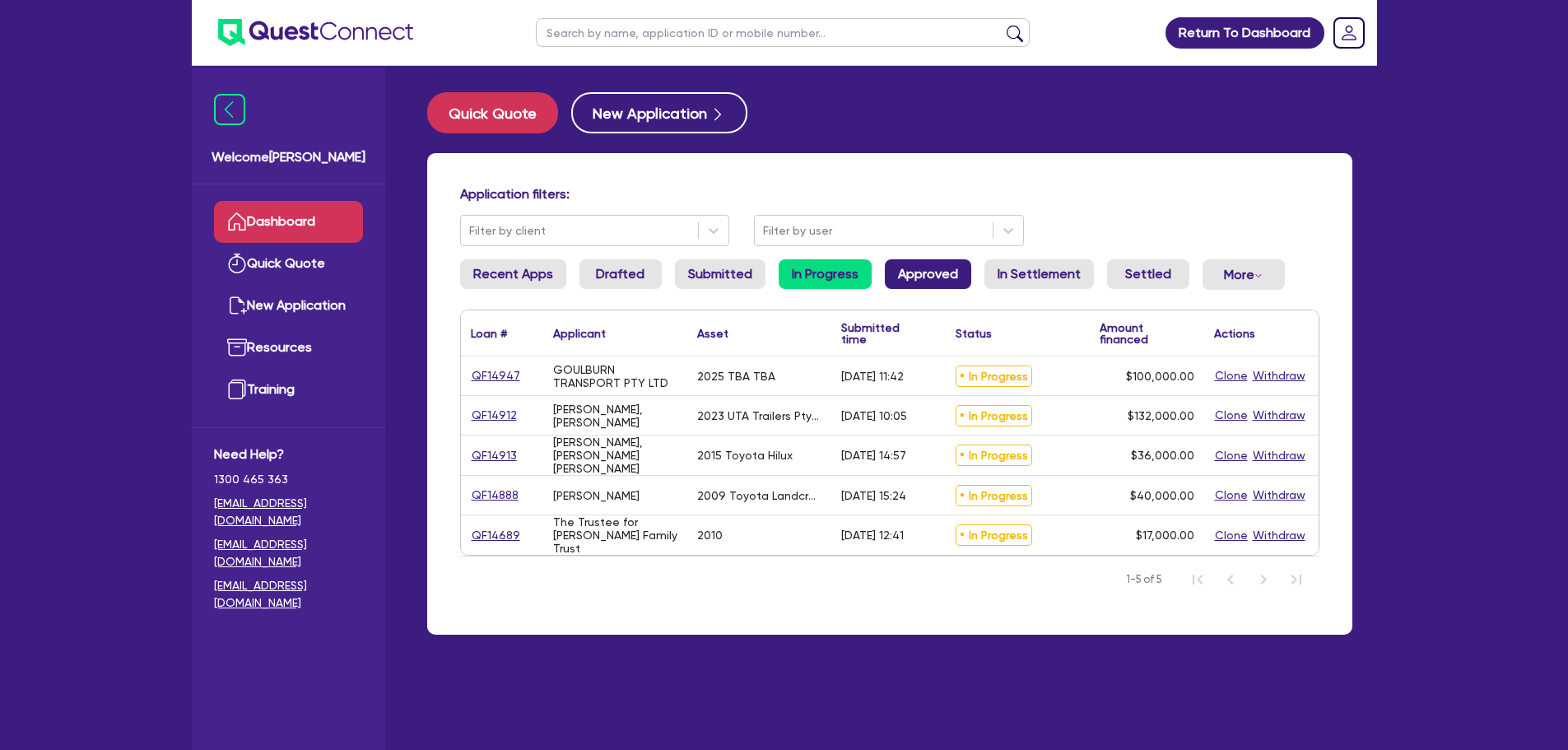
click at [947, 269] on link "Approved" at bounding box center [928, 274] width 86 height 30
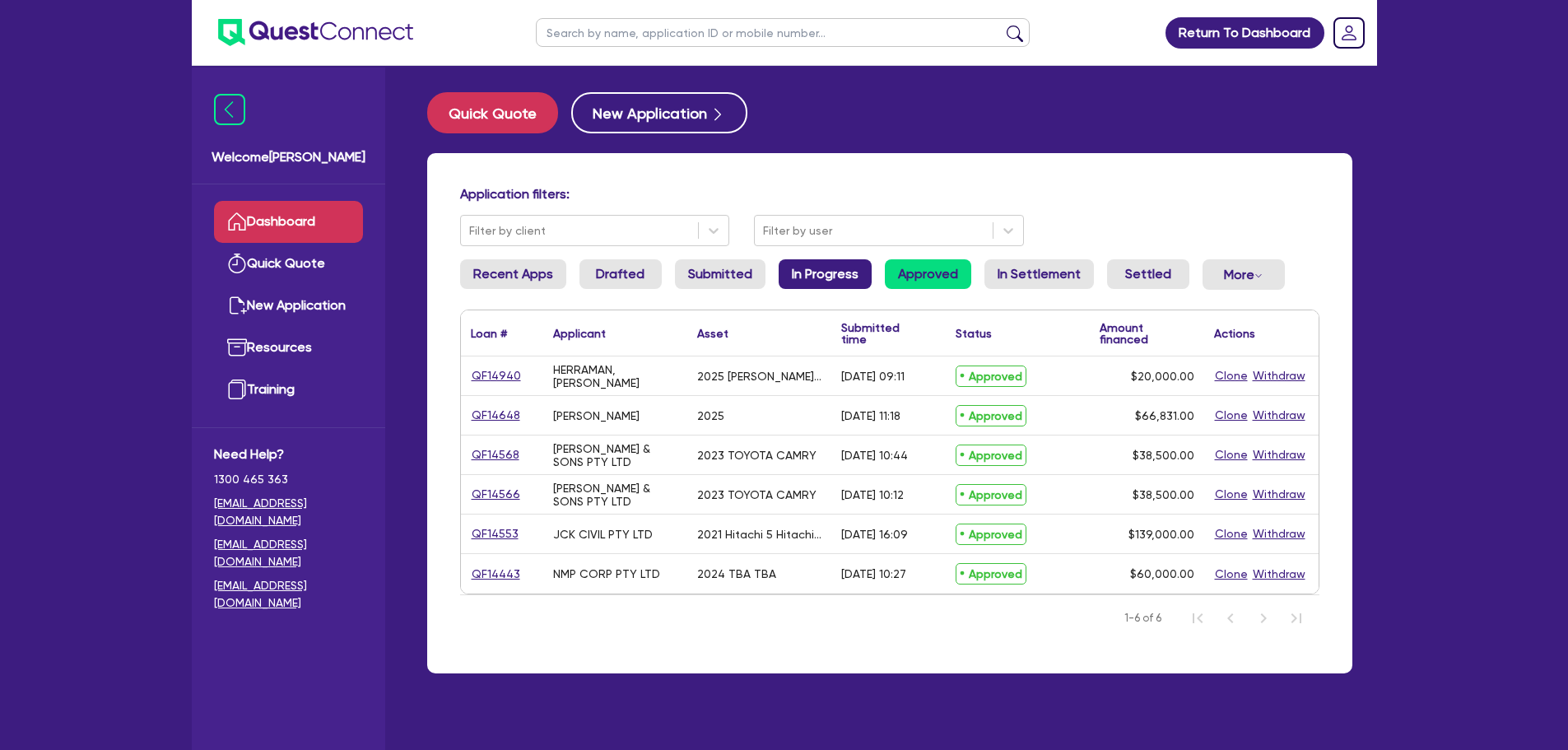
click at [807, 267] on link "In Progress" at bounding box center [825, 274] width 93 height 30
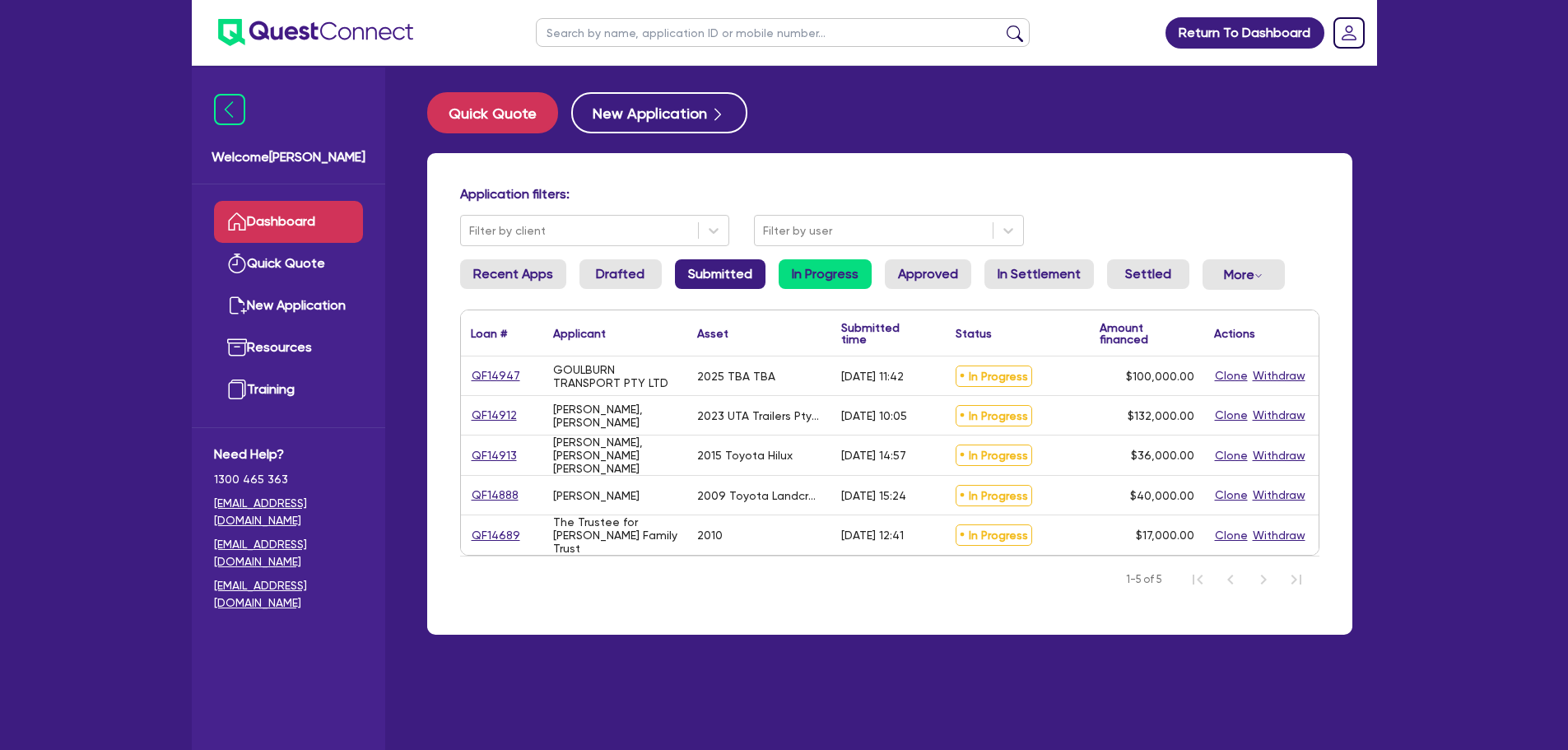
click at [725, 271] on link "Submitted" at bounding box center [719, 274] width 90 height 30
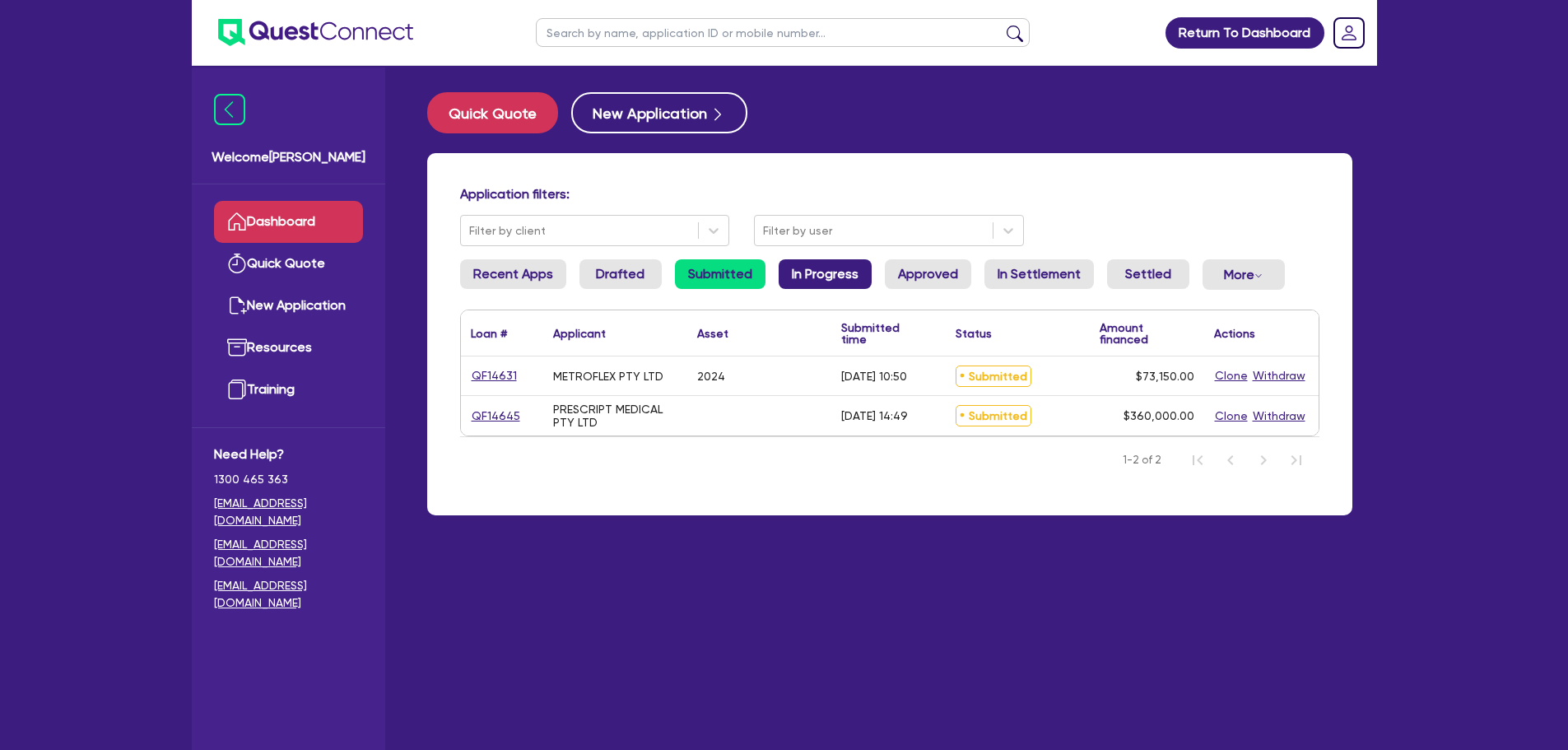
click at [827, 276] on link "In Progress" at bounding box center [825, 274] width 93 height 30
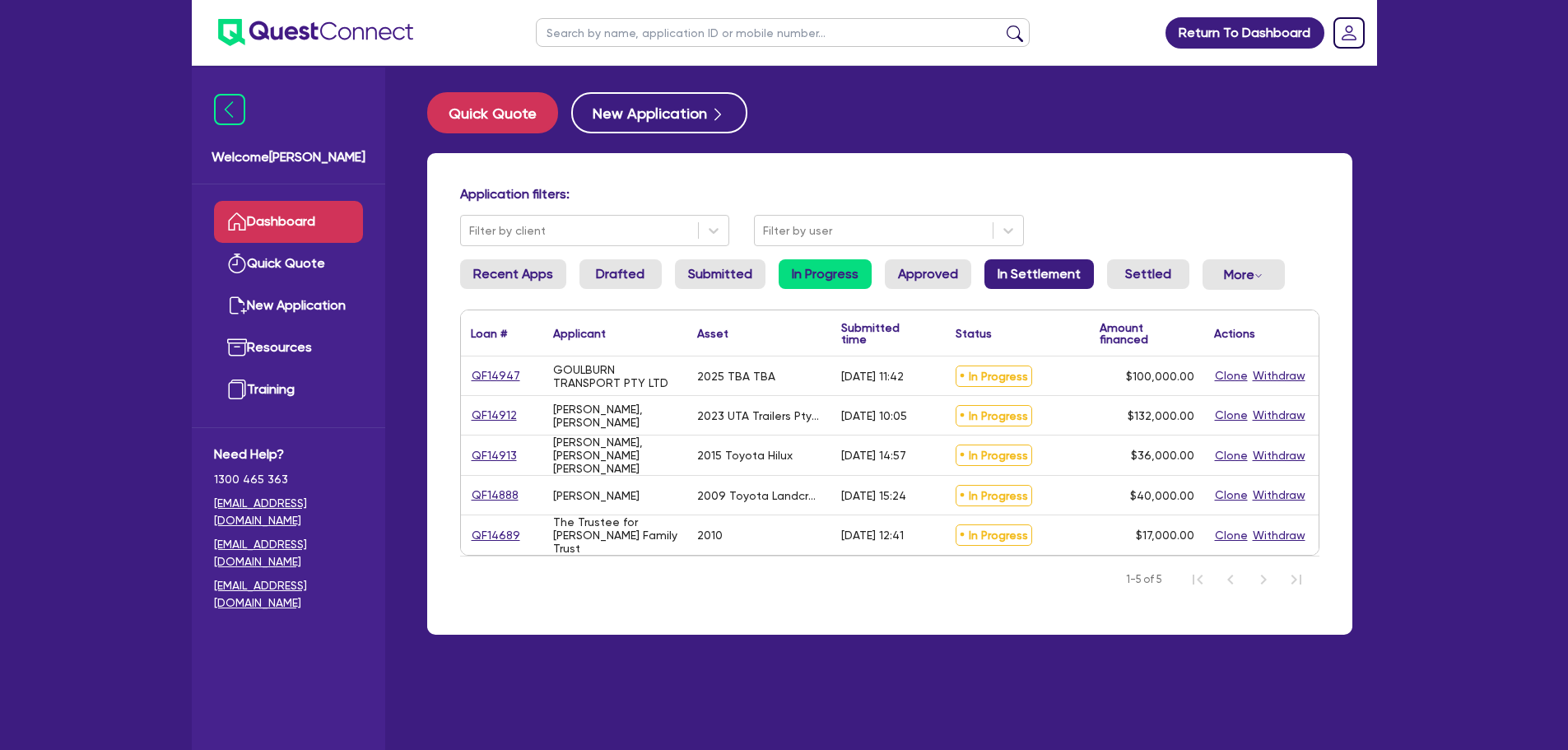
click at [1024, 282] on link "In Settlement" at bounding box center [1039, 274] width 109 height 30
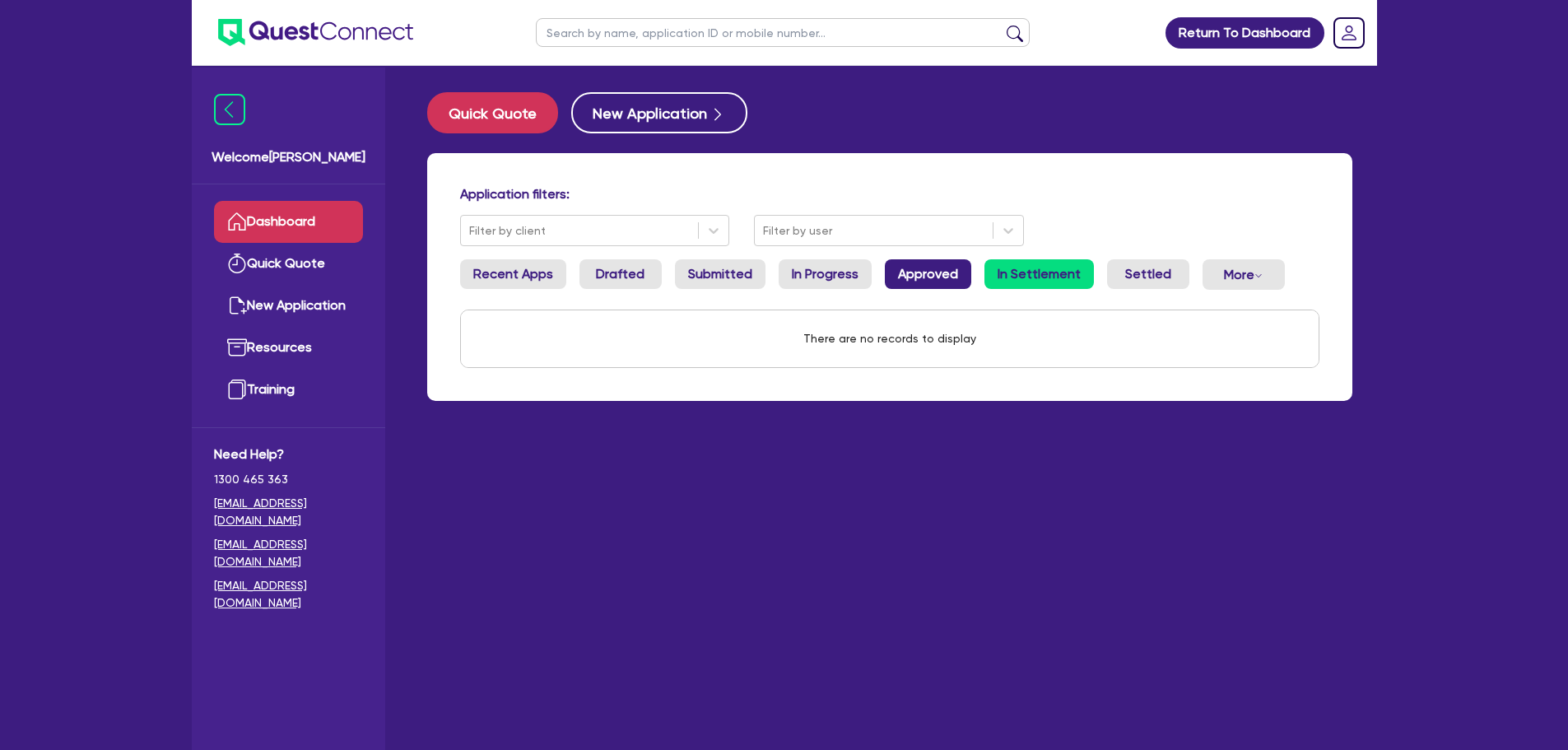
click at [948, 276] on link "Approved" at bounding box center [928, 274] width 86 height 30
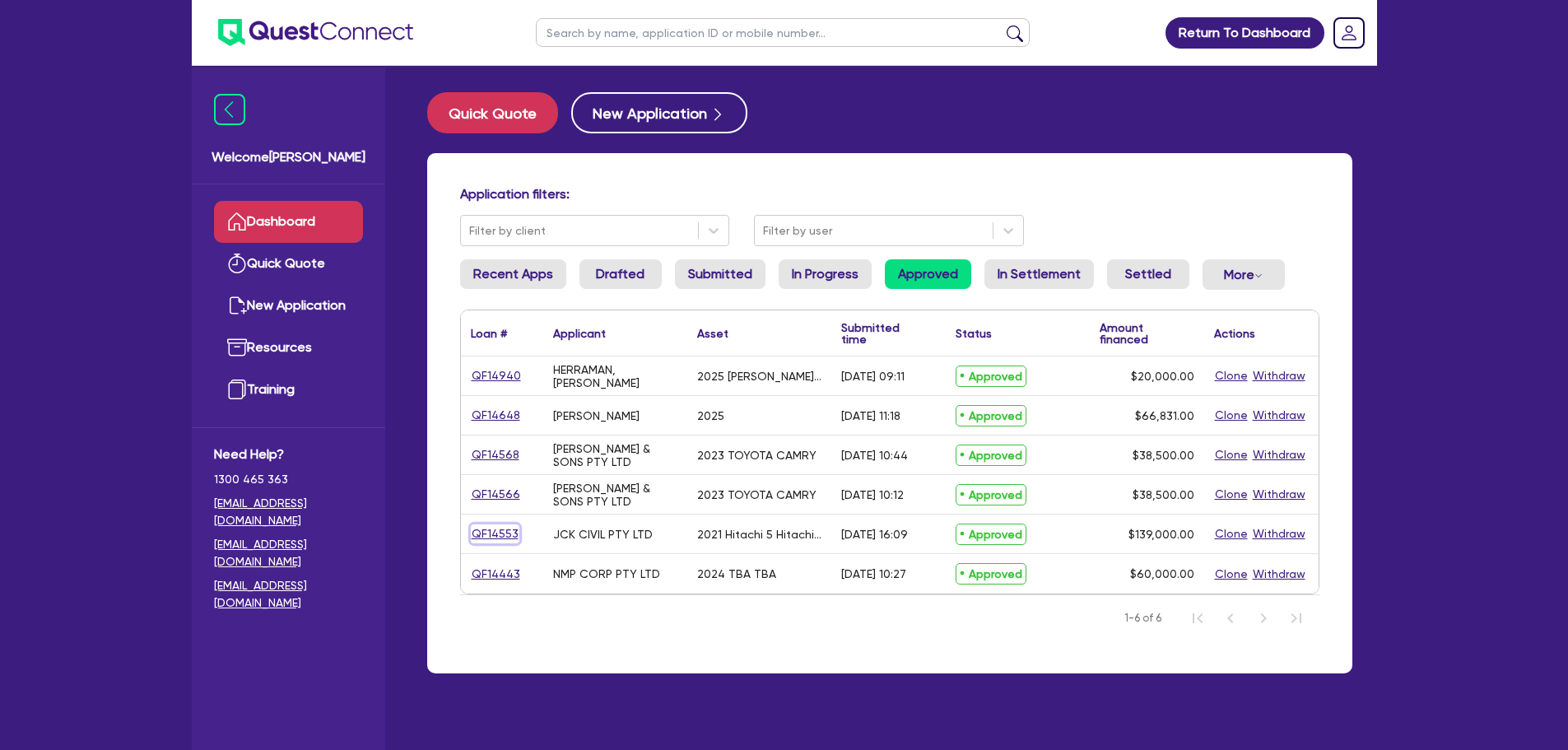
click at [501, 538] on link "QF14553" at bounding box center [495, 534] width 49 height 19
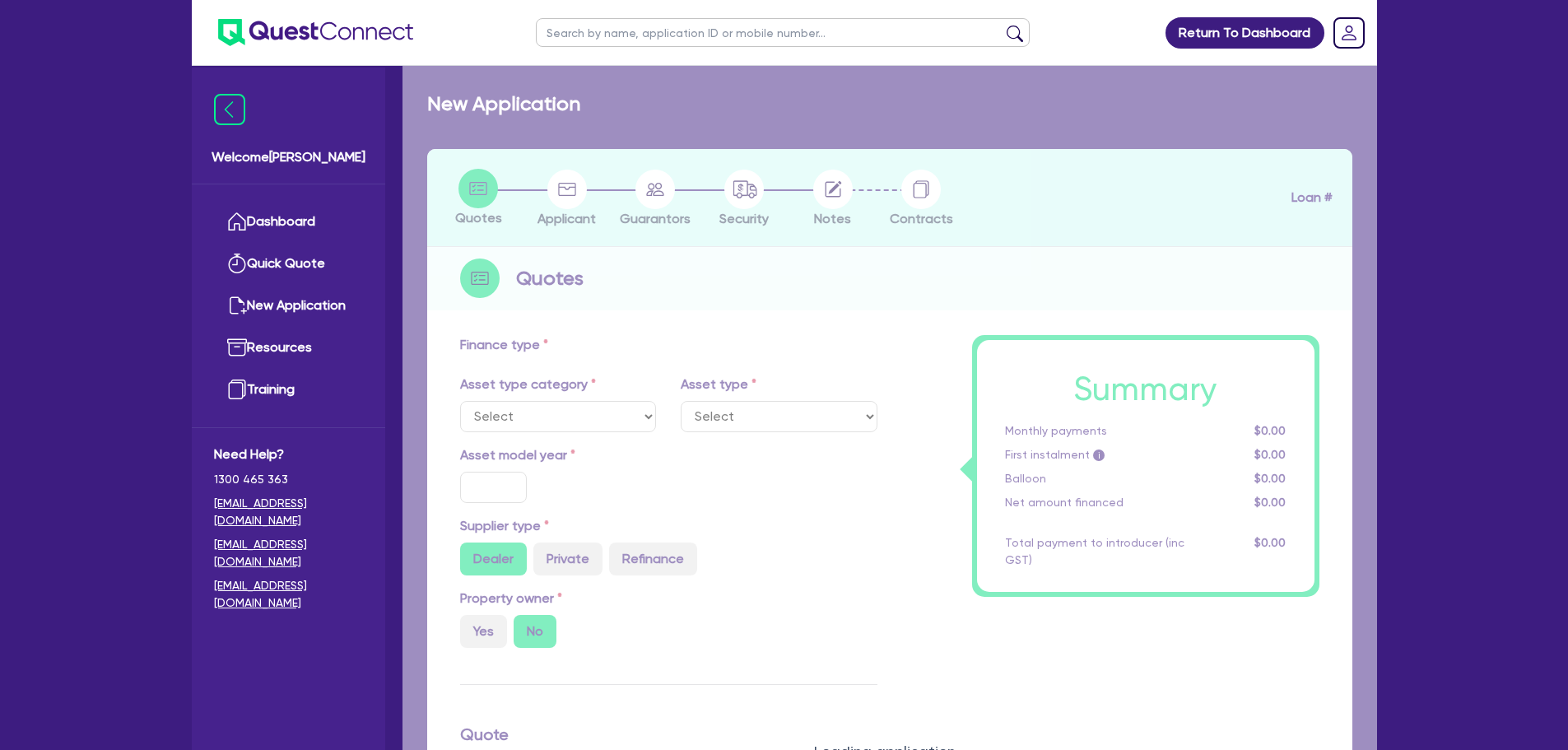
select select "PRIMARY_ASSETS"
type input "2021"
type input "250,000"
type input "111,000"
type input "30"
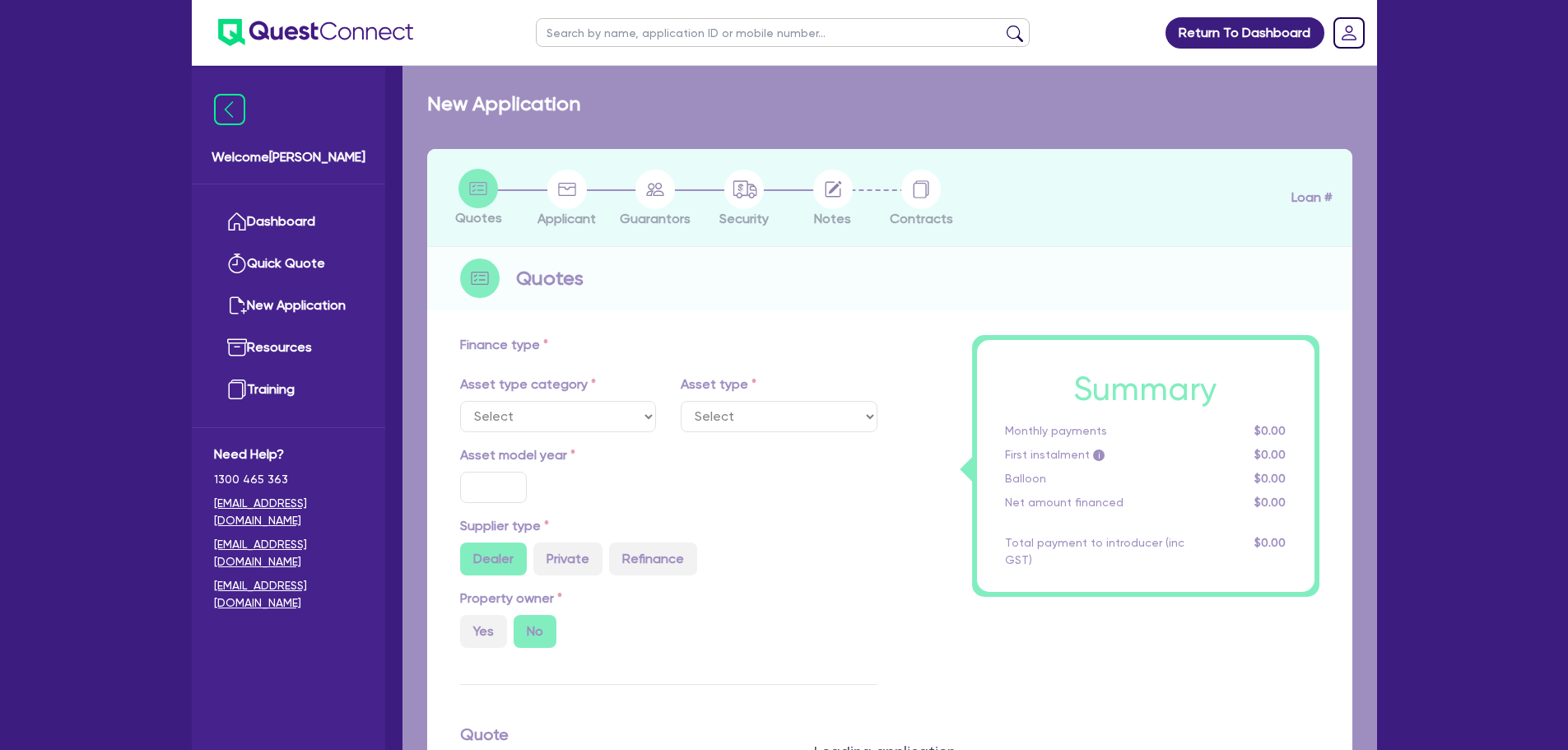
type input "75,000"
type input "7"
type input "9,730"
type input "17.95"
type input "900"
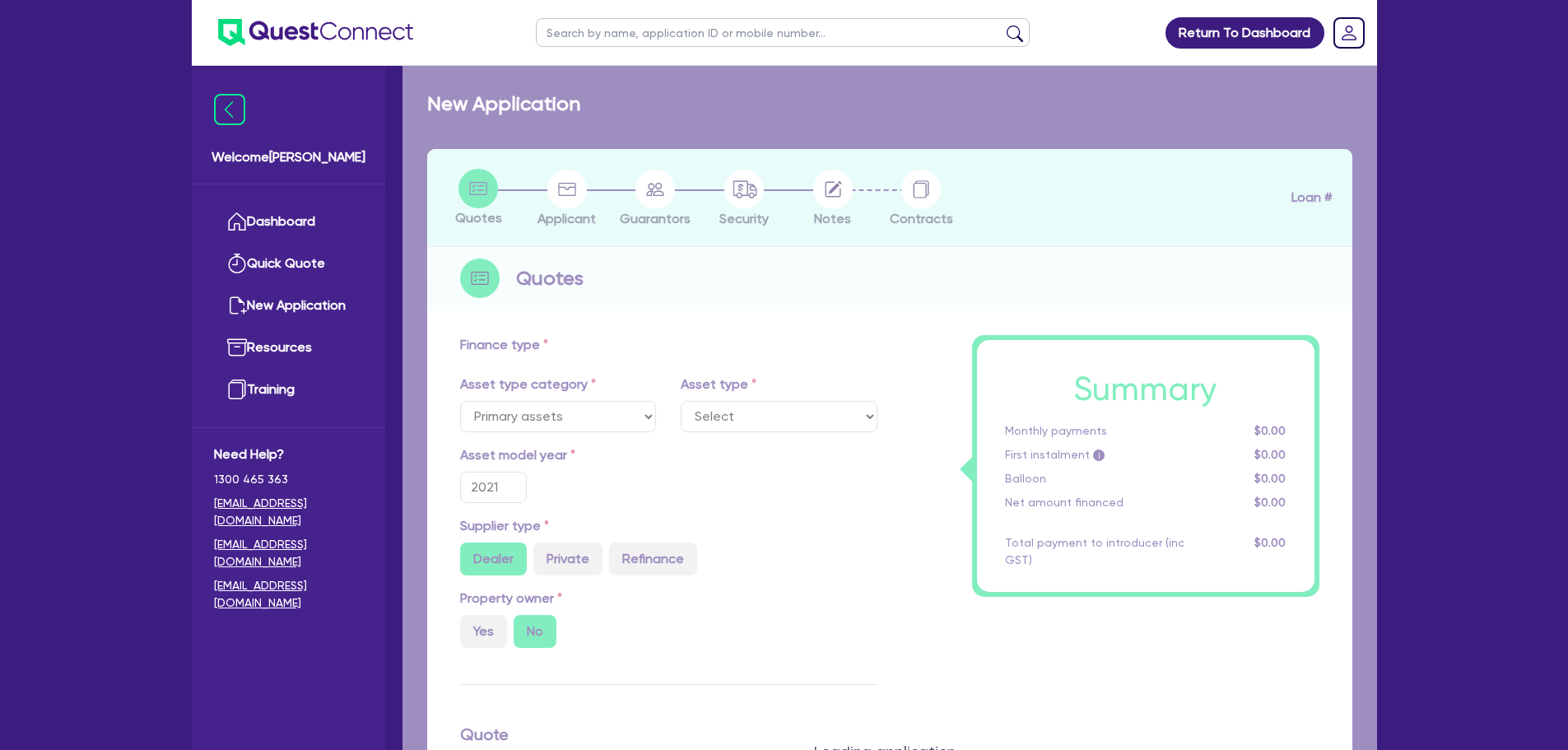
select select "YELLOW_GOODS_AND_EXCAVATORS"
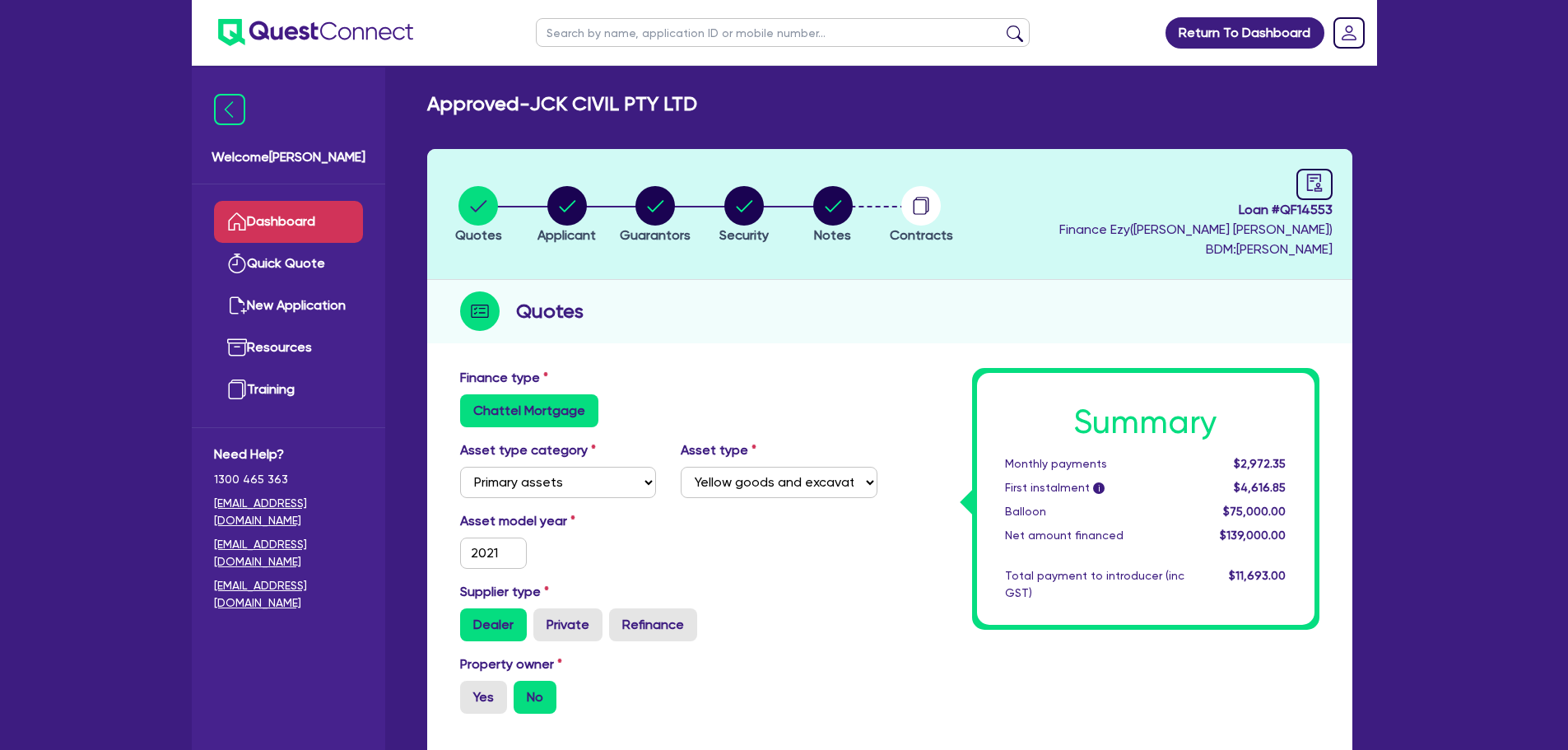
click at [348, 218] on link "Dashboard" at bounding box center [288, 221] width 149 height 42
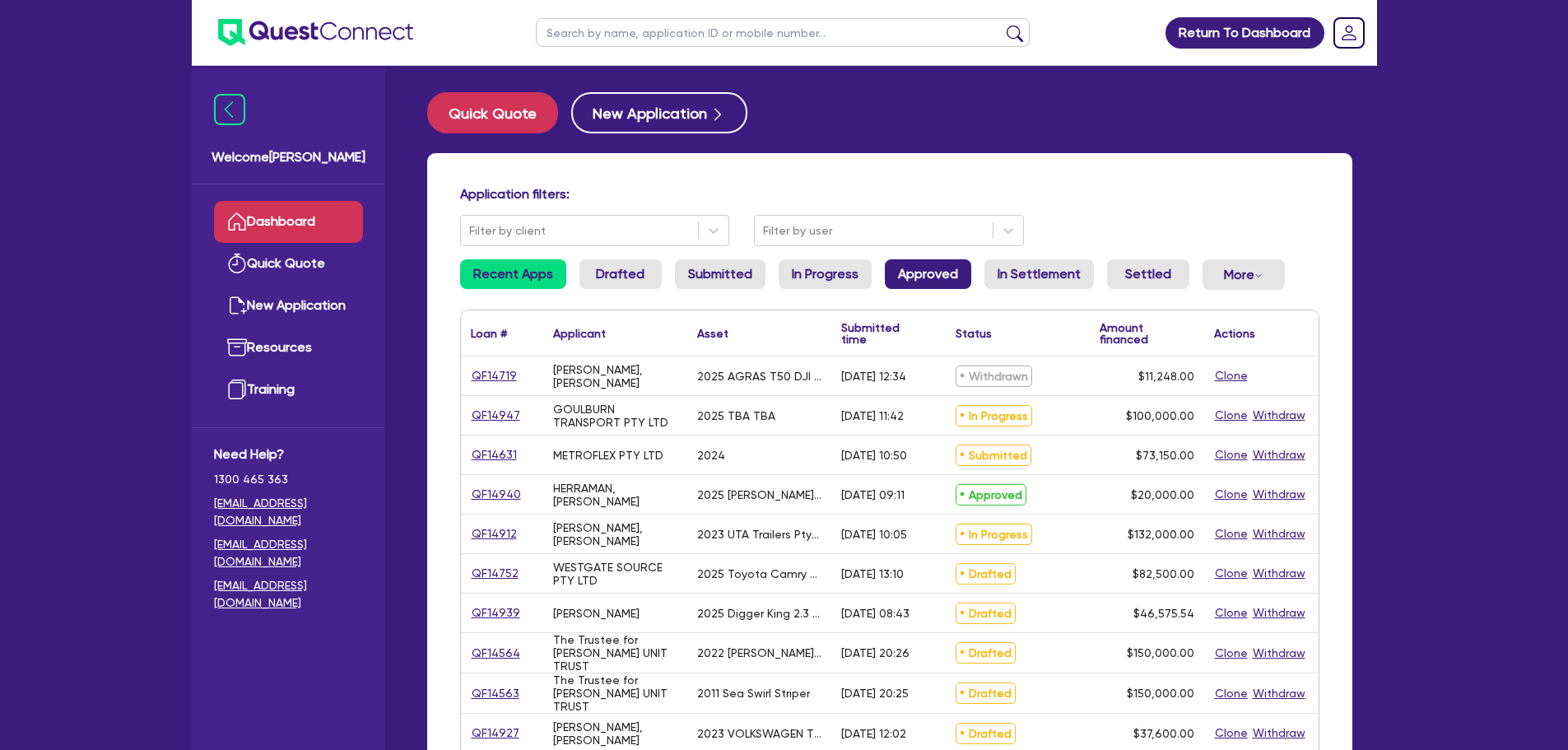
click at [907, 270] on link "Approved" at bounding box center [928, 274] width 86 height 30
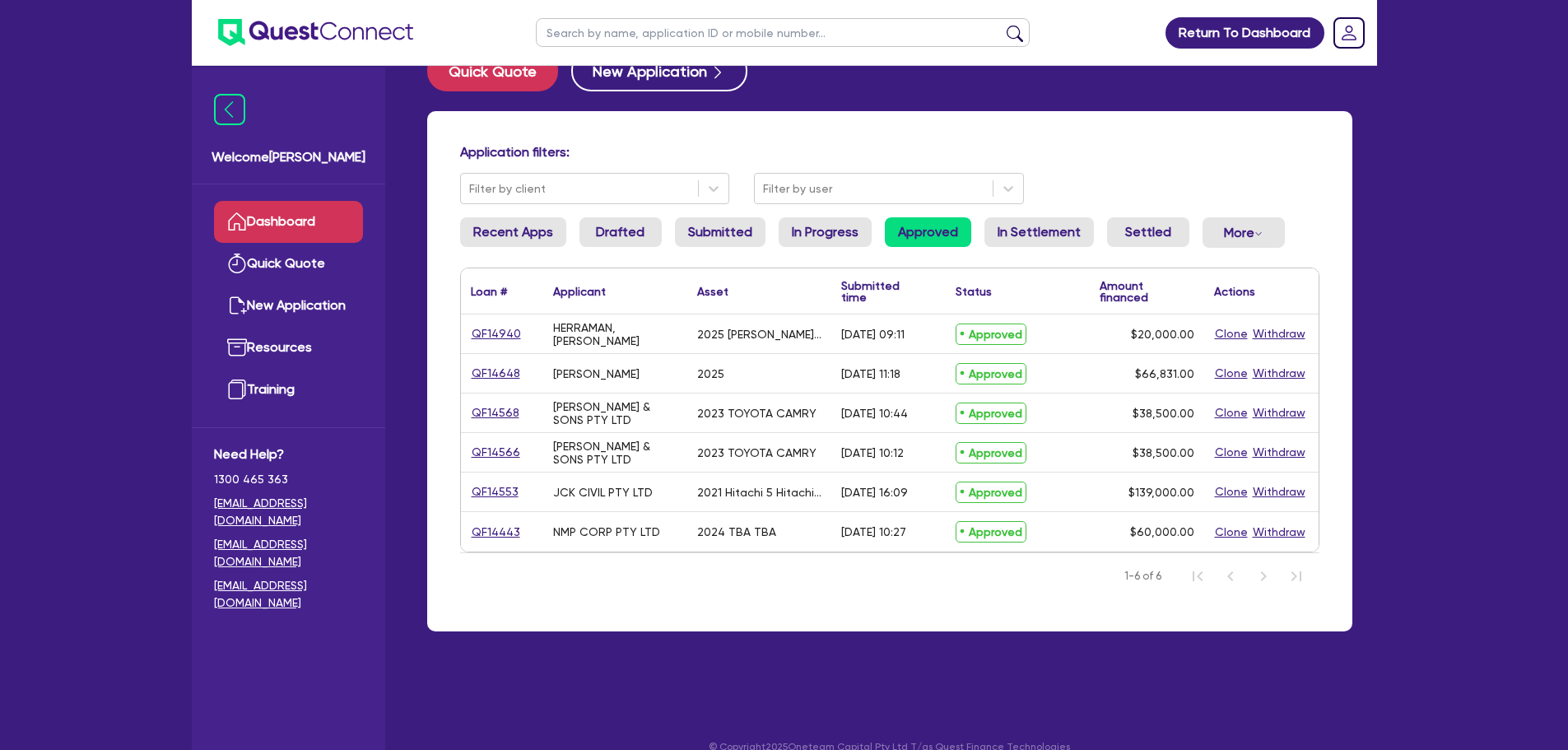
scroll to position [65, 0]
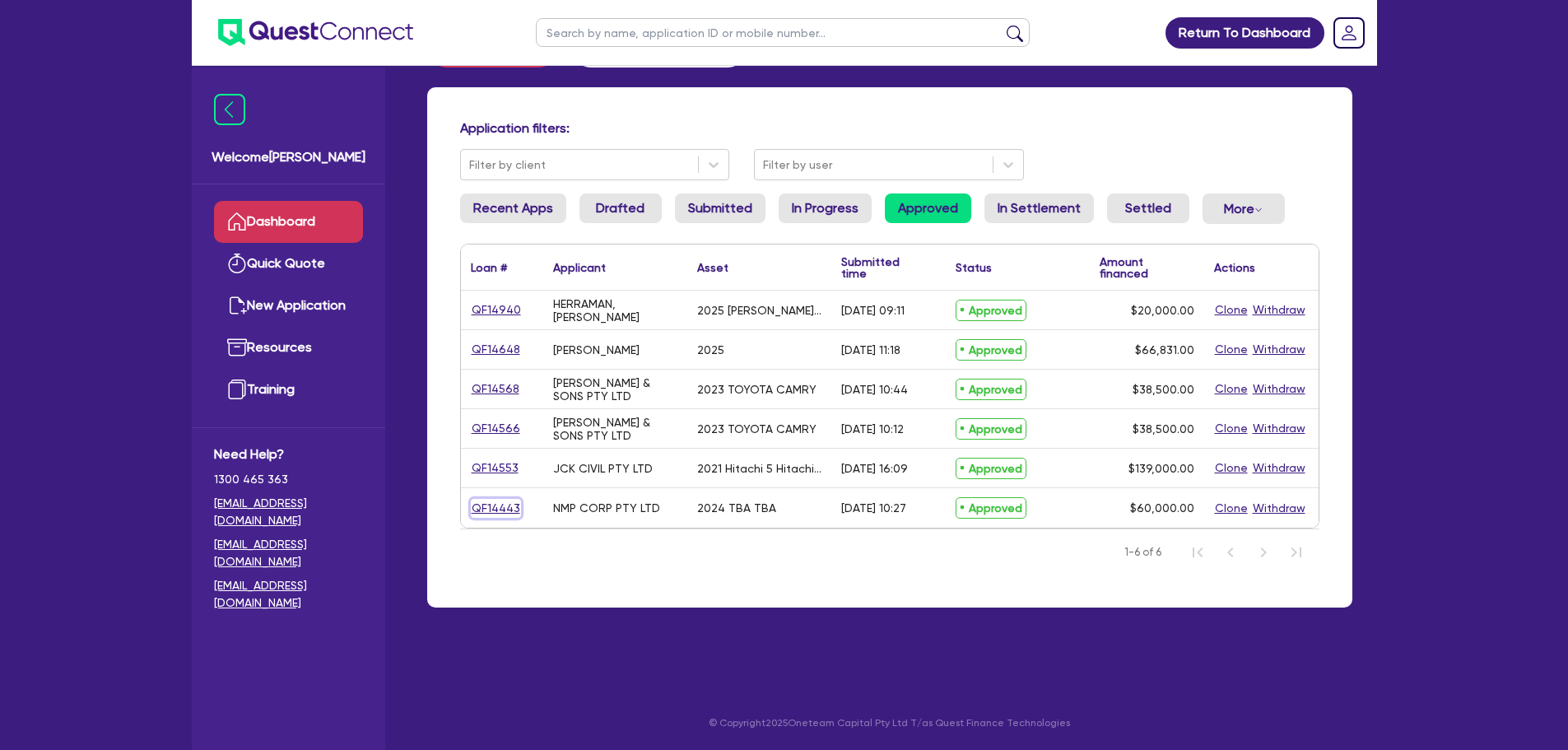
click at [494, 506] on link "QF14443" at bounding box center [496, 508] width 51 height 19
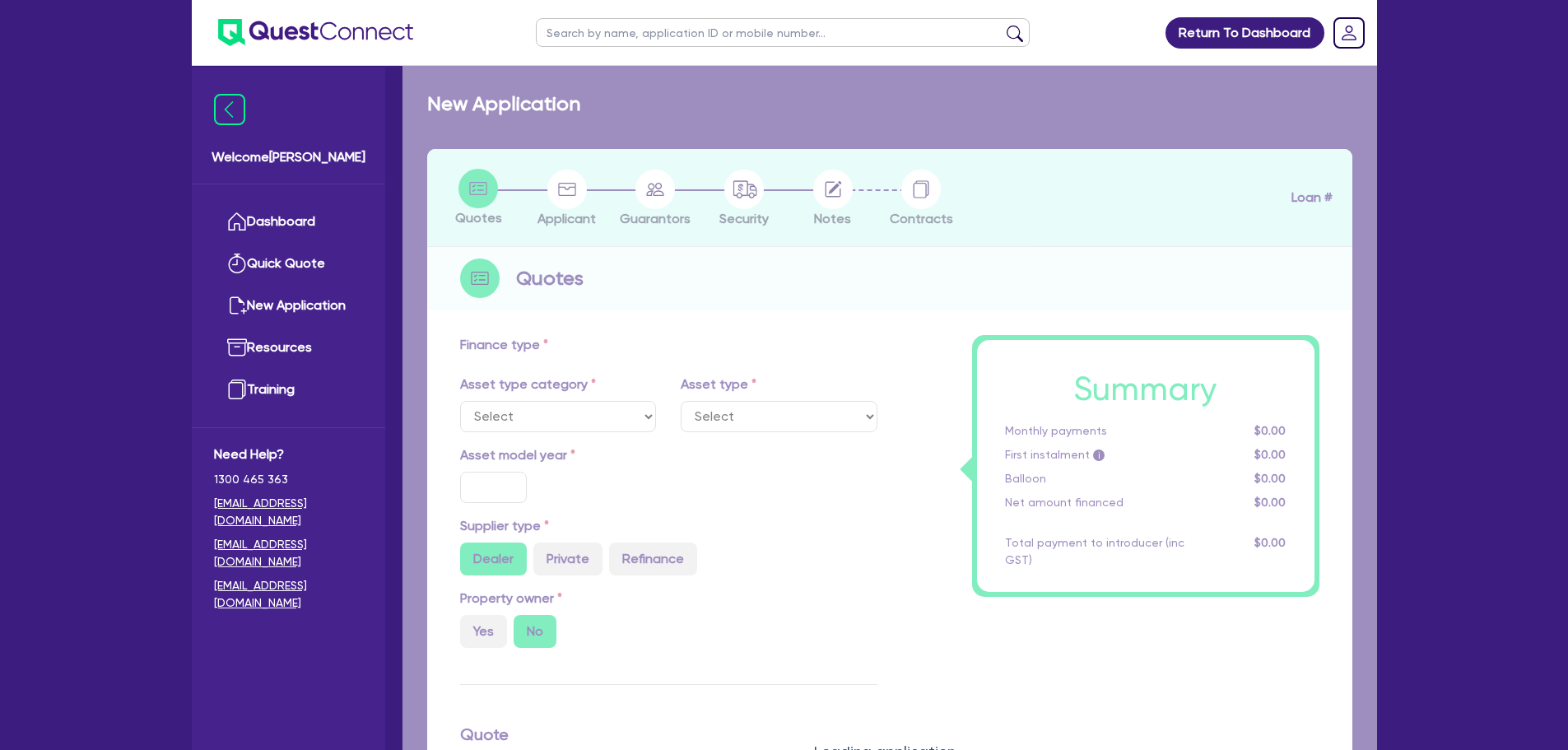
select select "PRIMARY_ASSETS"
type input "2024"
type input "65,000"
type input "5,000"
type input "11"
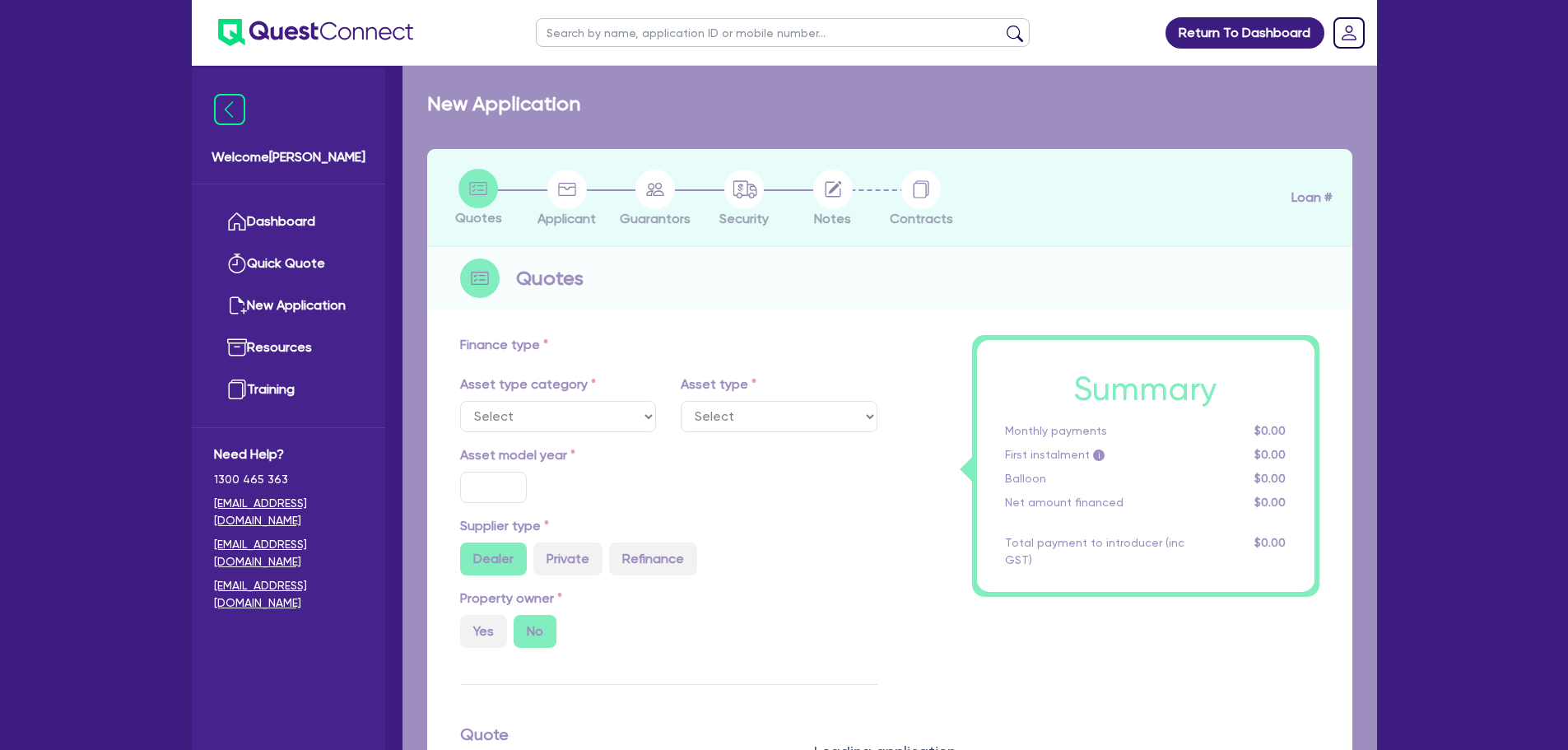
type input "6,600"
type input "17.95"
type input "2,000"
select select "CONSTRUCTION_AND_EARTHMOVING_EQUIPMENT"
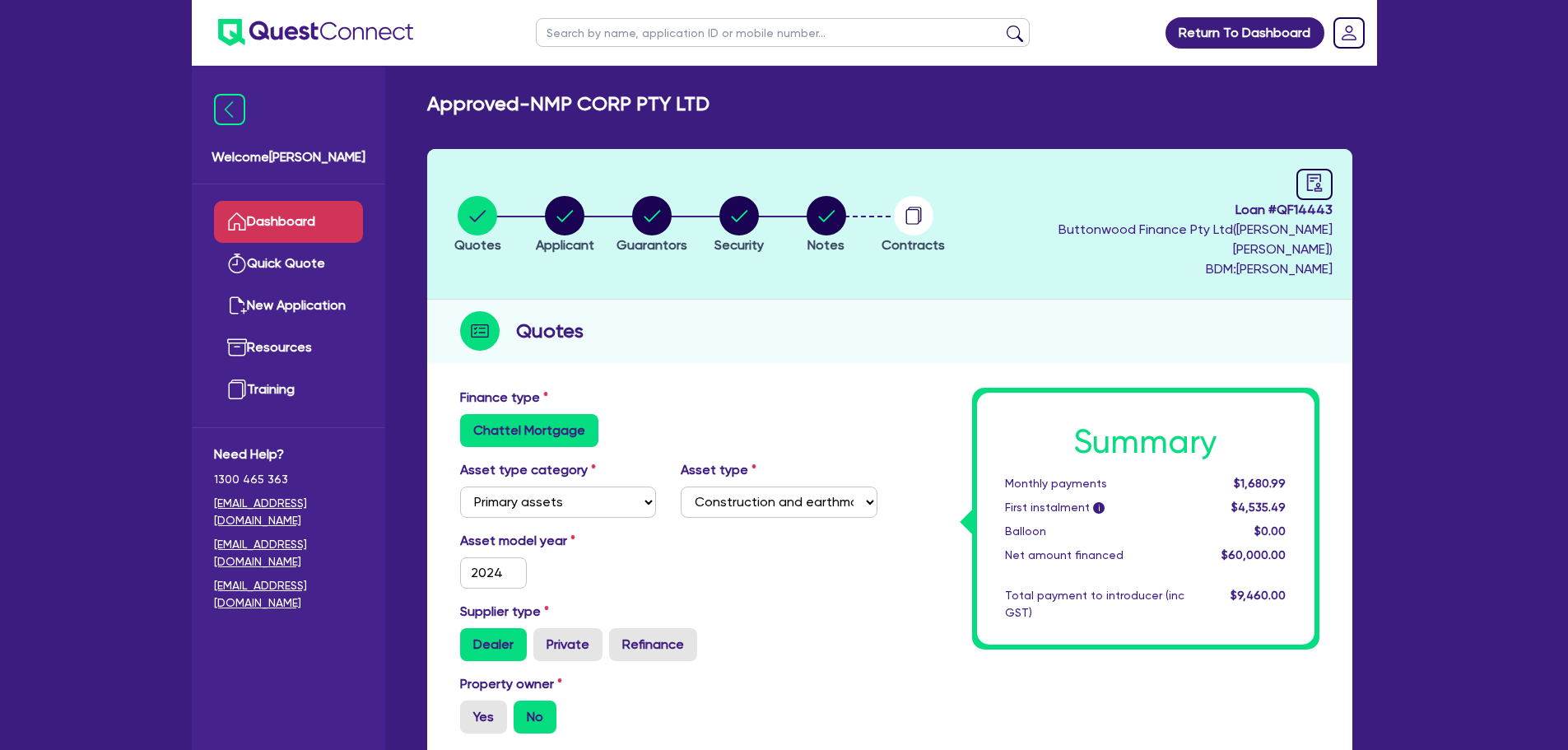
click at [302, 220] on link "Dashboard" at bounding box center [288, 221] width 149 height 42
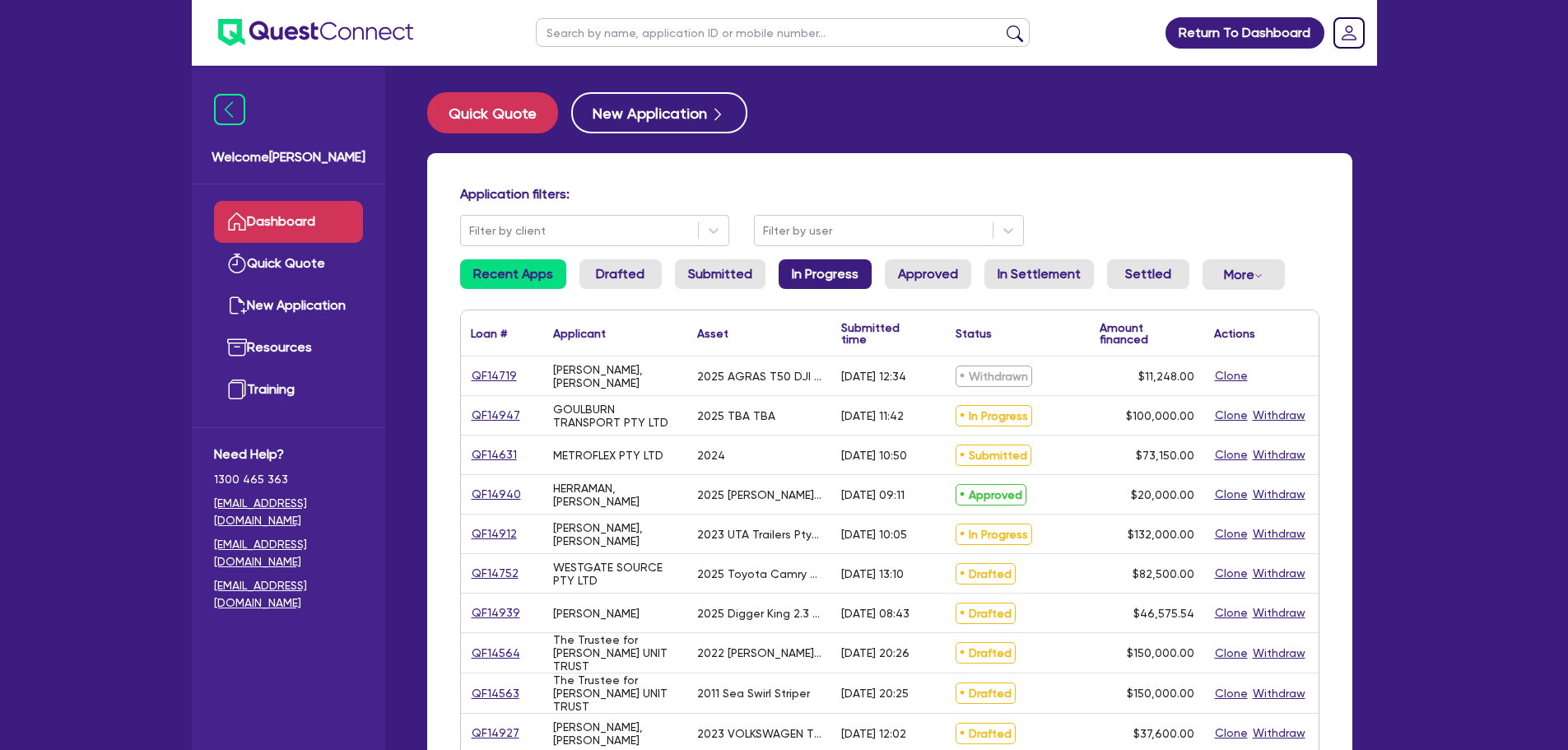
click at [798, 278] on link "In Progress" at bounding box center [825, 274] width 93 height 30
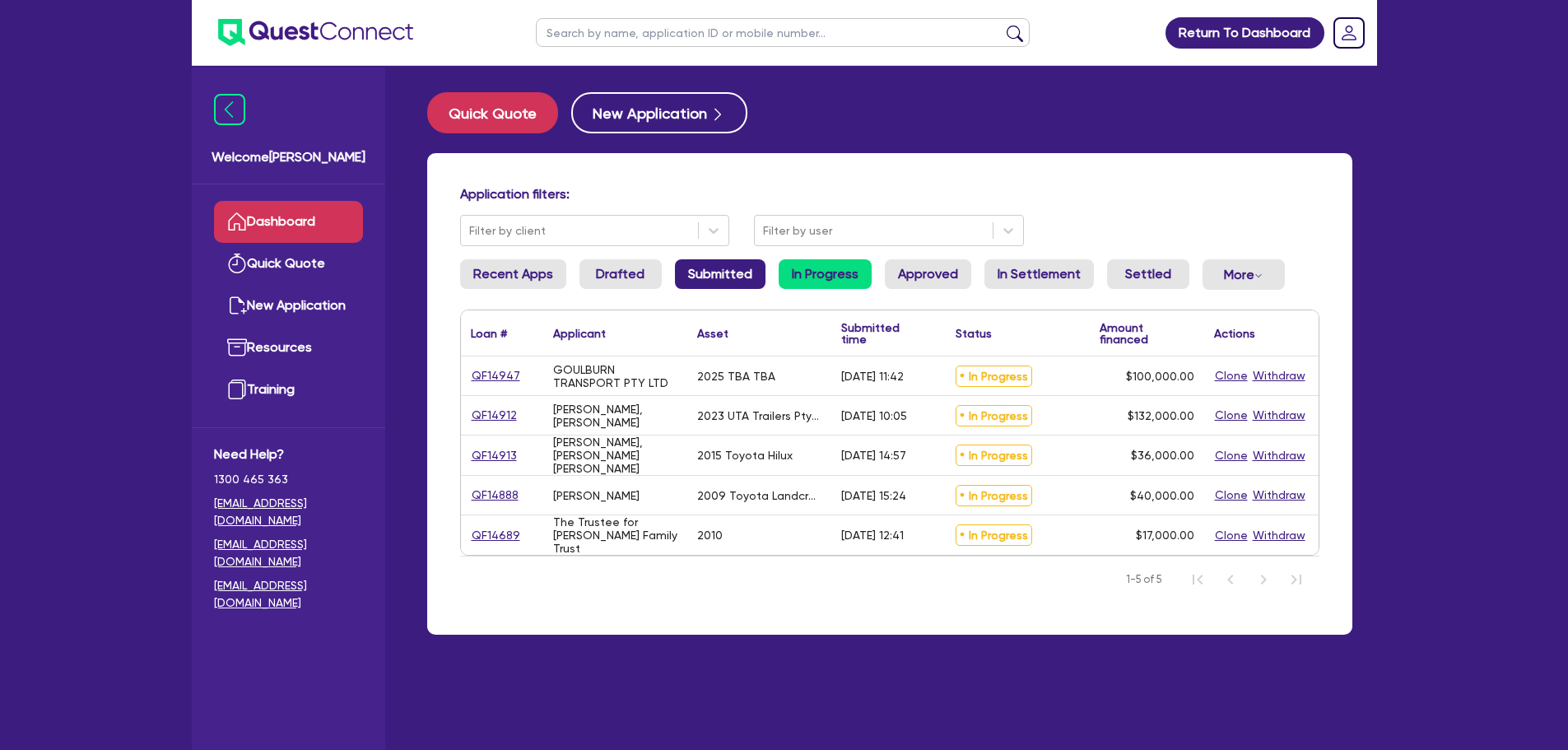
click at [683, 269] on link "Submitted" at bounding box center [719, 274] width 90 height 30
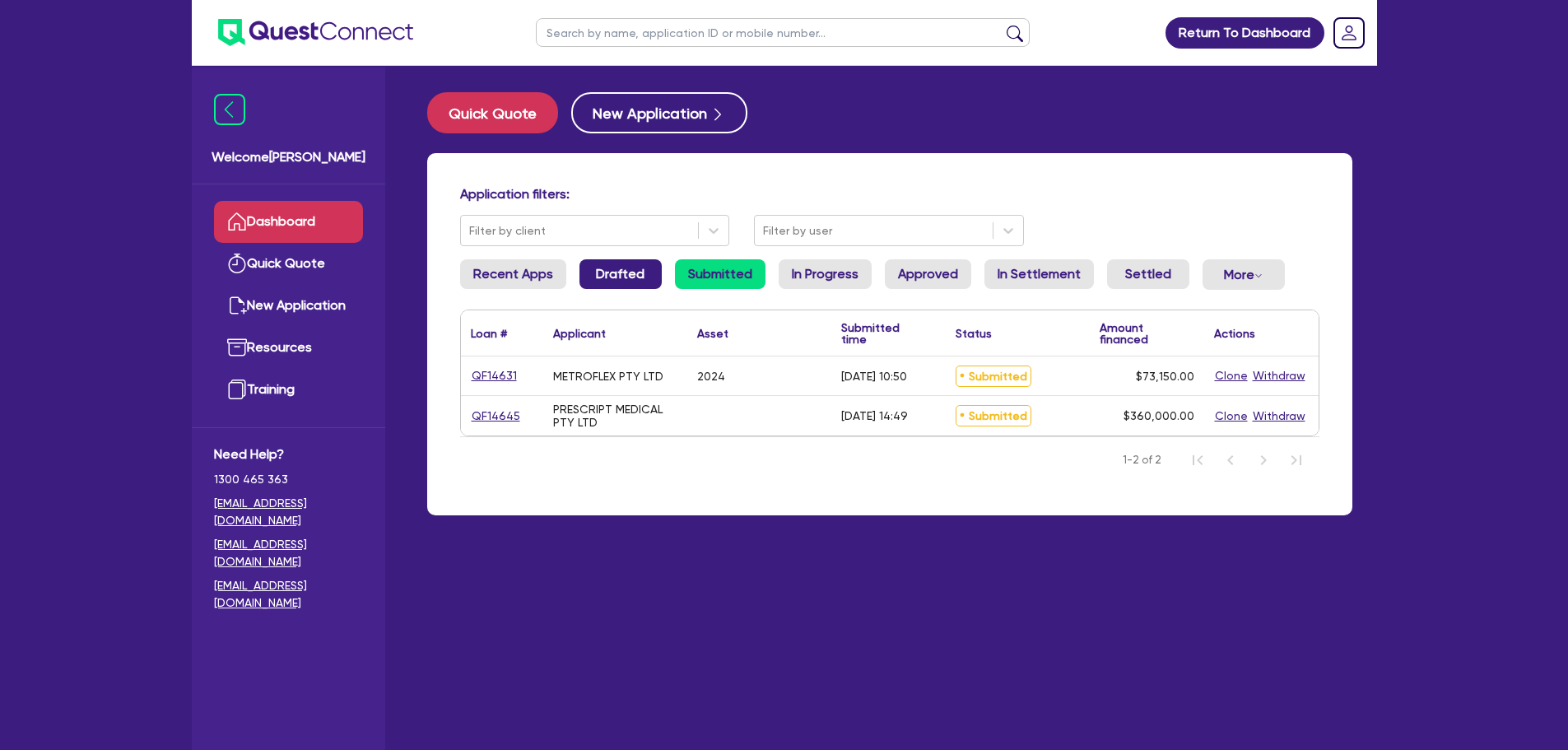
click at [623, 269] on link "Drafted" at bounding box center [620, 274] width 82 height 30
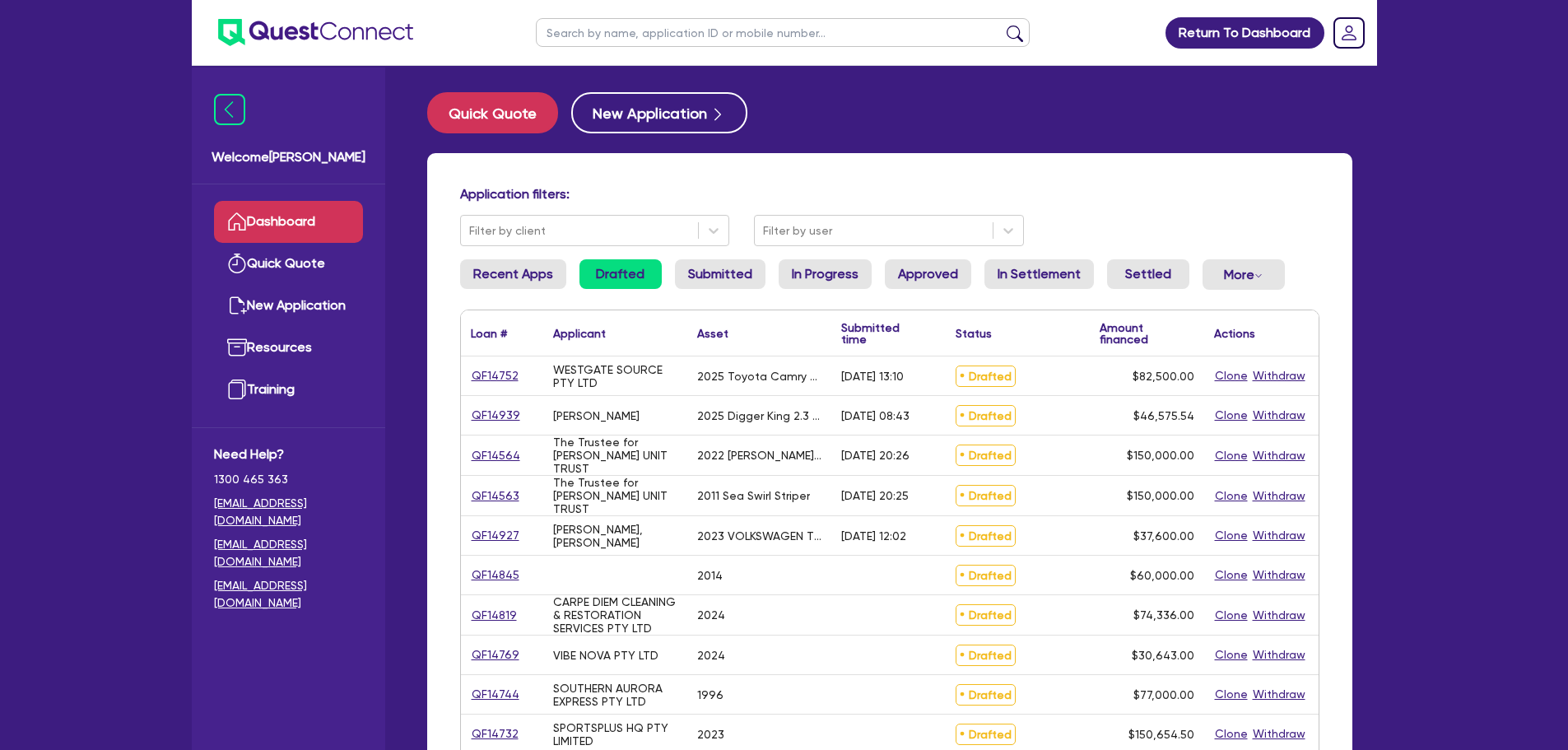
select select "CARS_AND_LIGHT_TRUCKS"
select select "PASSENGER_VEHICLES"
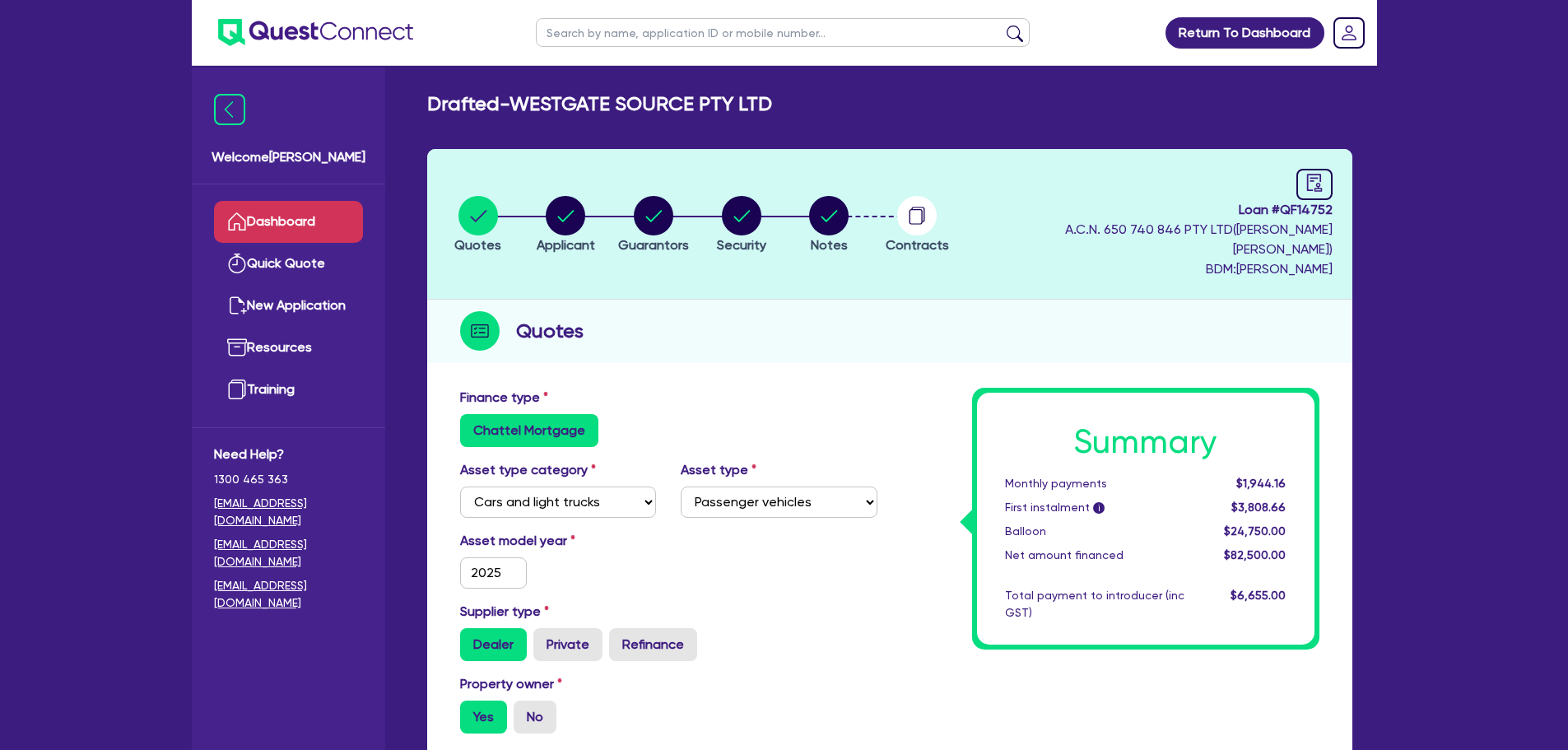
click at [282, 201] on link "Dashboard" at bounding box center [288, 221] width 149 height 42
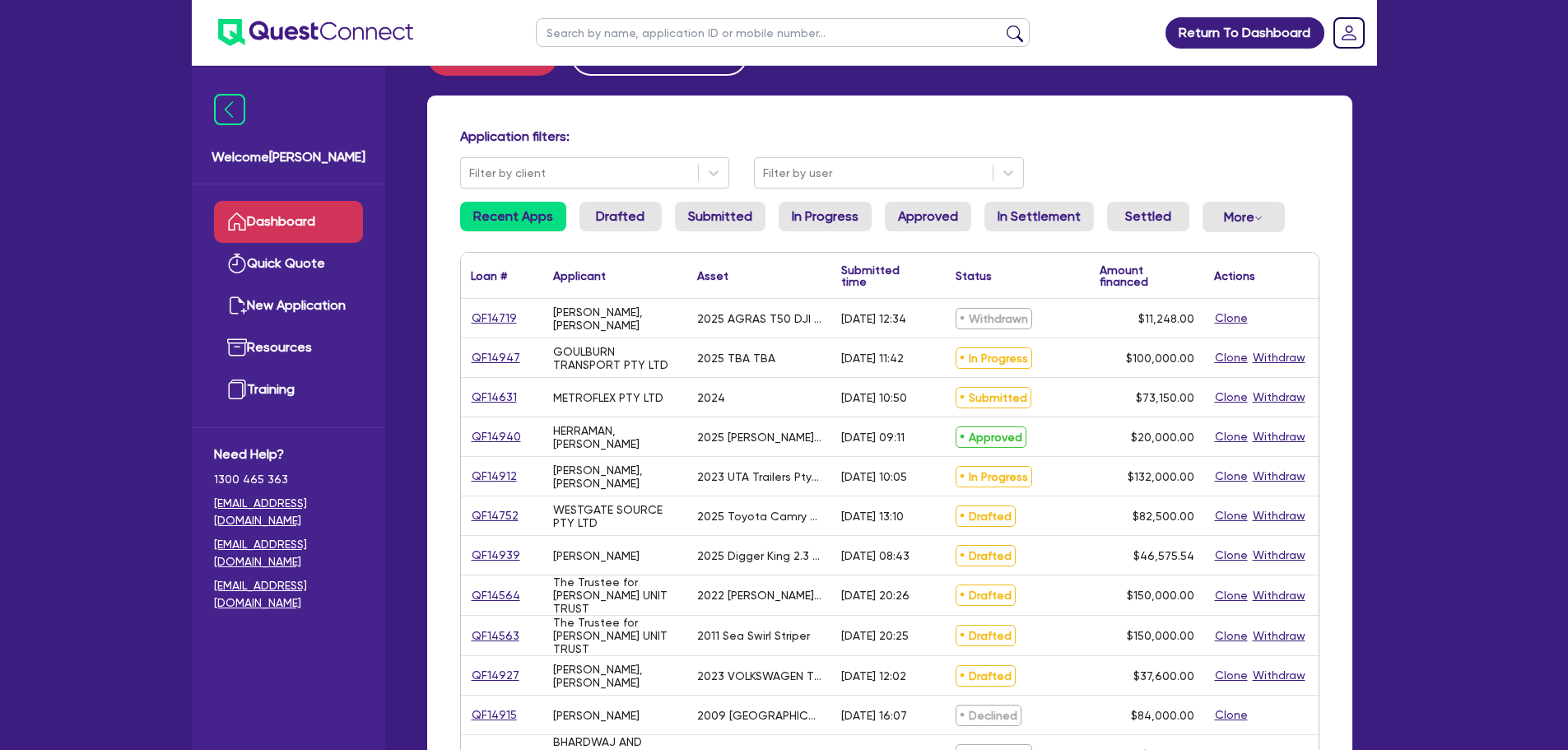
scroll to position [82, 0]
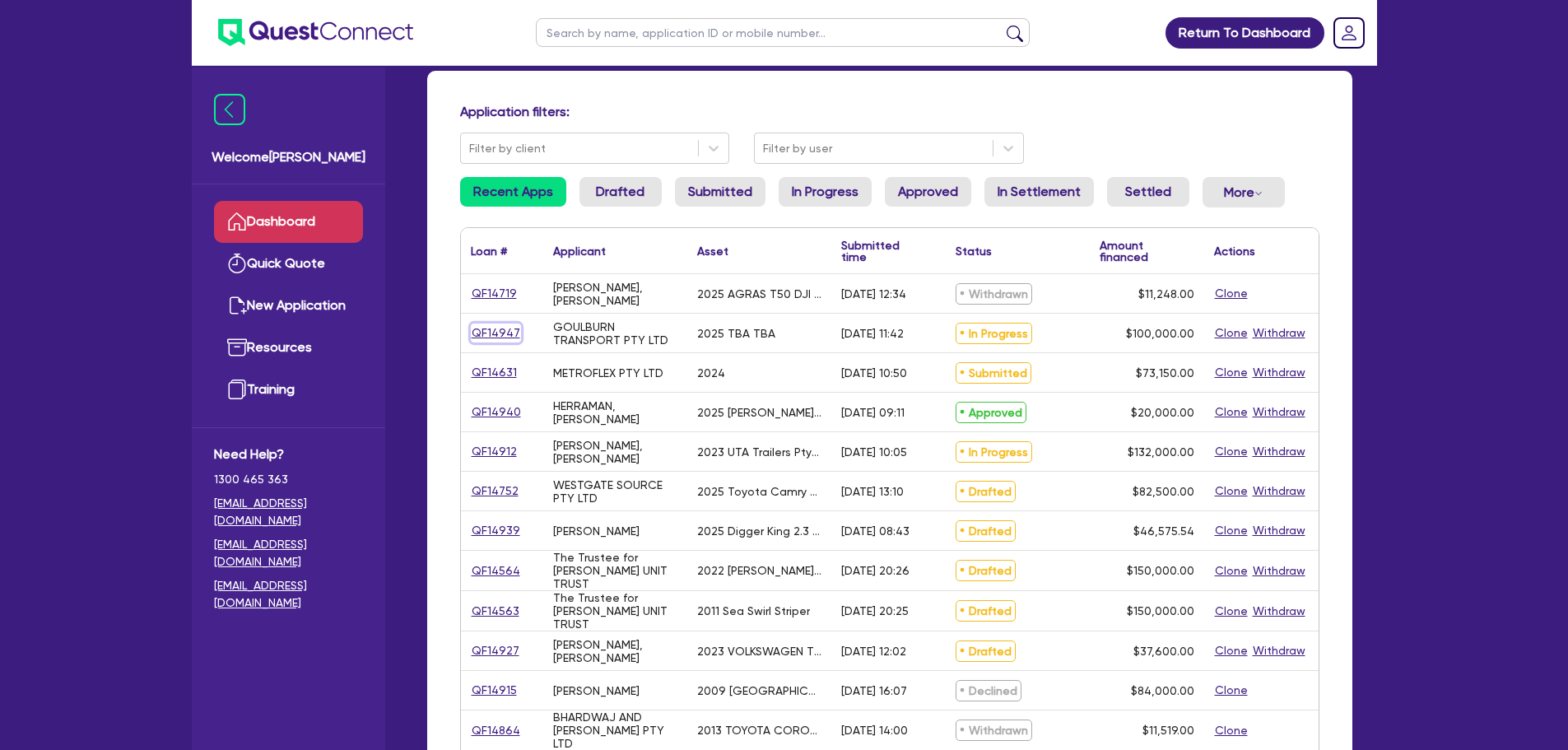
click at [501, 327] on link "QF14947" at bounding box center [496, 332] width 51 height 19
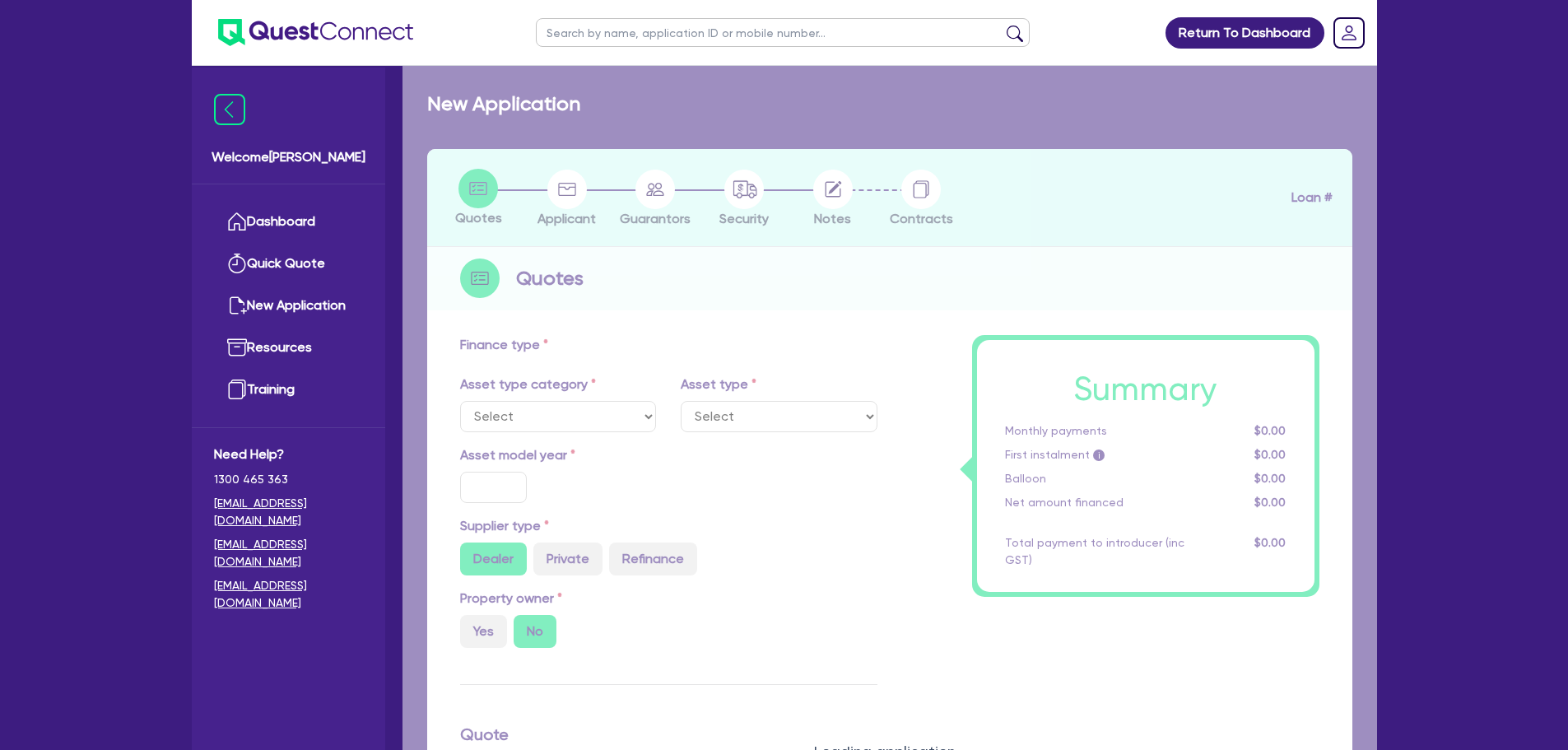
select select "CARS_AND_LIGHT_TRUCKS"
type input "2025"
type input "100,000"
type input "10"
type input "10,000"
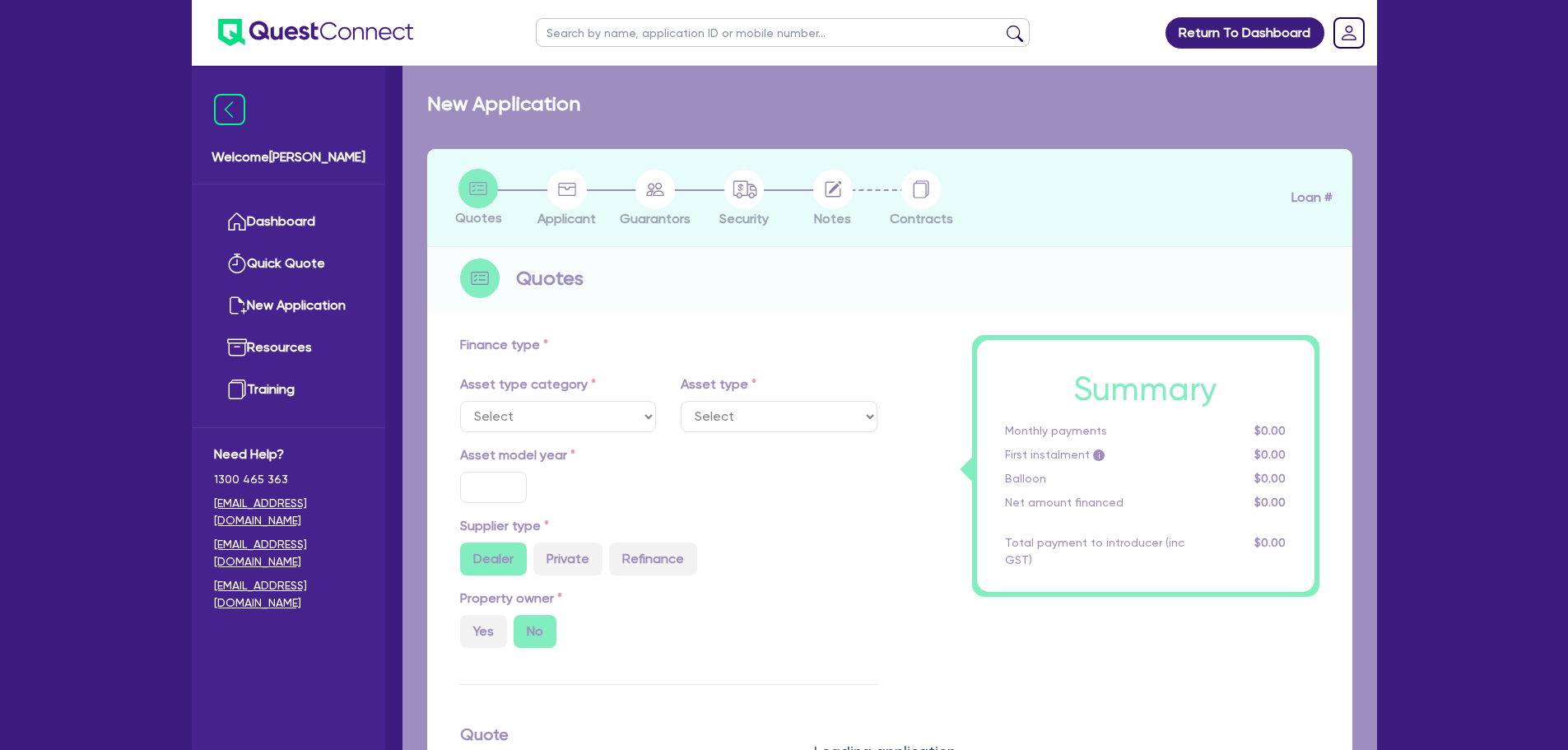
type input "17"
type input "1,490"
select select "PASSENGER_VEHICLES"
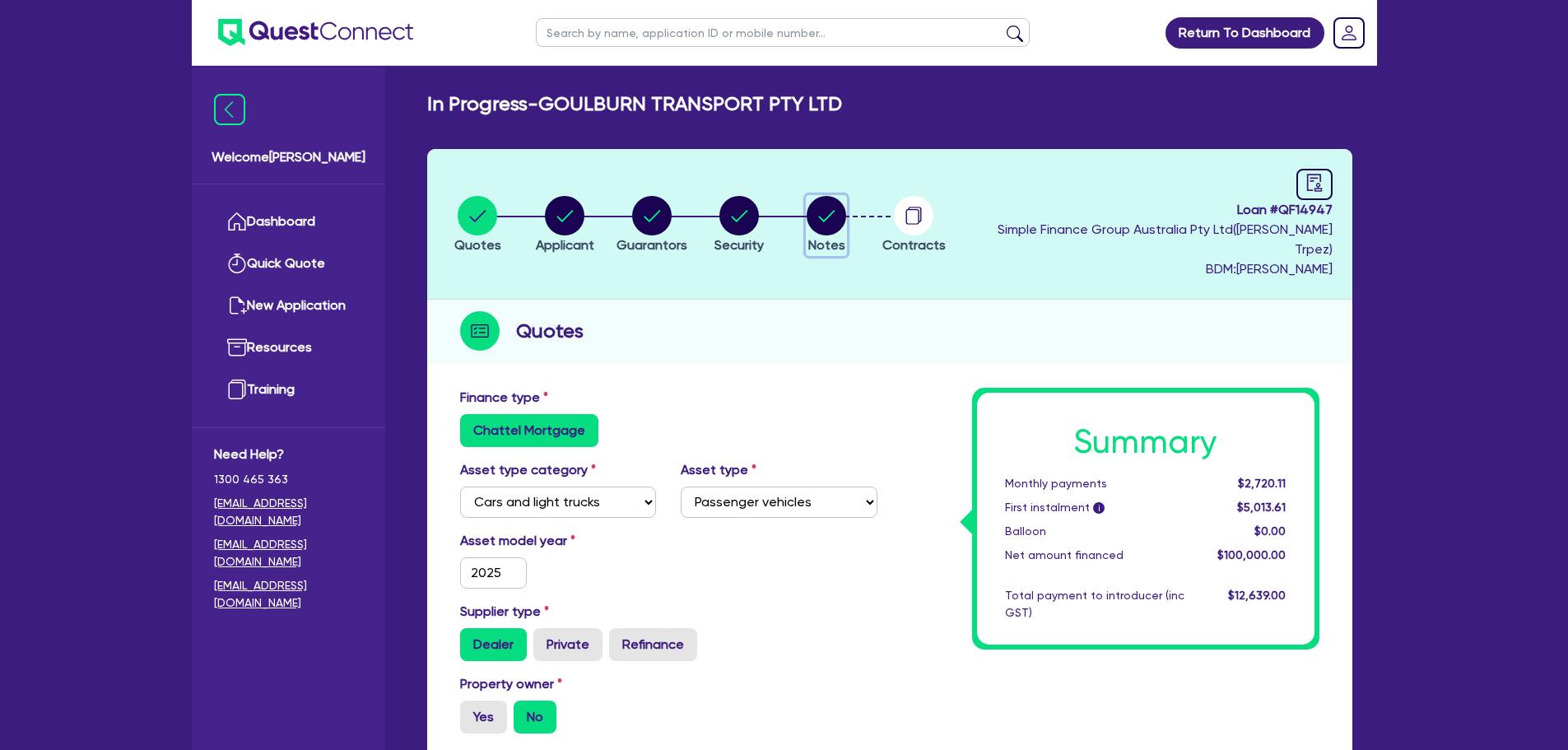
click at [835, 196] on circle "button" at bounding box center [826, 215] width 40 height 40
select select "Quest Finance - Own Book"
